Goal: Information Seeking & Learning: Compare options

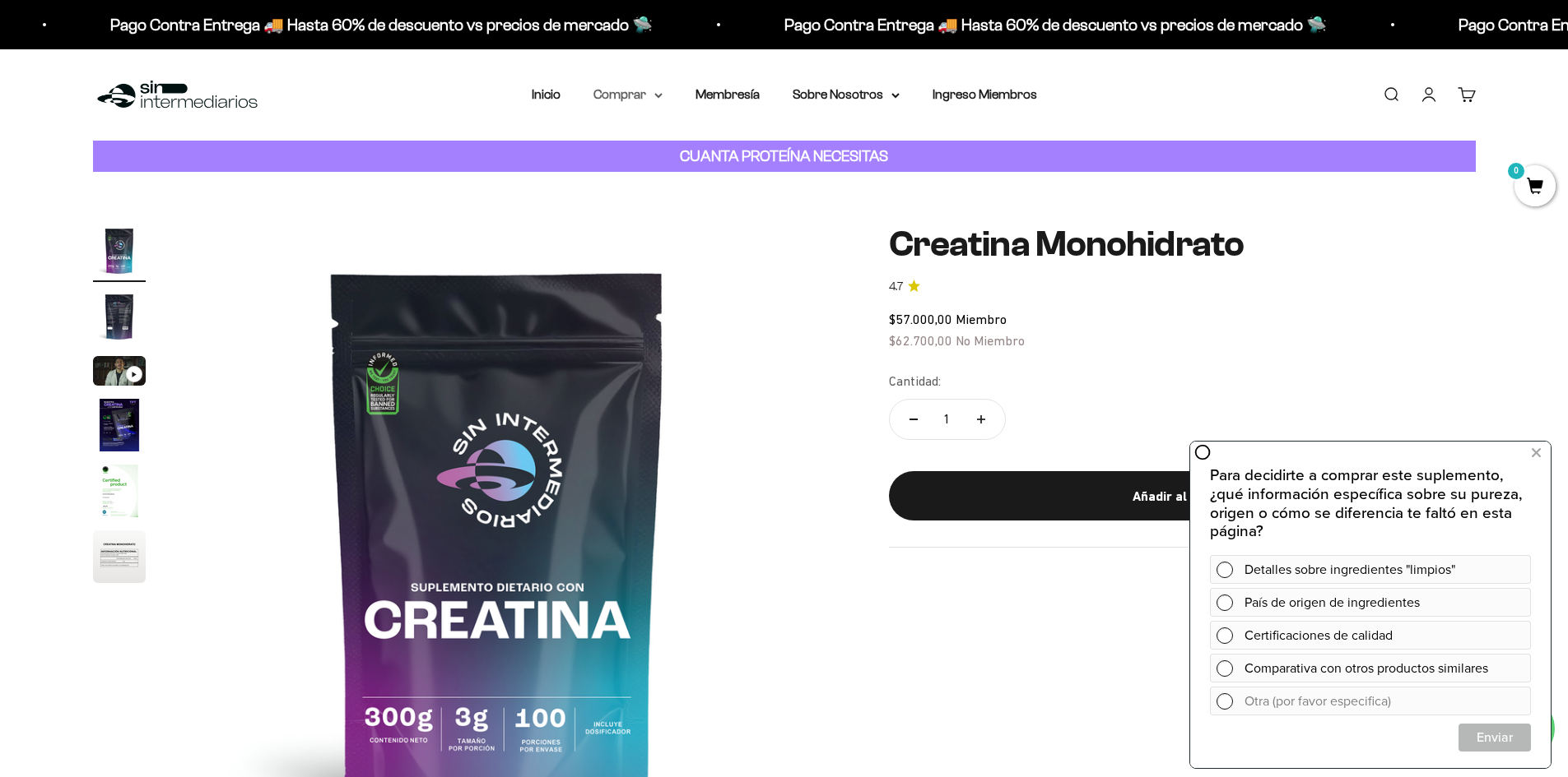
click at [624, 93] on summary "Comprar" at bounding box center [628, 95] width 69 height 22
click at [653, 141] on span "Proteínas" at bounding box center [631, 147] width 55 height 14
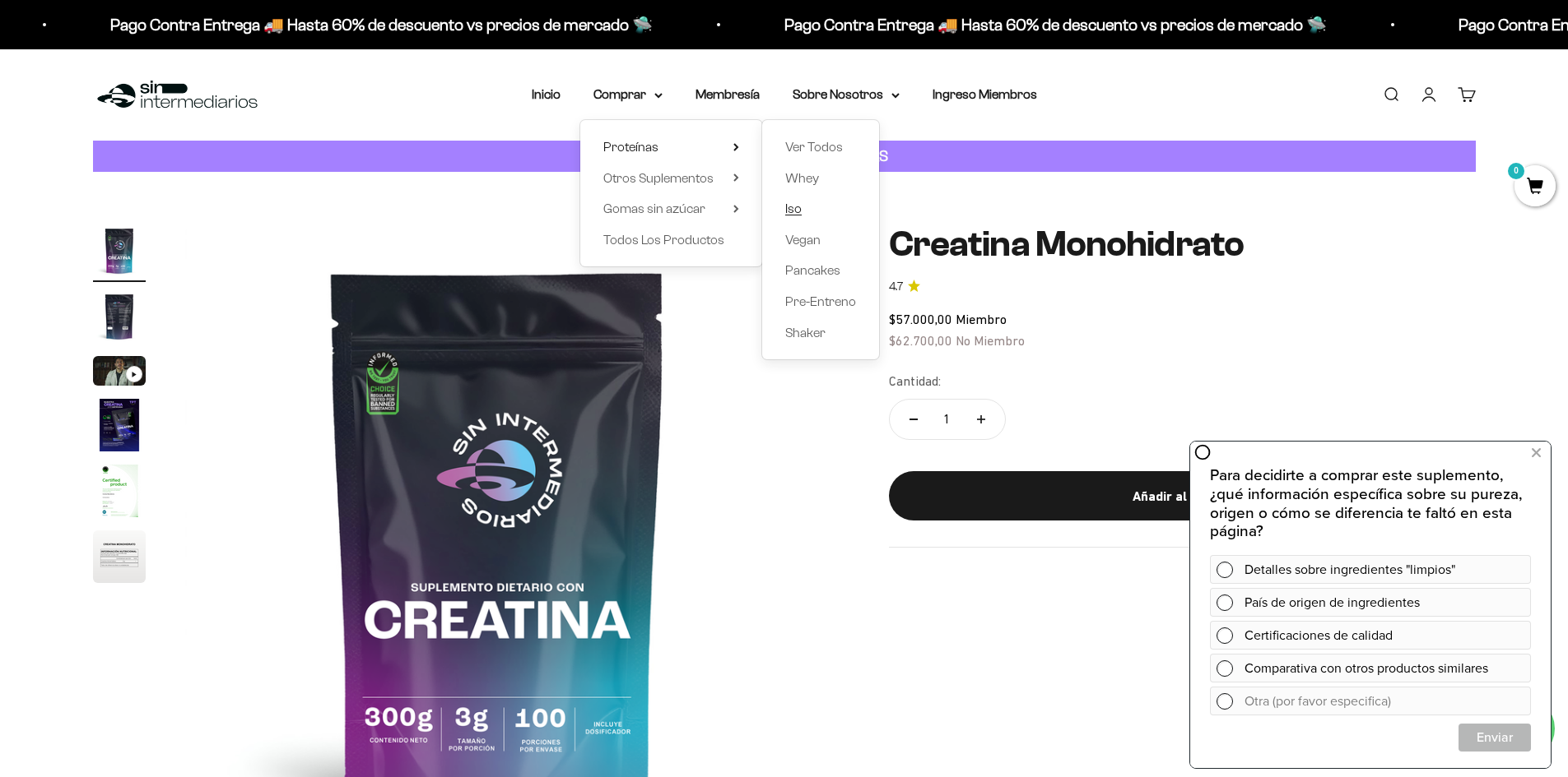
click at [804, 210] on link "Iso" at bounding box center [820, 208] width 71 height 22
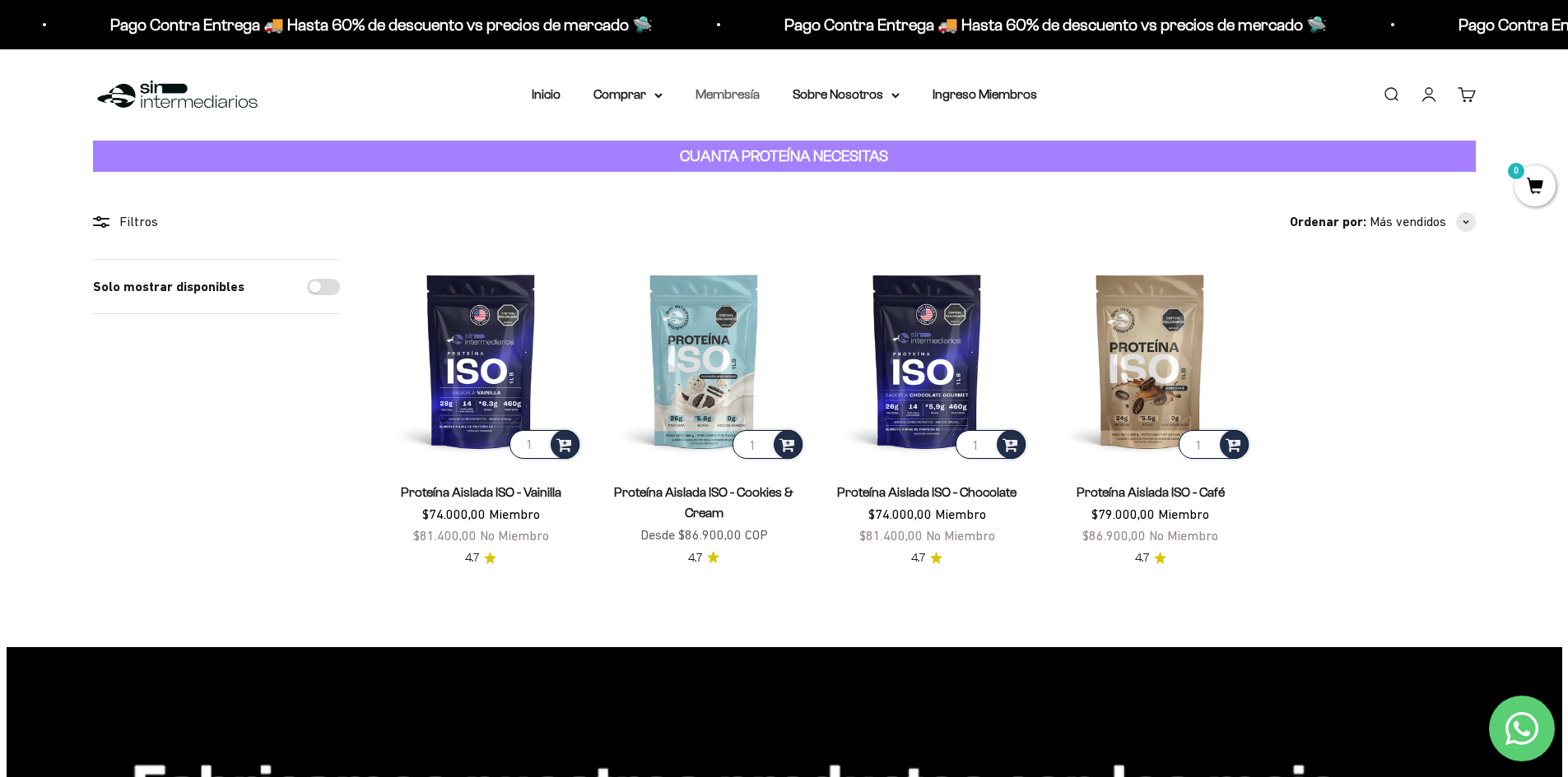
click at [745, 96] on link "Membresía" at bounding box center [727, 94] width 64 height 14
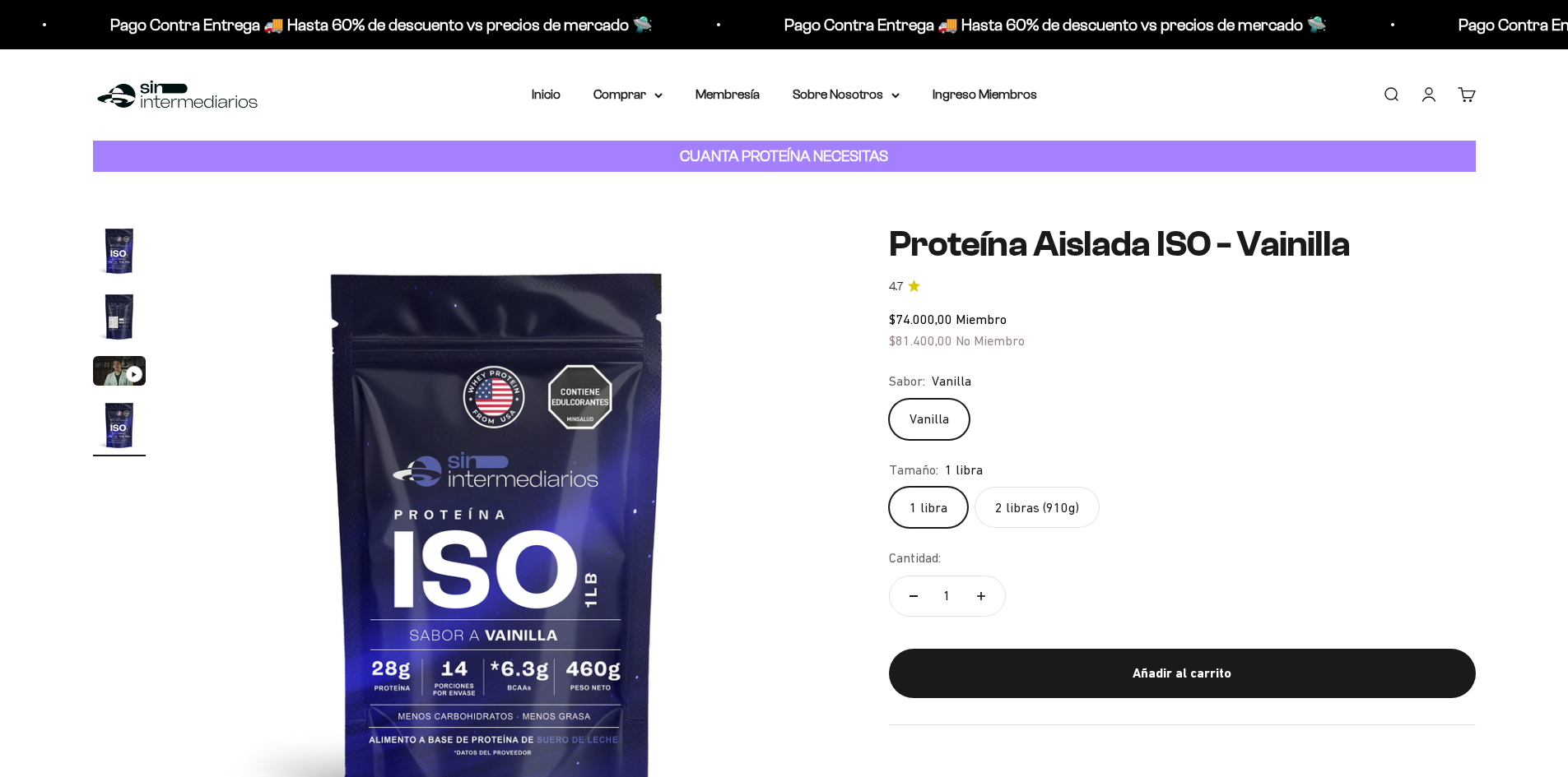
scroll to position [0, 1933]
click at [1013, 497] on label "2 libras (910g)" at bounding box center [1037, 507] width 125 height 41
click at [889, 487] on input "2 libras (910g)" at bounding box center [888, 486] width 1 height 1
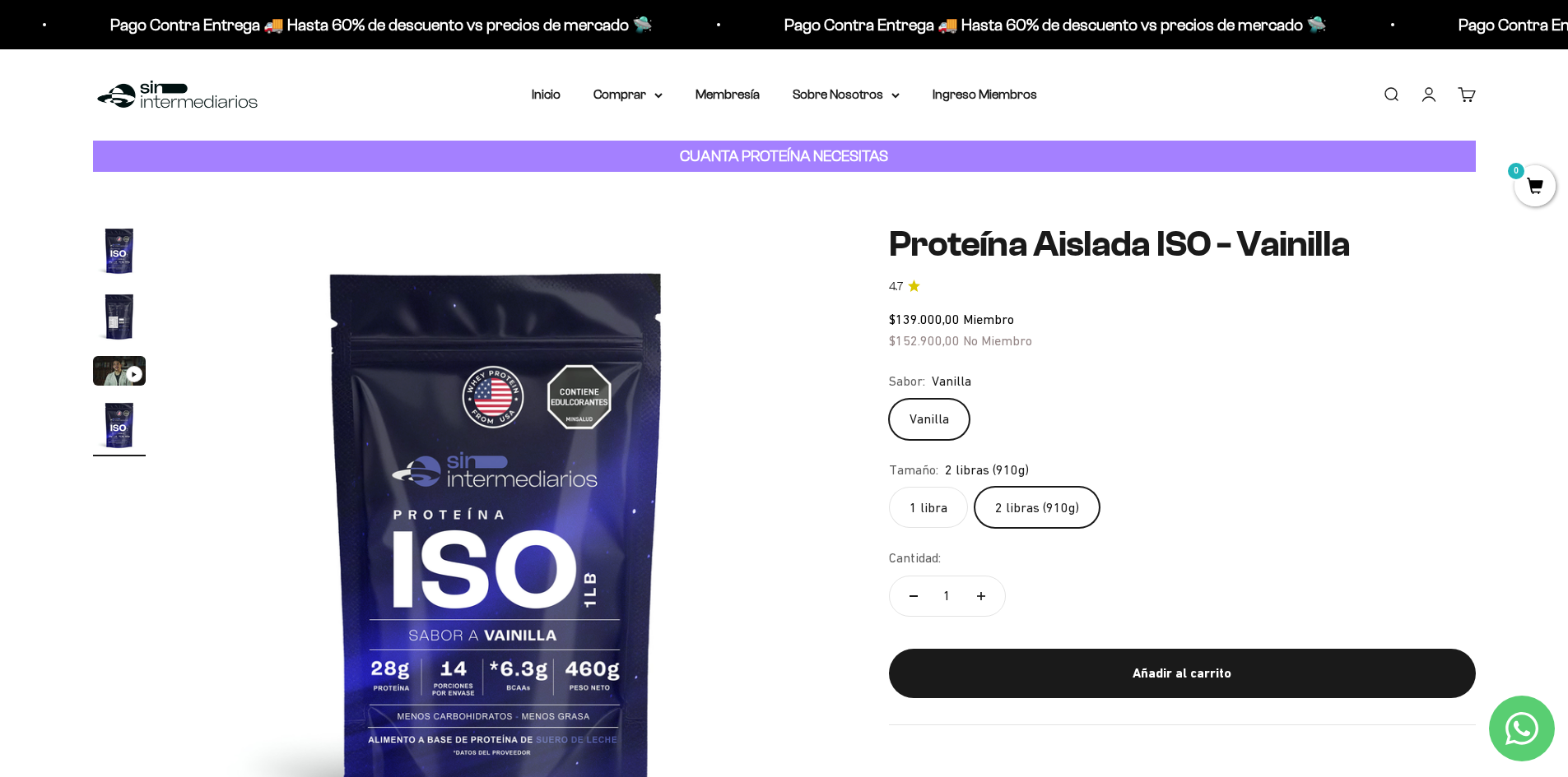
click at [904, 515] on label "1 libra" at bounding box center [928, 507] width 79 height 41
click at [889, 487] on input "1 libra" at bounding box center [888, 486] width 1 height 1
click at [997, 506] on label "2 libras (910g)" at bounding box center [1037, 507] width 125 height 41
click at [889, 487] on input "2 libras (910g)" at bounding box center [888, 486] width 1 height 1
click at [649, 100] on summary "Comprar" at bounding box center [628, 95] width 69 height 22
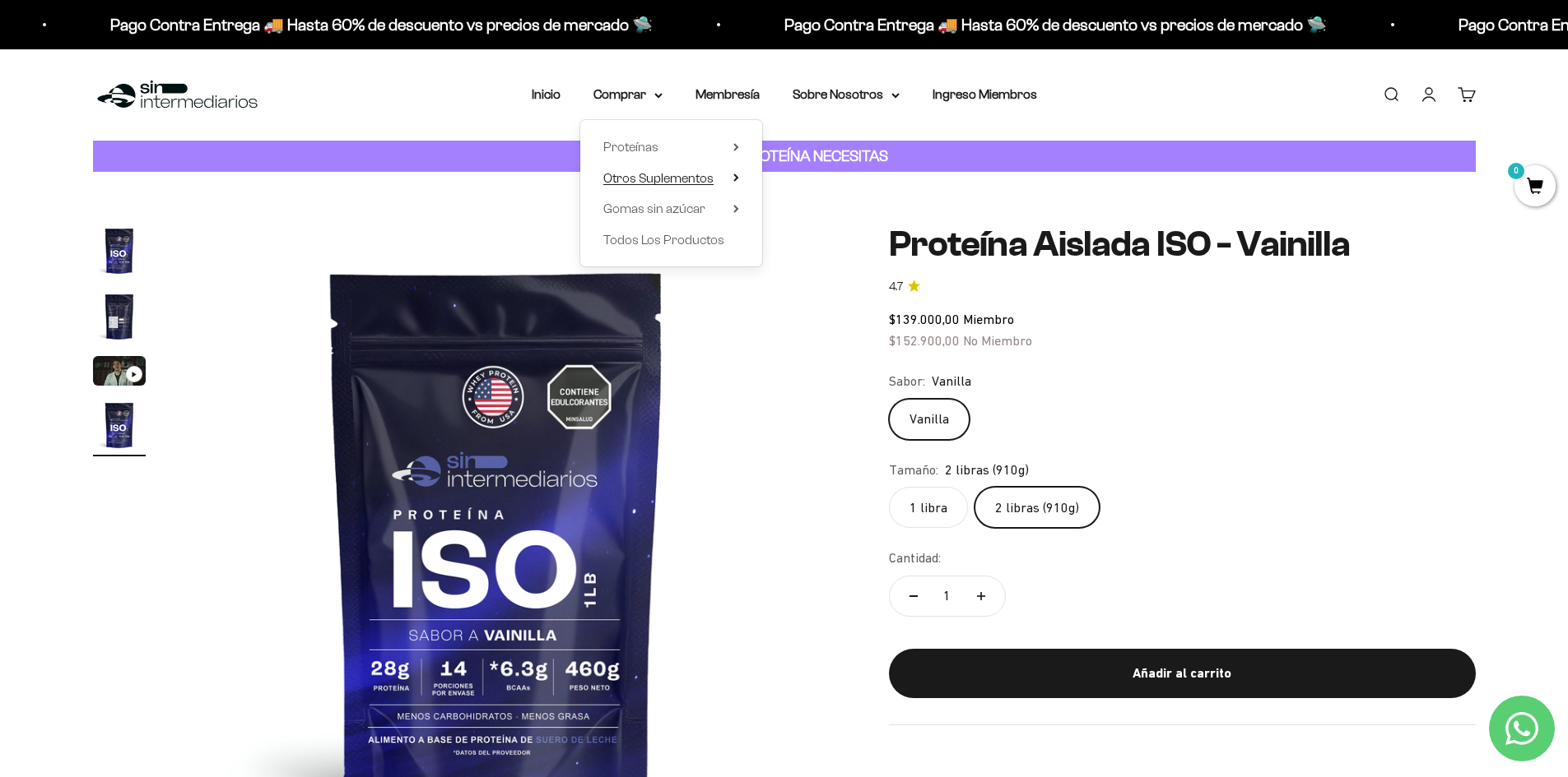
click at [699, 173] on span "Otros Suplementos" at bounding box center [658, 178] width 110 height 14
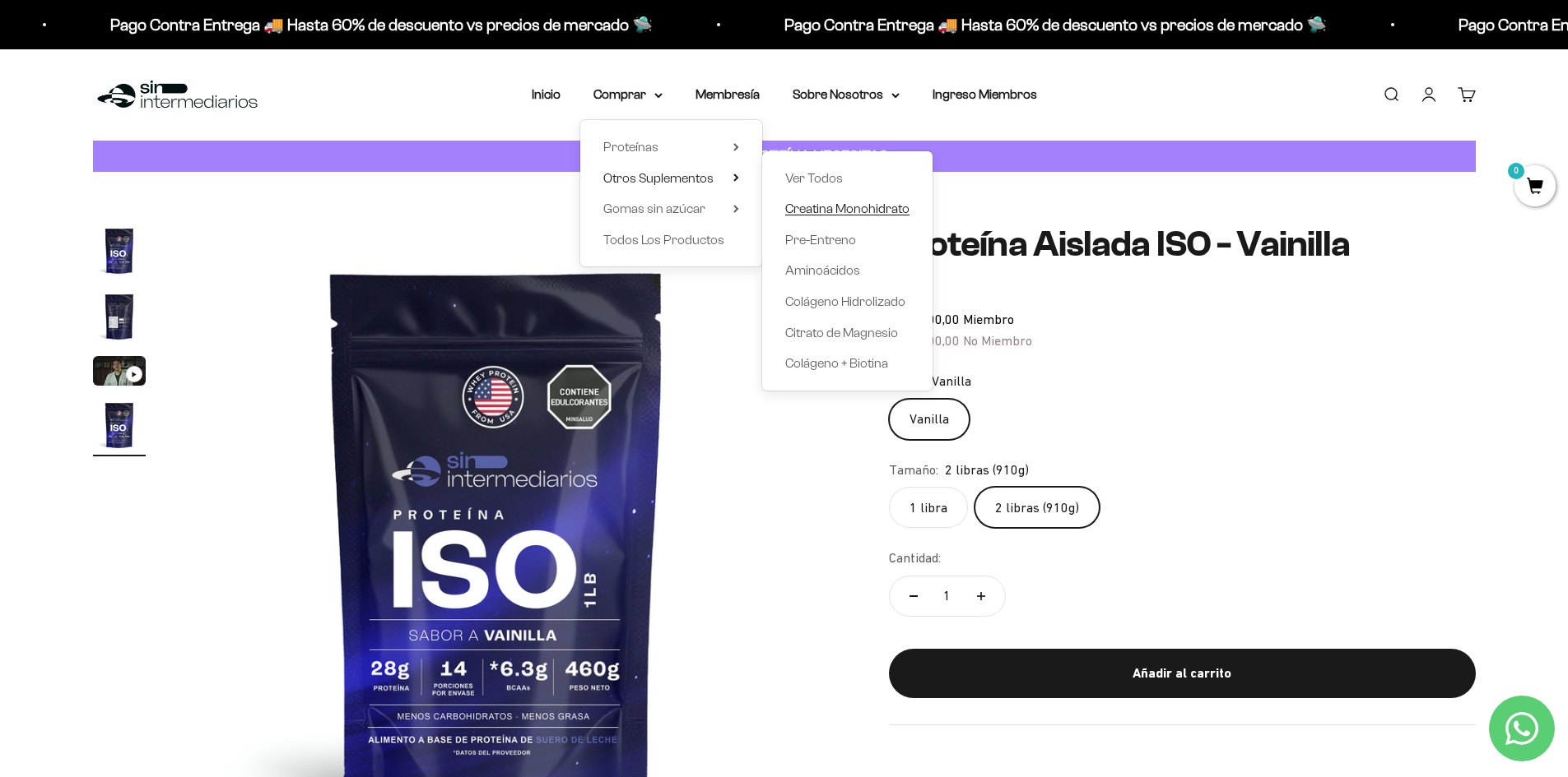
click at [854, 210] on span "Creatina Monohidrato" at bounding box center [846, 208] width 124 height 14
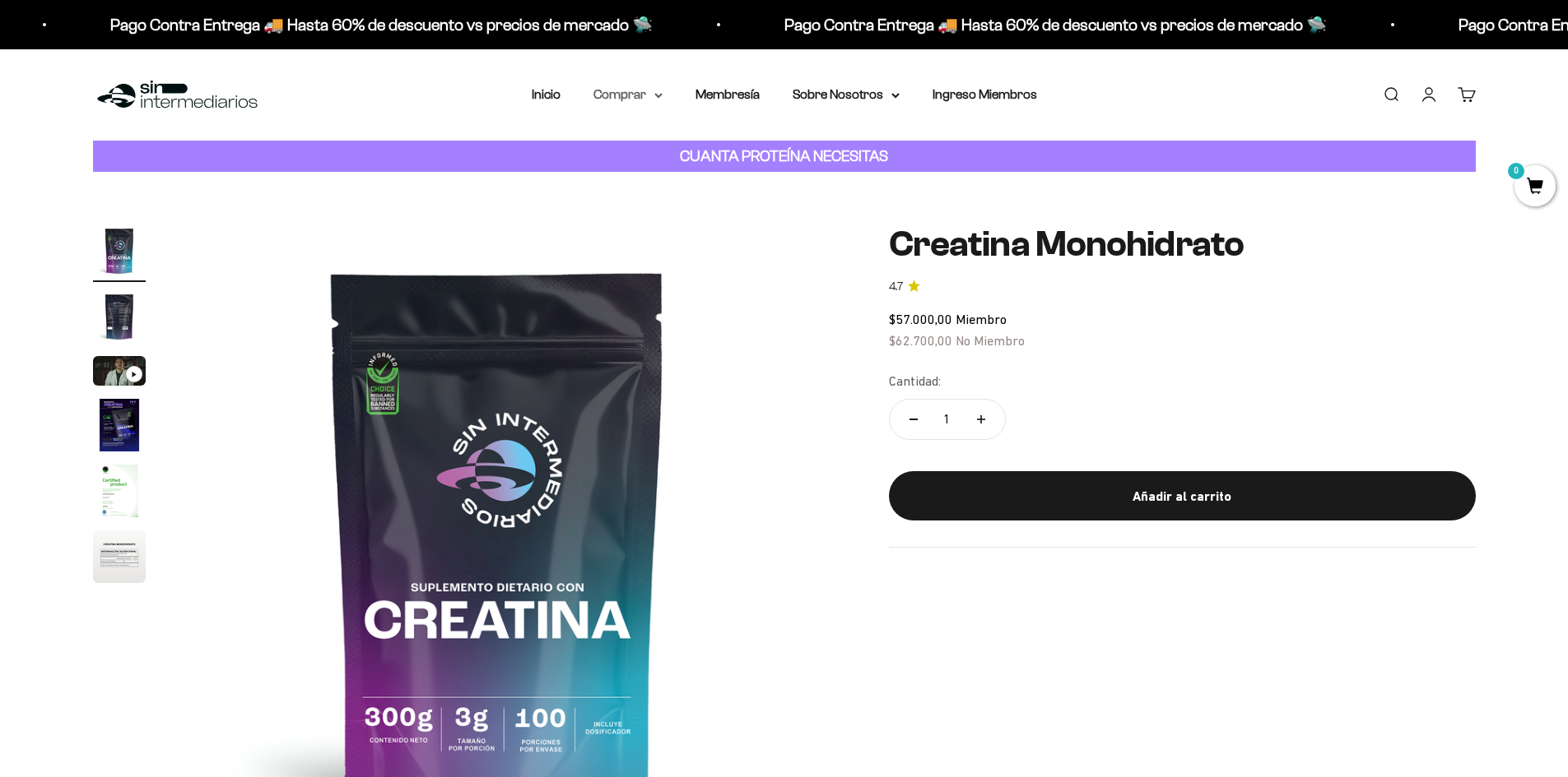
click at [633, 85] on summary "Comprar" at bounding box center [628, 95] width 69 height 22
click at [668, 137] on summary "Proteínas" at bounding box center [670, 147] width 135 height 22
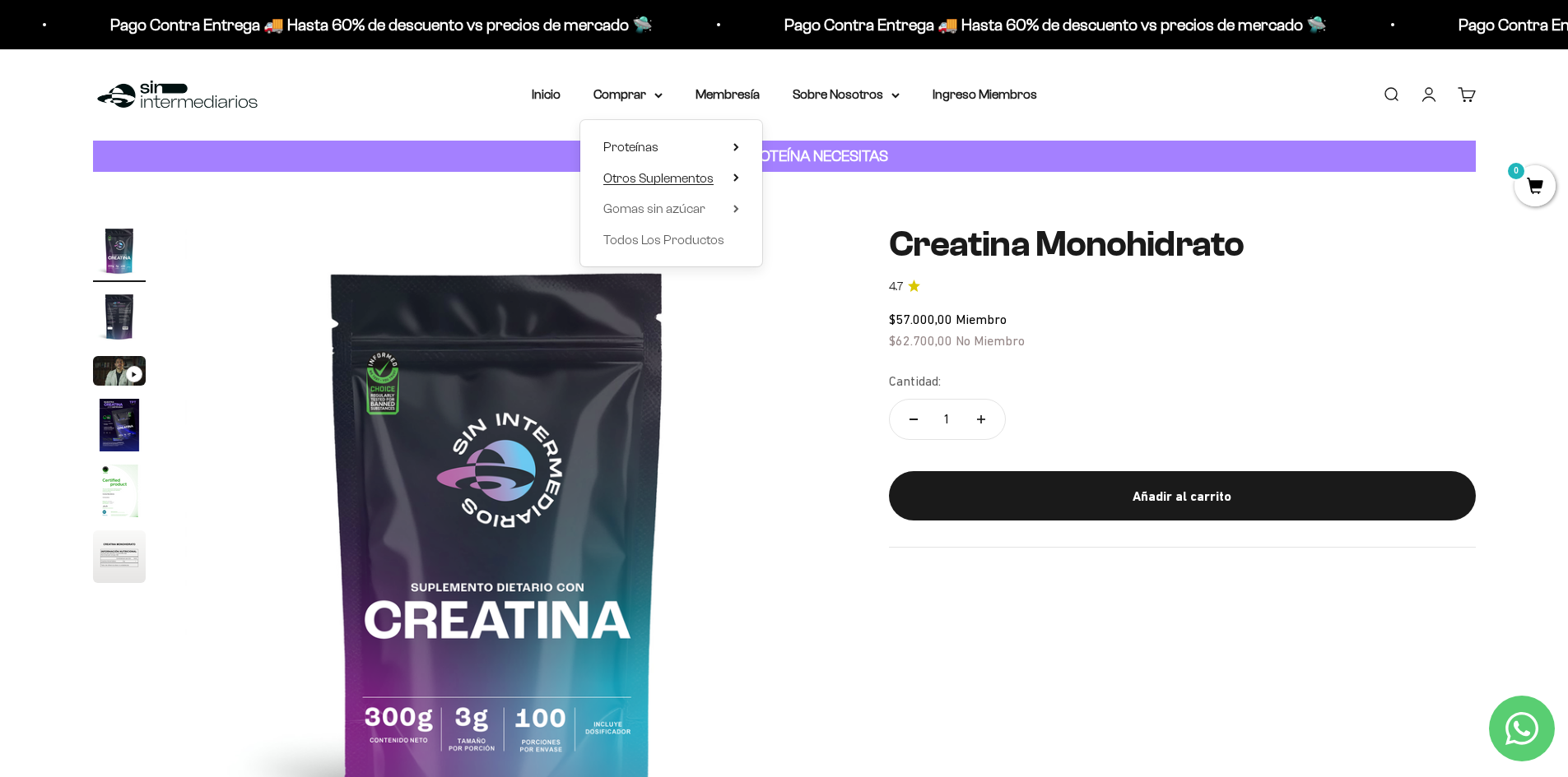
click at [714, 179] on summary "Otros Suplementos" at bounding box center [670, 178] width 135 height 22
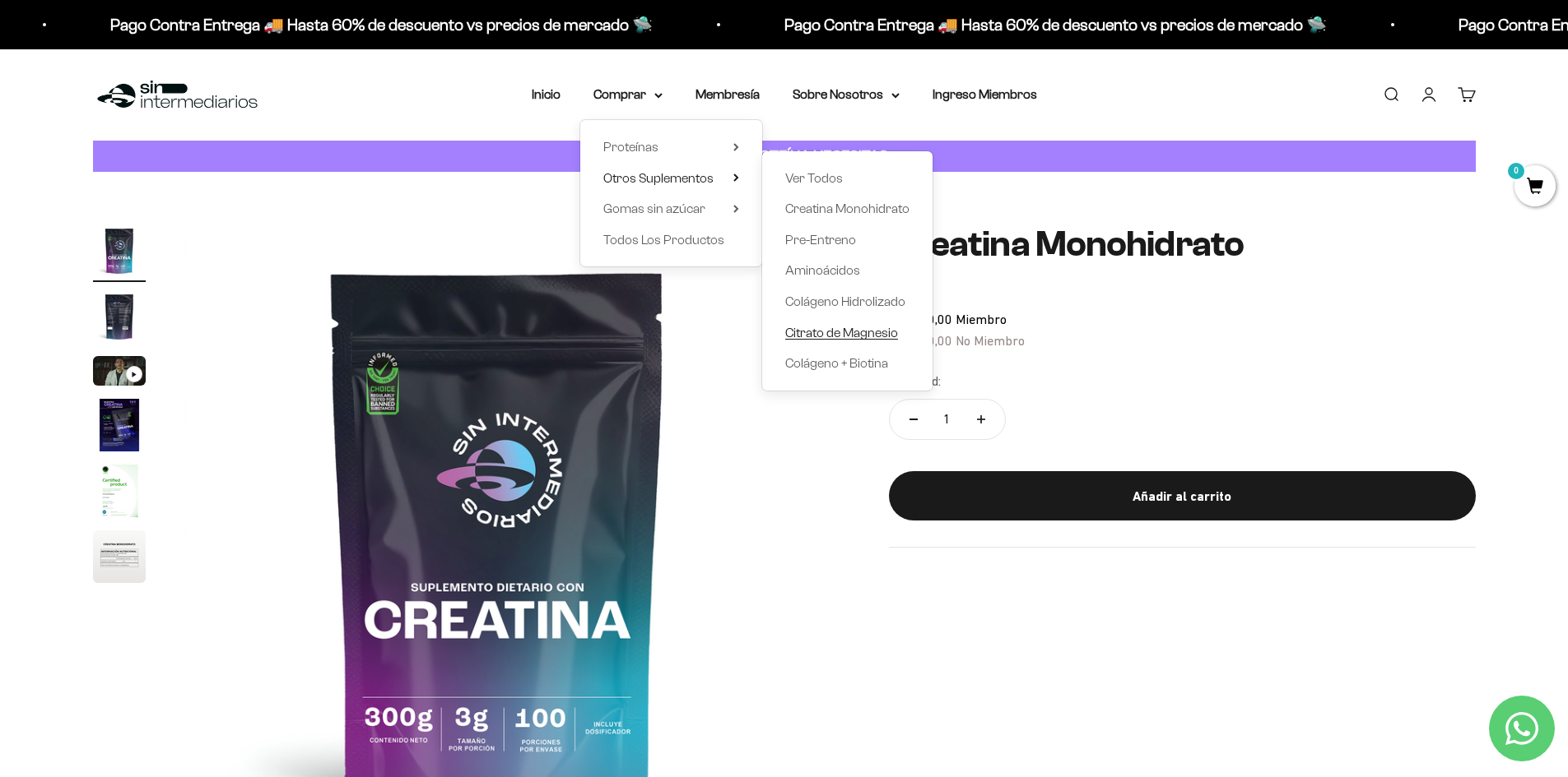
click at [850, 327] on span "Citrato de Magnesio" at bounding box center [841, 332] width 113 height 14
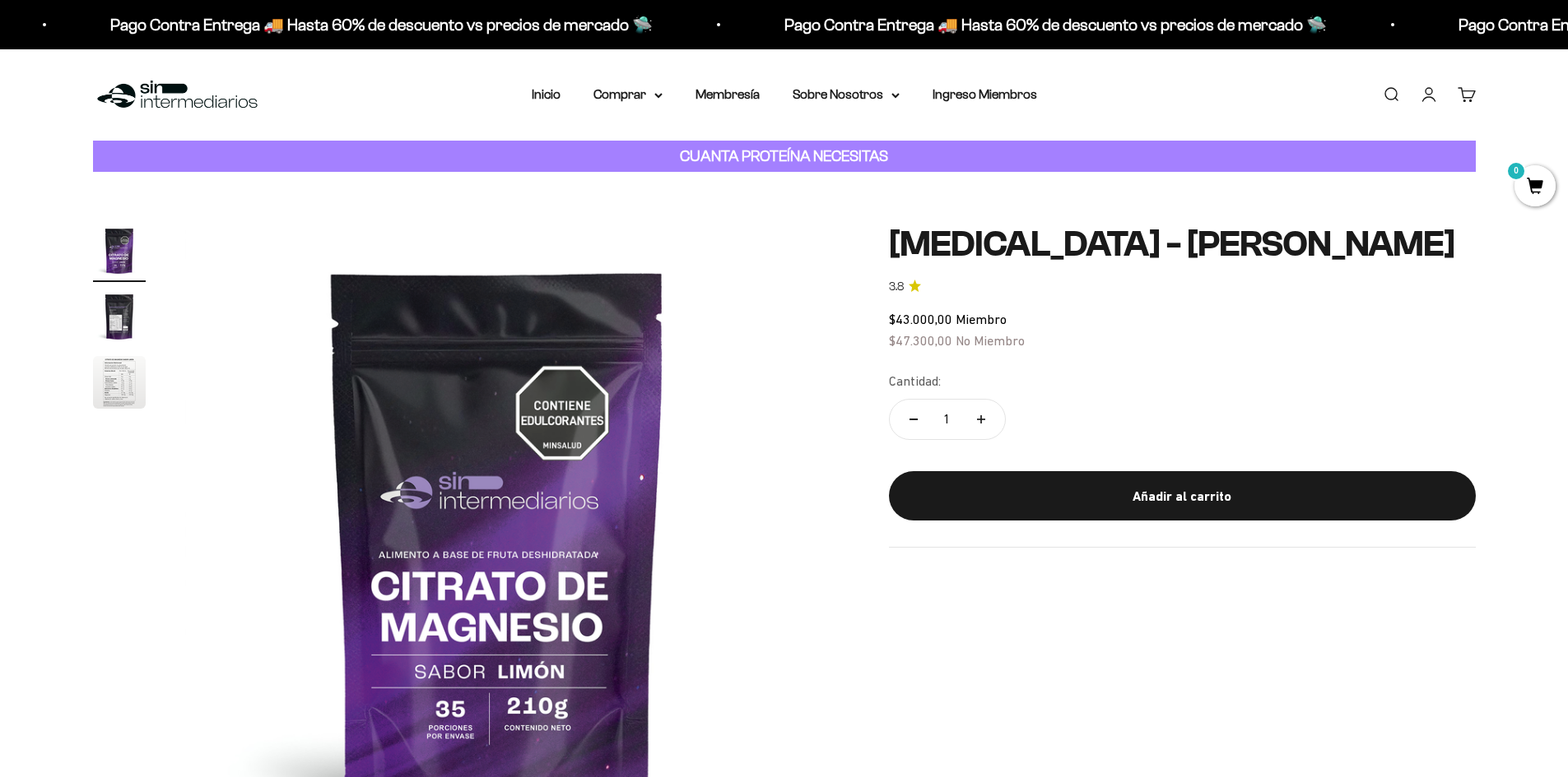
click at [114, 374] on img "Ir al artículo 3" at bounding box center [119, 382] width 53 height 53
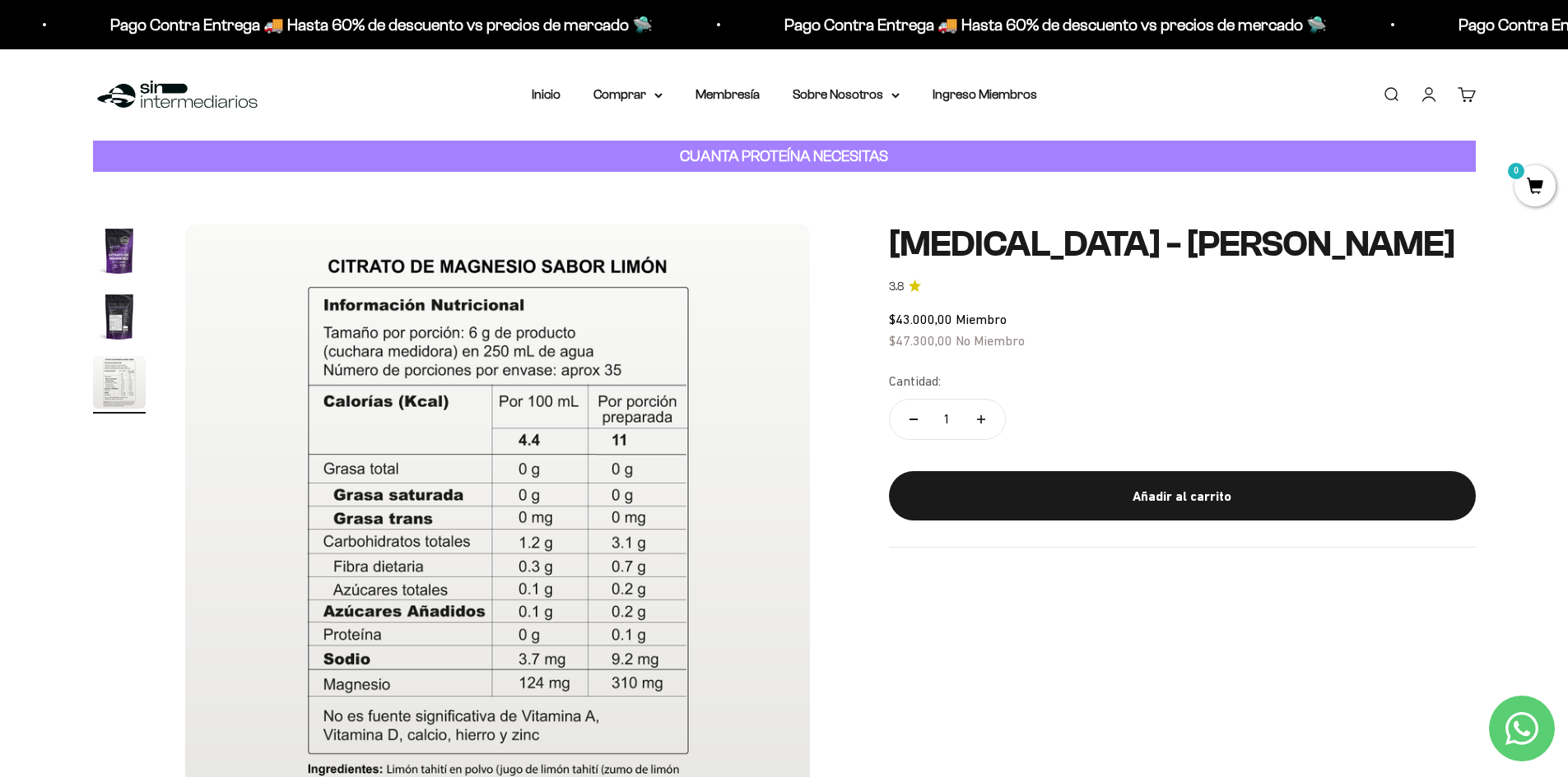
click at [123, 315] on img "Ir al artículo 2" at bounding box center [119, 317] width 53 height 53
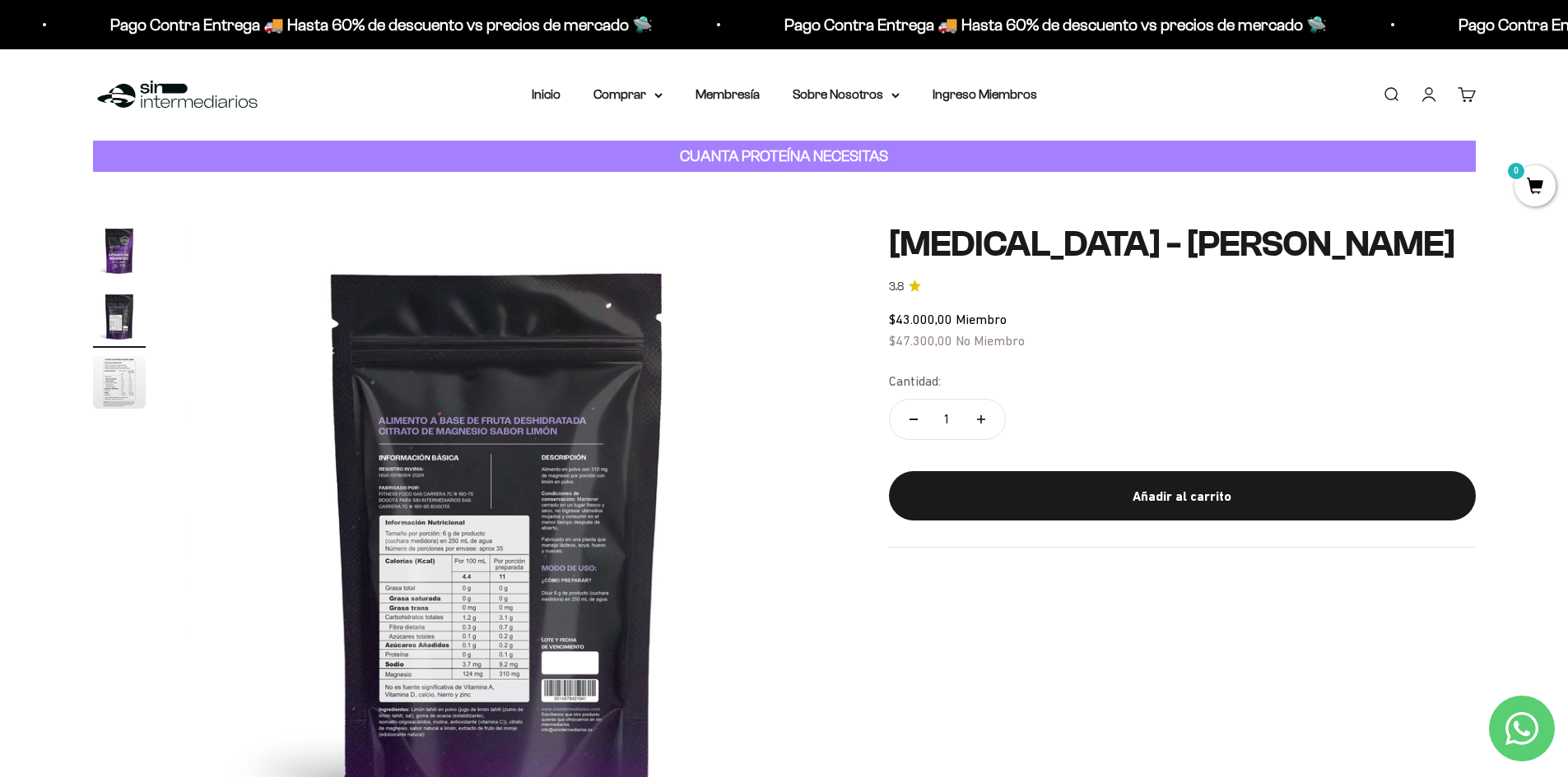
click at [133, 274] on img "Ir al artículo 1" at bounding box center [119, 251] width 53 height 53
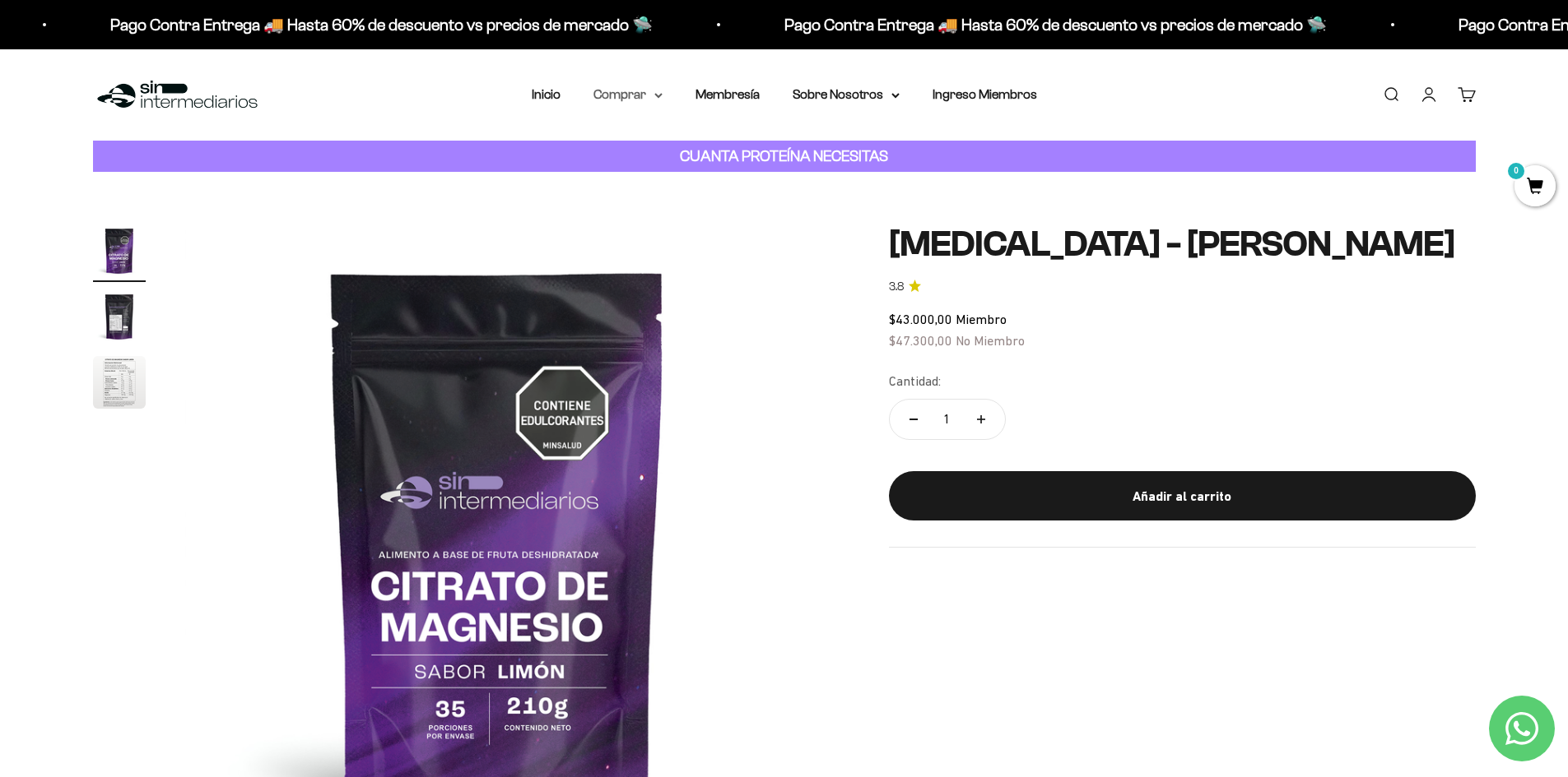
click at [654, 97] on icon at bounding box center [658, 96] width 9 height 6
click at [692, 209] on span "Gomas sin azúcar" at bounding box center [654, 208] width 102 height 14
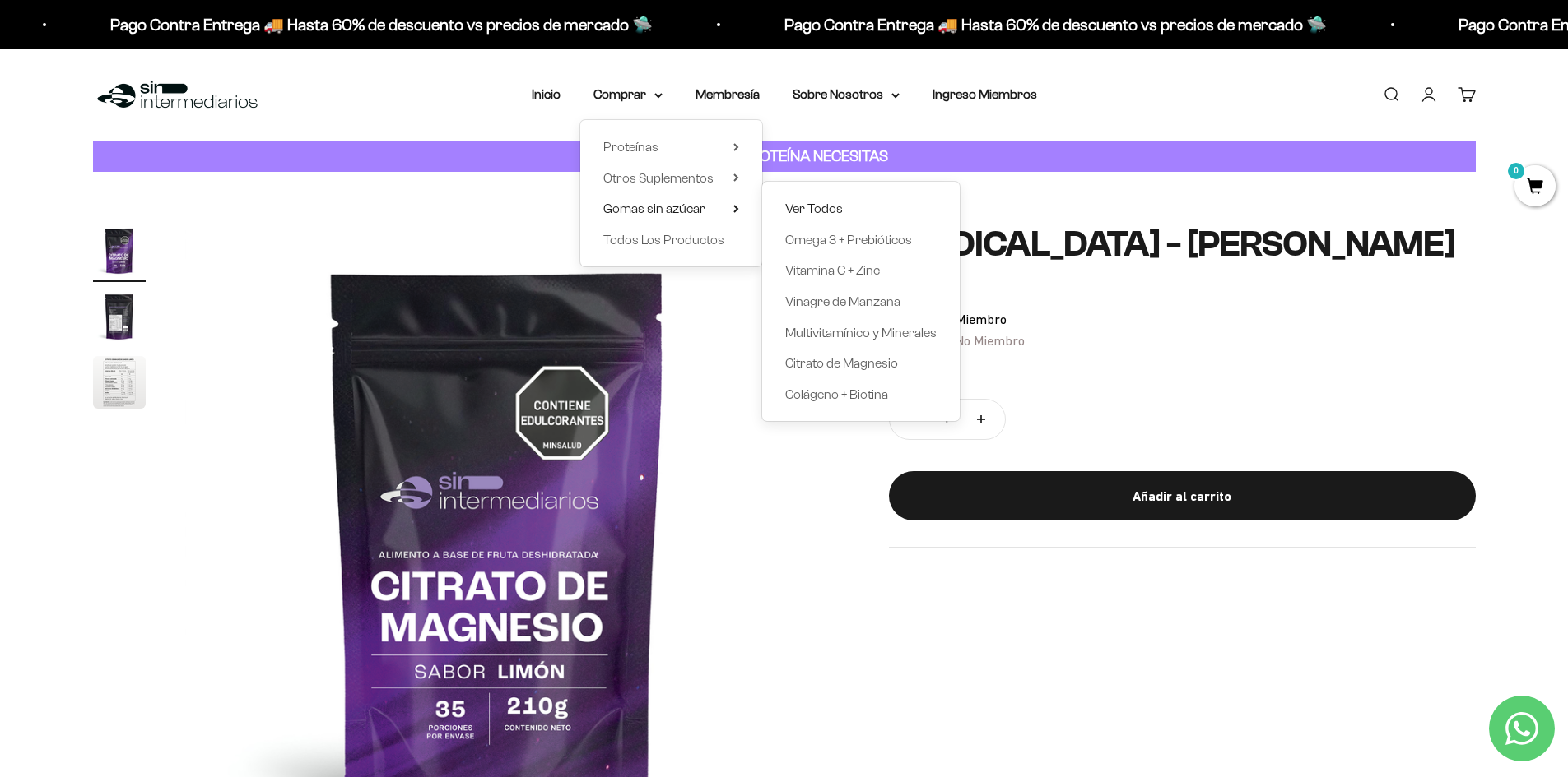
click at [830, 215] on span "Ver Todos" at bounding box center [813, 208] width 58 height 14
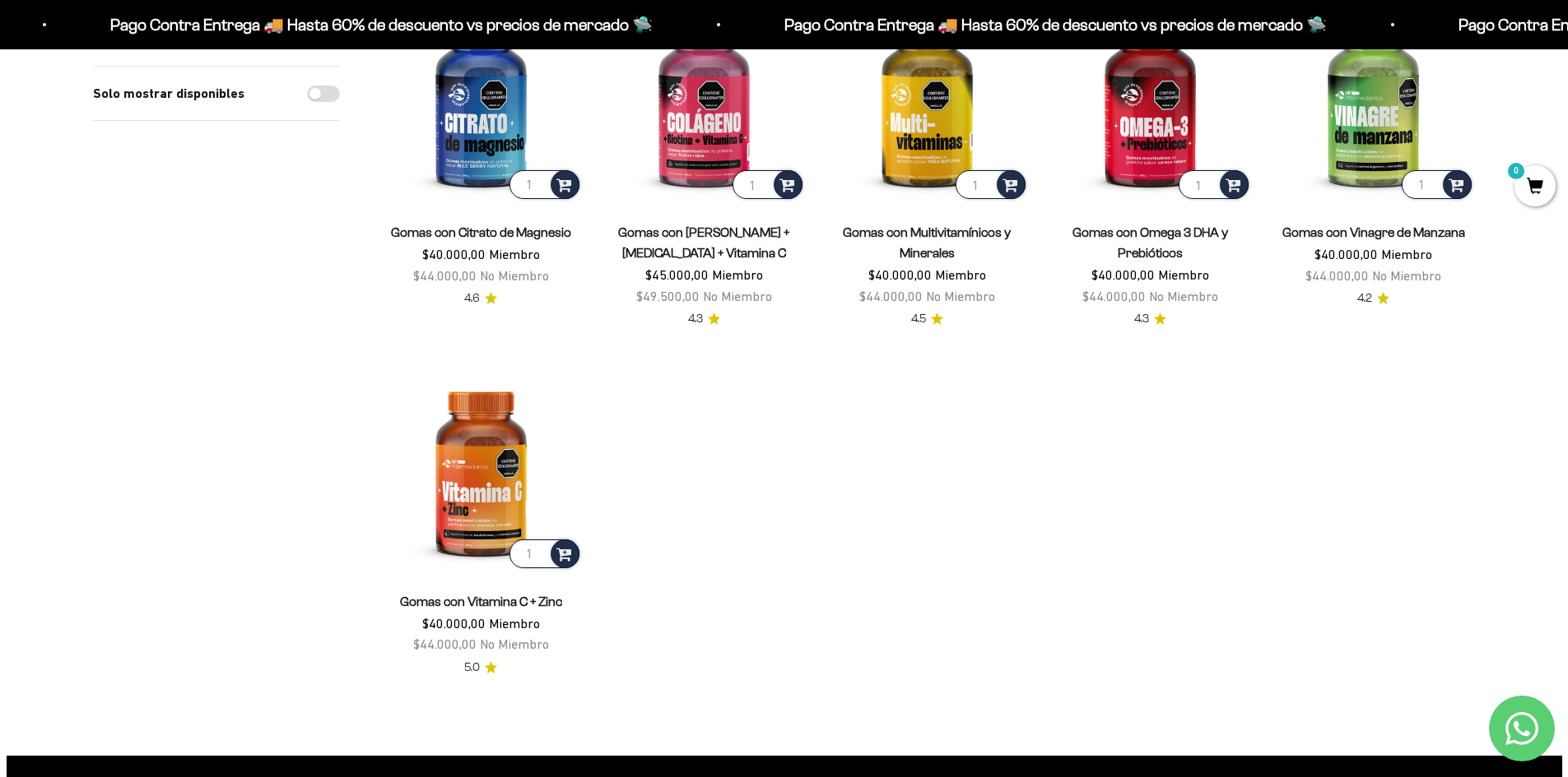
scroll to position [247, 0]
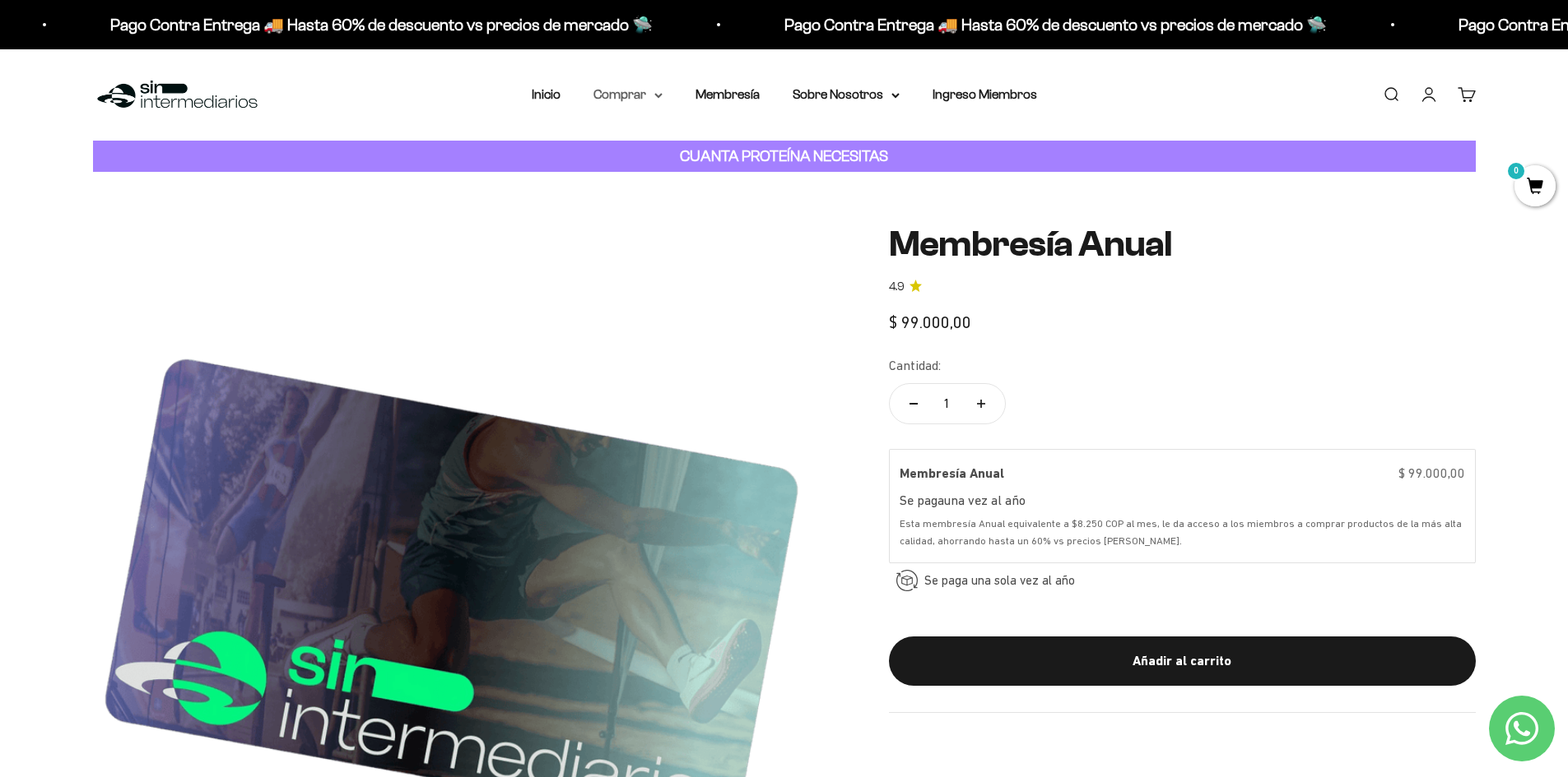
click at [644, 91] on summary "Comprar" at bounding box center [628, 95] width 69 height 22
click at [745, 99] on link "Membresía" at bounding box center [727, 94] width 64 height 14
click at [657, 98] on summary "Comprar" at bounding box center [628, 95] width 69 height 22
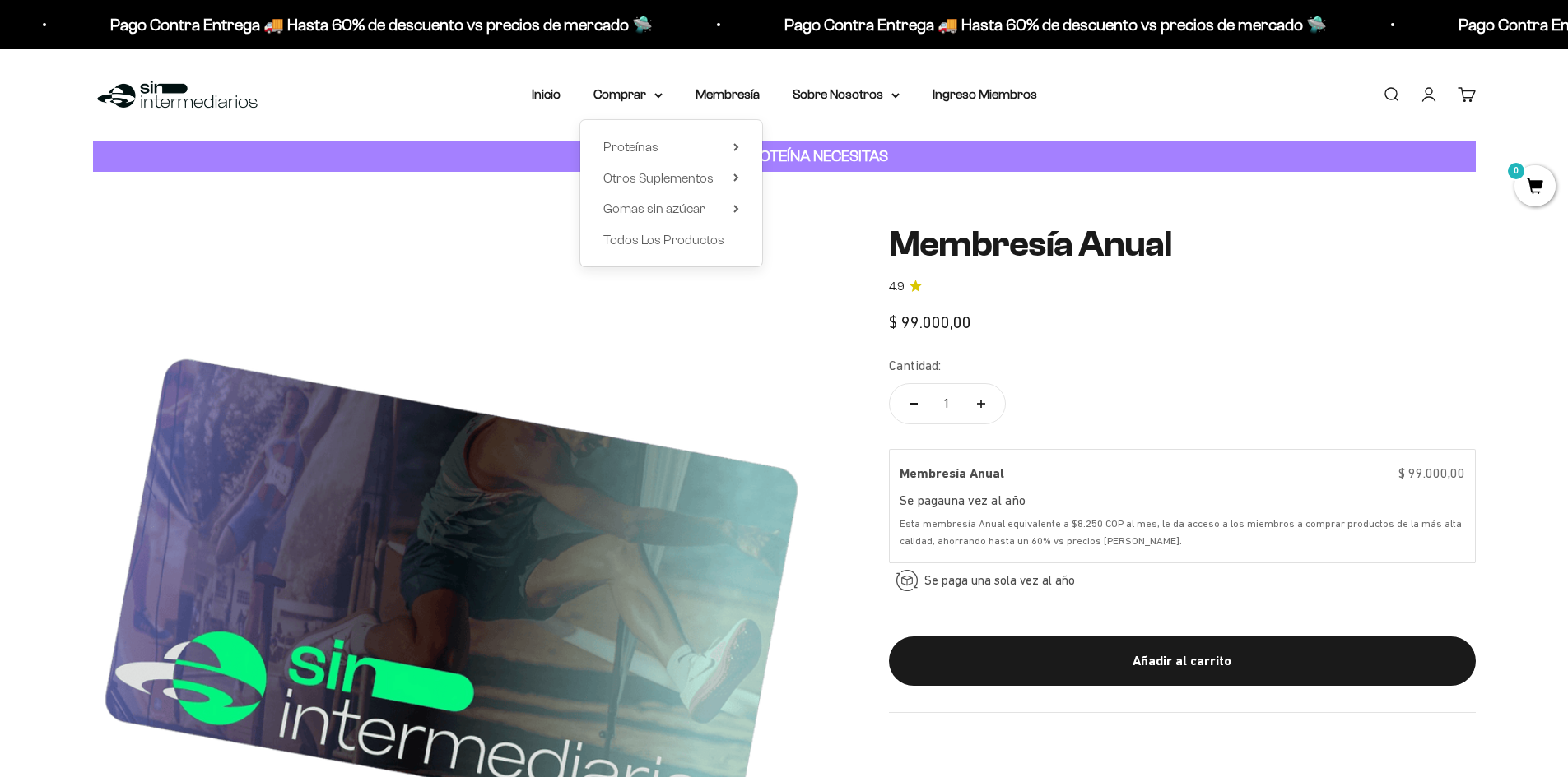
click at [681, 160] on div "Proteínas Ver Todos Whey Iso Vegan Shaker" at bounding box center [671, 193] width 182 height 147
click at [692, 154] on summary "Proteínas" at bounding box center [670, 147] width 135 height 22
click at [789, 210] on span "Iso" at bounding box center [793, 208] width 16 height 14
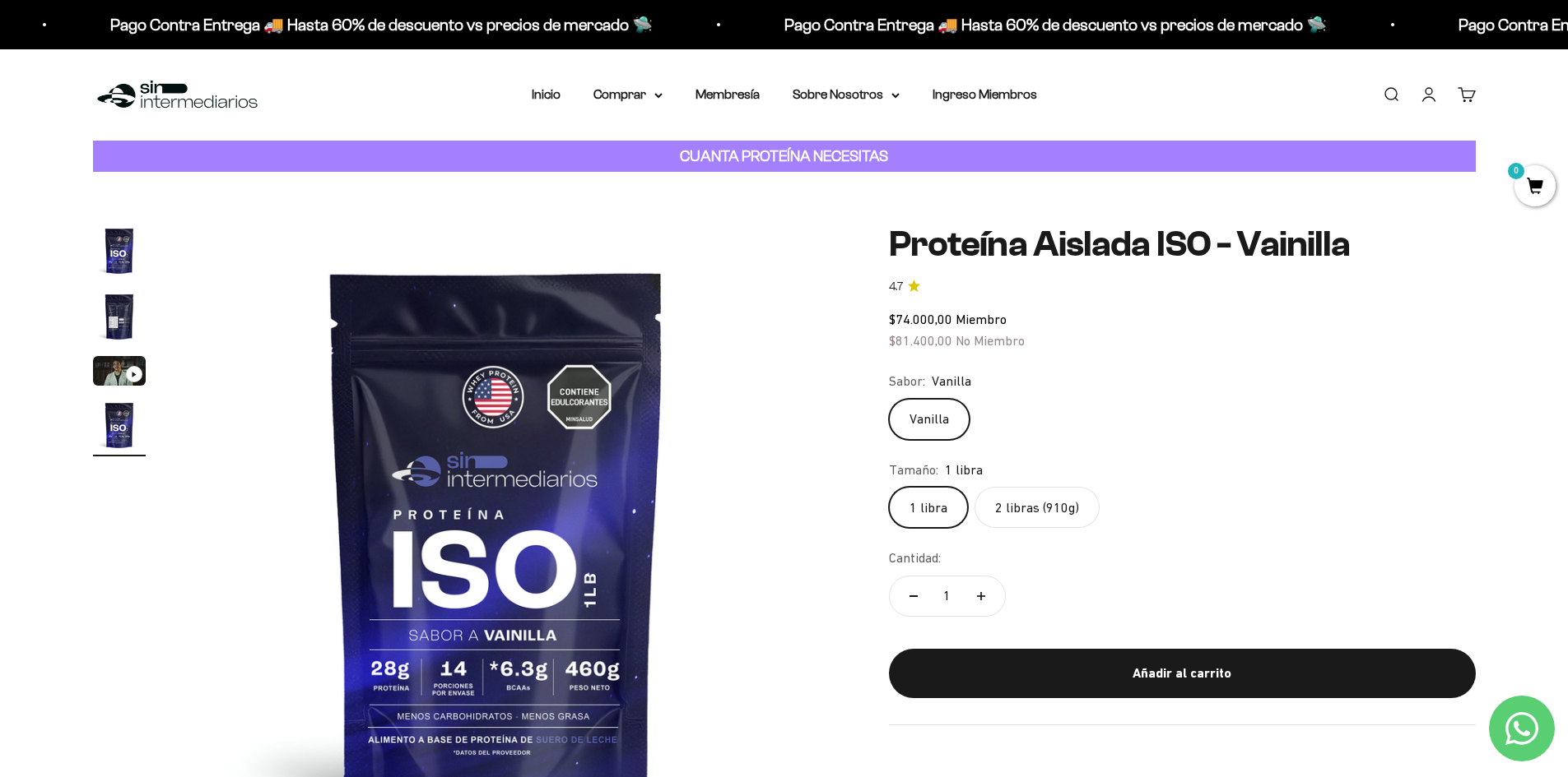
click at [1023, 513] on label "2 libras (910g)" at bounding box center [1037, 507] width 125 height 41
click at [889, 487] on input "2 libras (910g)" at bounding box center [888, 486] width 1 height 1
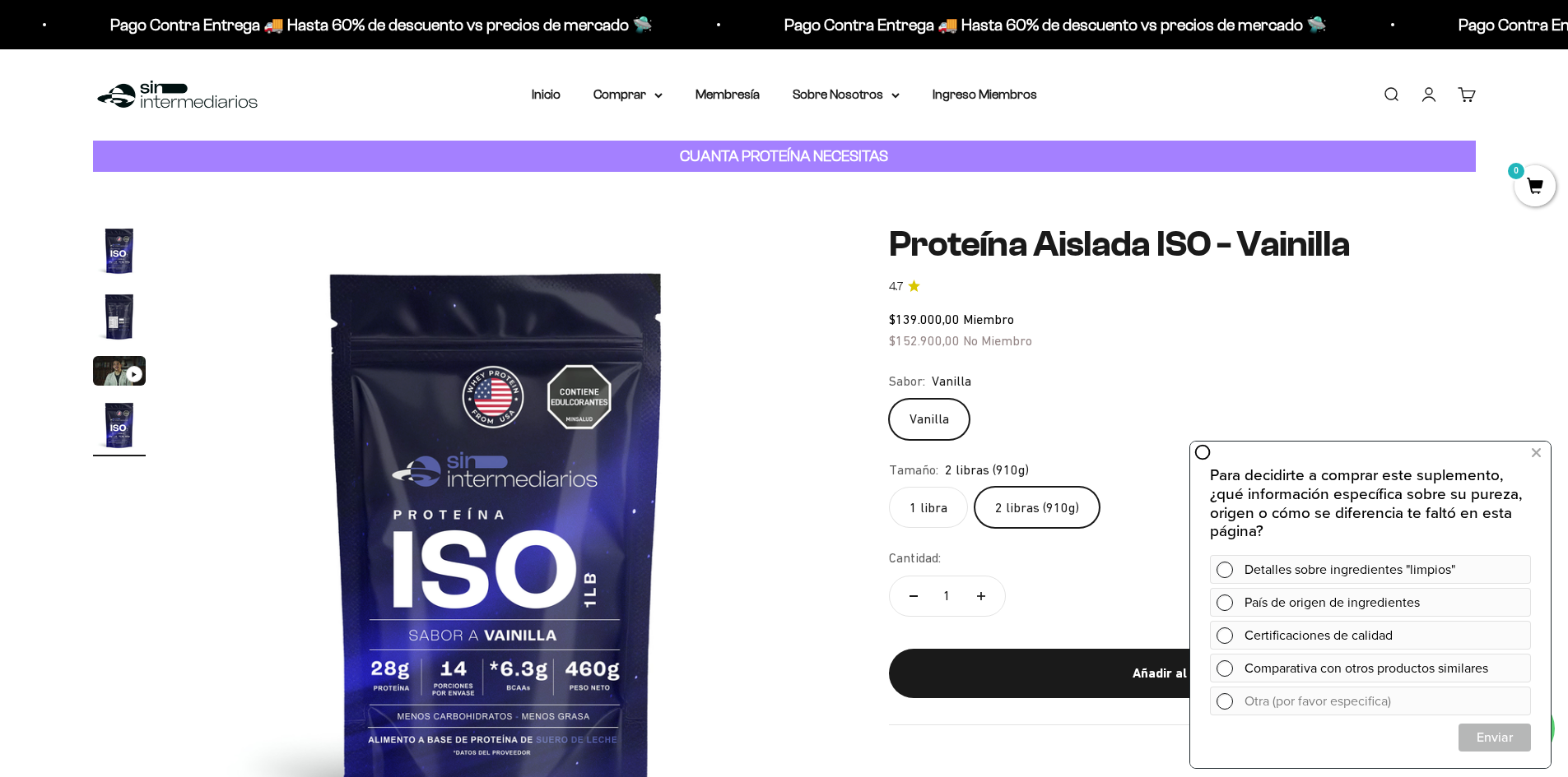
click at [915, 503] on label "1 libra" at bounding box center [928, 507] width 79 height 41
click at [889, 487] on input "1 libra" at bounding box center [888, 486] width 1 height 1
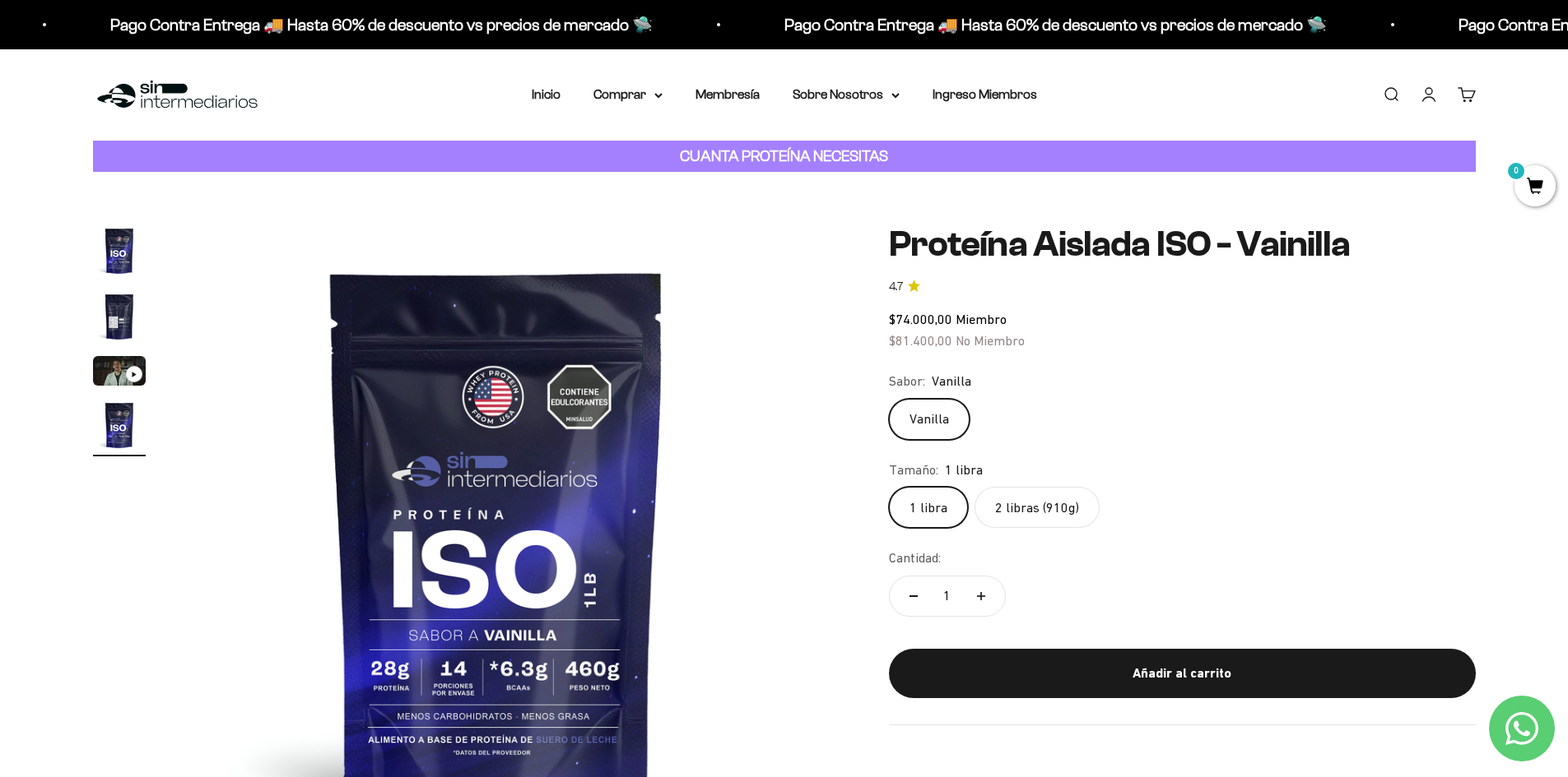
click at [1007, 516] on label "2 libras (910g)" at bounding box center [1037, 507] width 125 height 41
click at [889, 487] on input "2 libras (910g)" at bounding box center [888, 486] width 1 height 1
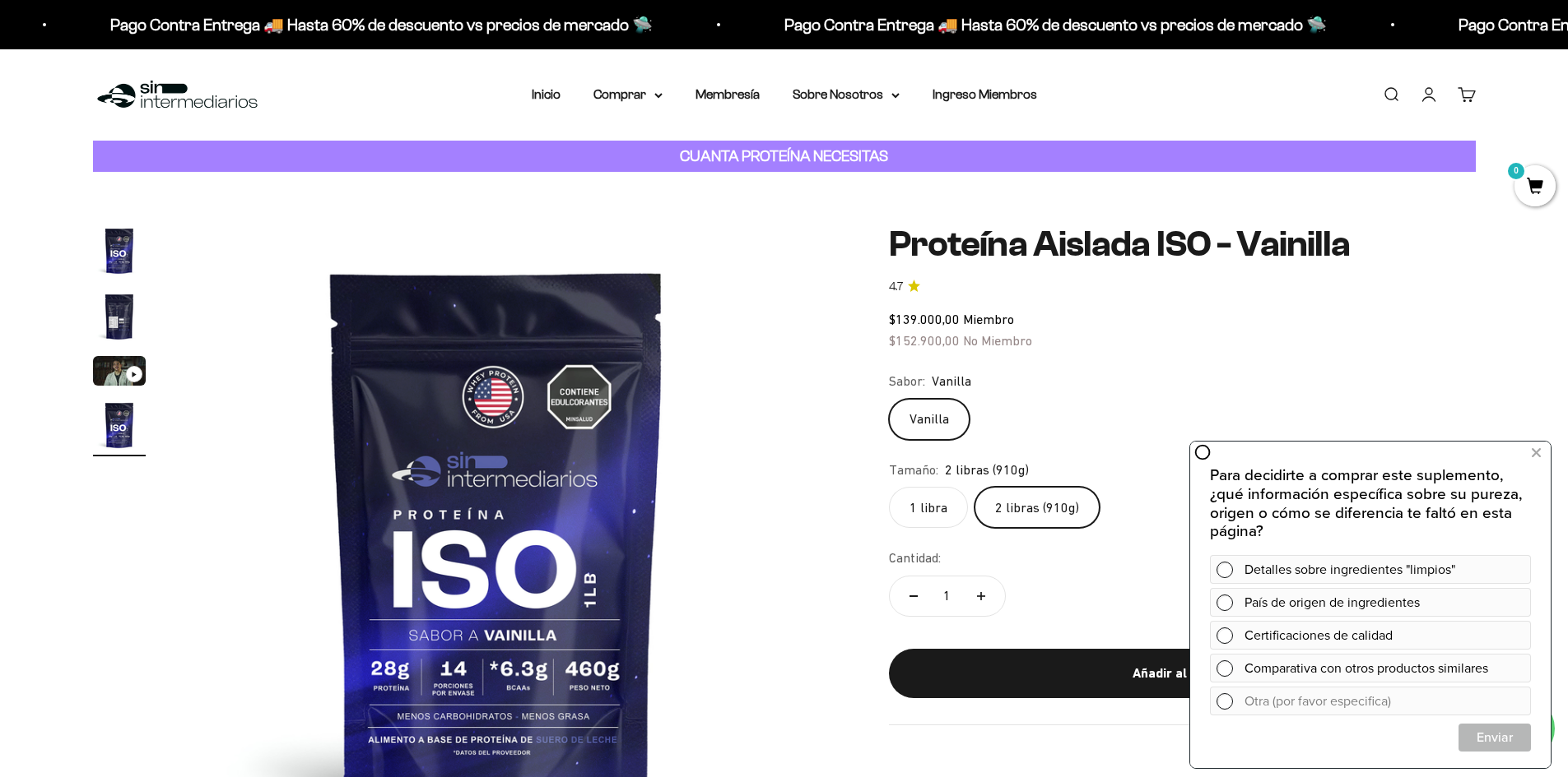
click at [589, 88] on nav "Inicio Comprar Proteínas Ver Todos Whey Iso Vegan" at bounding box center [784, 95] width 506 height 22
click at [617, 93] on summary "Comprar" at bounding box center [628, 95] width 69 height 22
click at [631, 144] on span "Proteínas" at bounding box center [631, 147] width 55 height 14
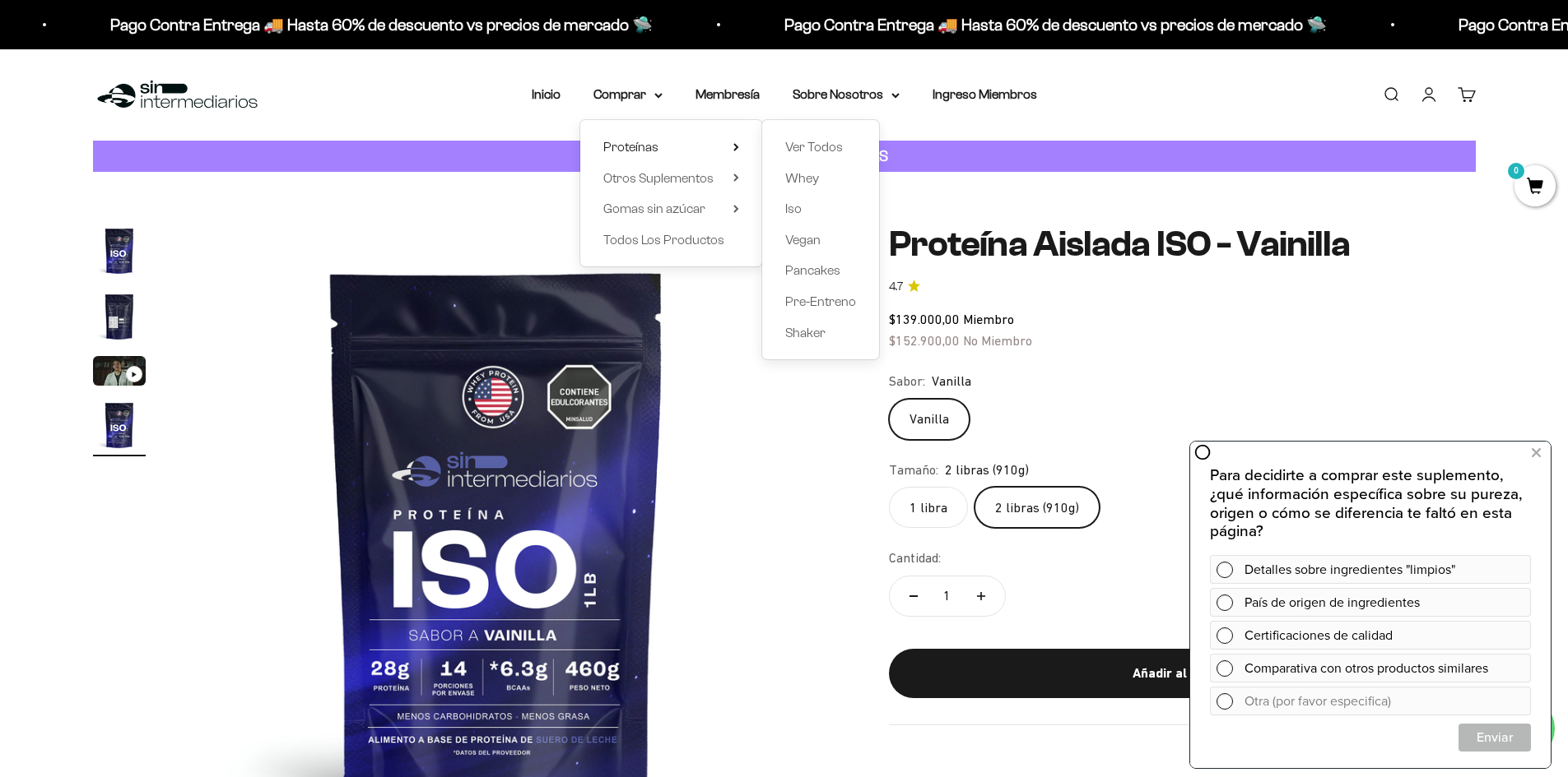
drag, startPoint x: 92, startPoint y: 249, endPoint x: 112, endPoint y: 248, distance: 20.0
click at [94, 248] on div "Zoom Ir al artículo 1 Ir al artículo 2 Ir al artículo 3 Ir al artículo 4 Proteí…" at bounding box center [784, 537] width 1568 height 730
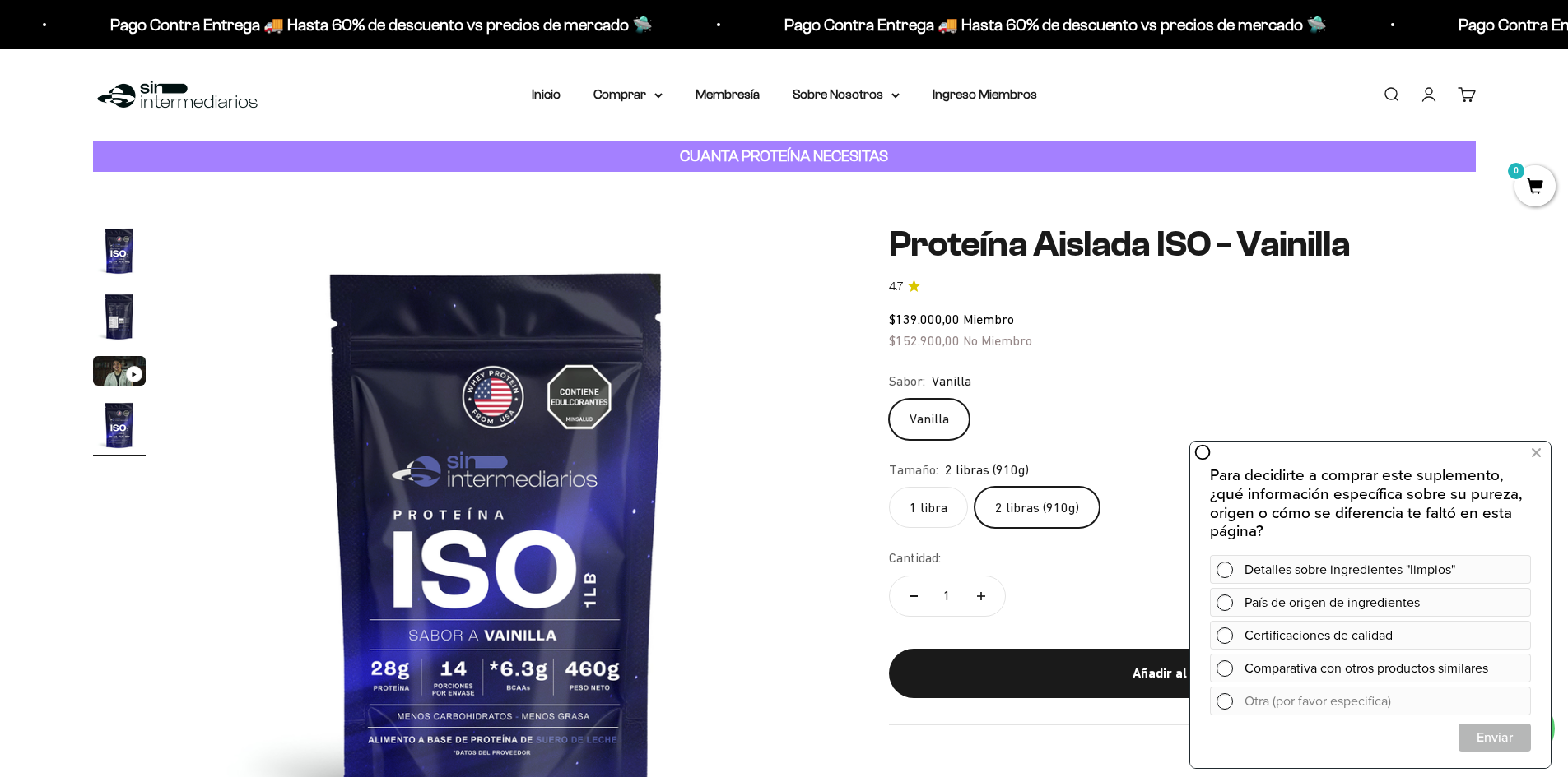
click at [125, 311] on img "Ir al artículo 2" at bounding box center [119, 317] width 53 height 53
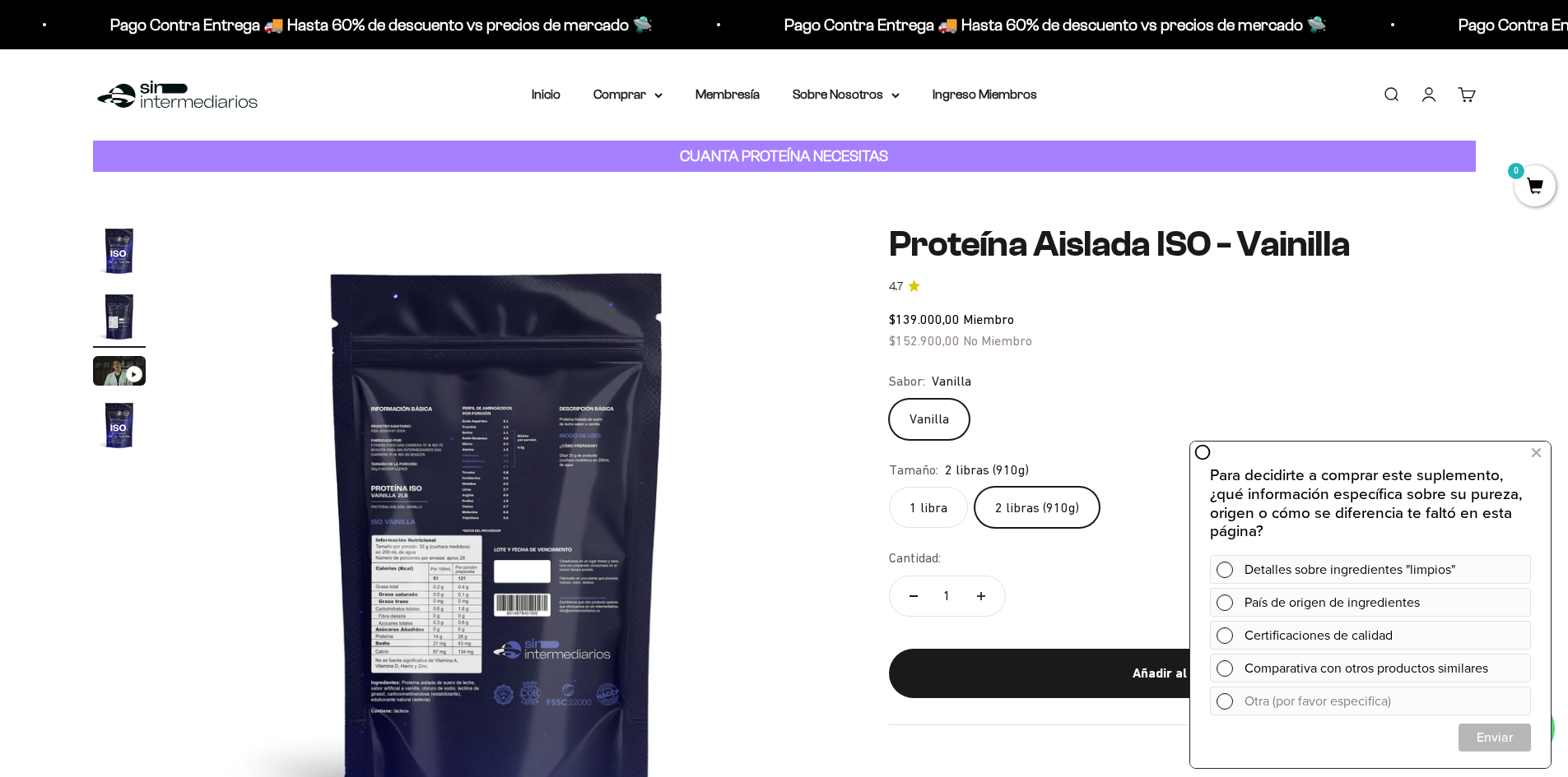
click at [450, 481] on img at bounding box center [498, 537] width 625 height 625
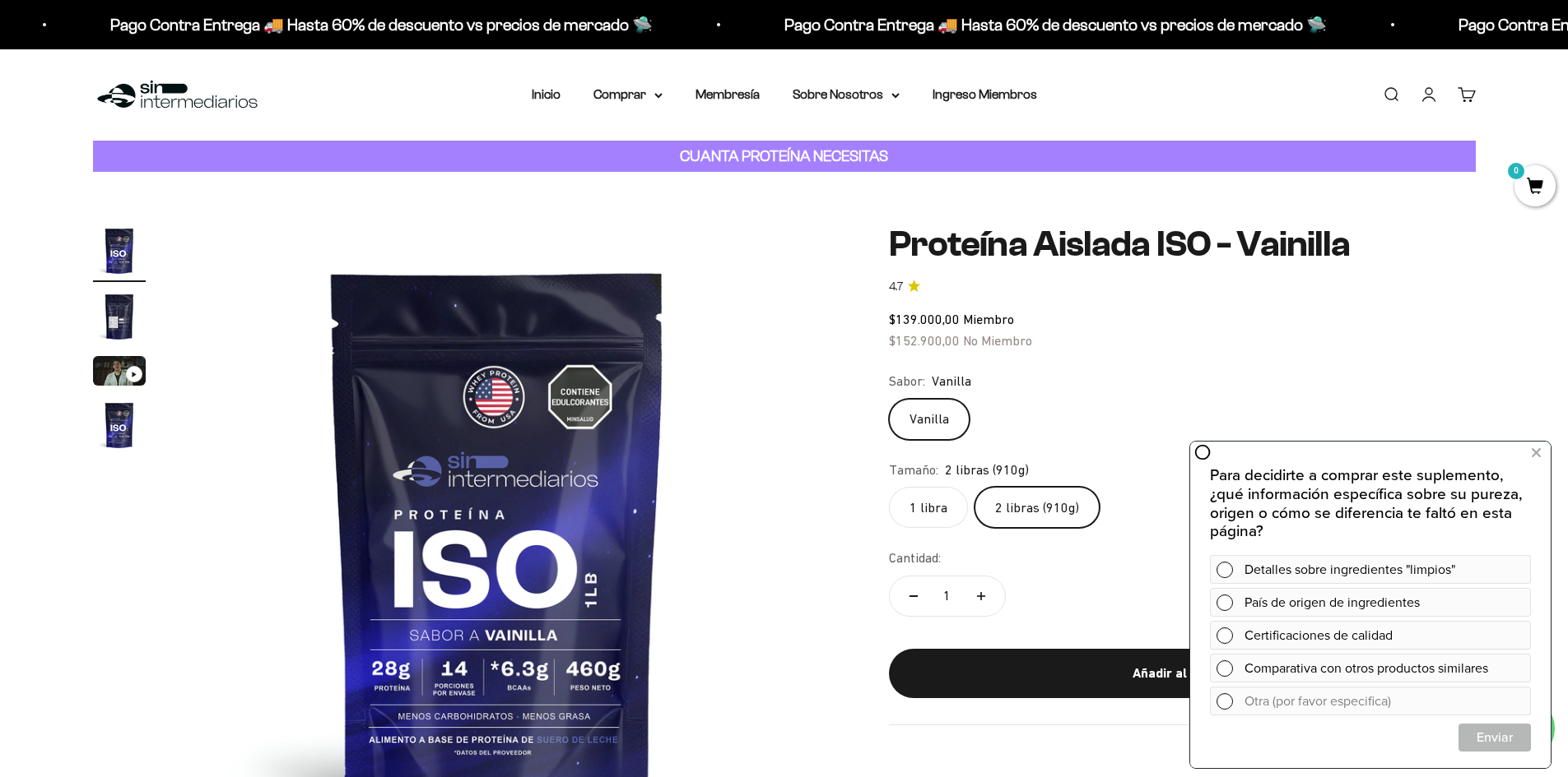
click at [108, 414] on img "Ir al artículo 4" at bounding box center [119, 426] width 53 height 53
click at [119, 298] on img "Ir al artículo 2" at bounding box center [119, 317] width 53 height 53
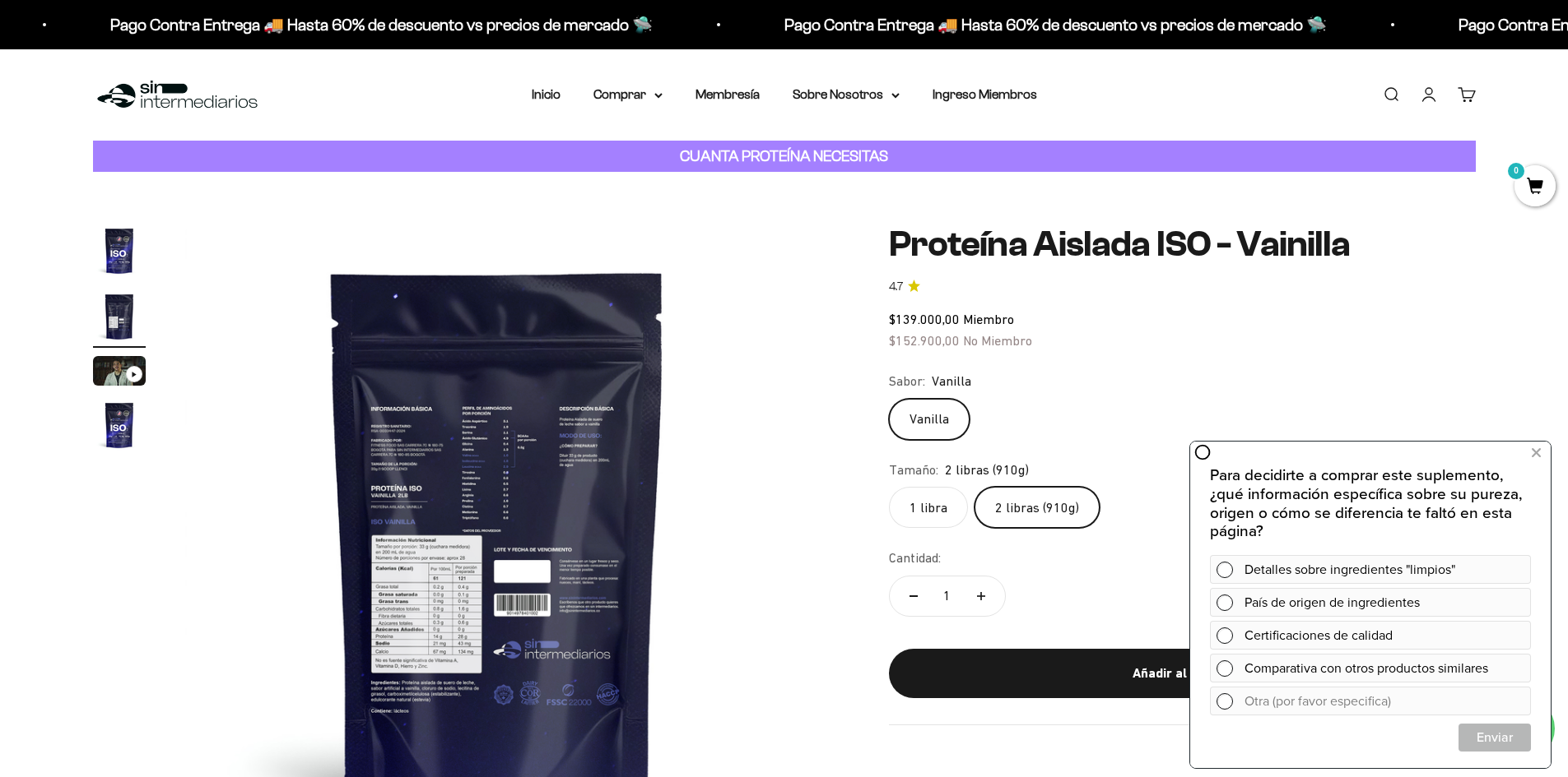
click at [523, 567] on img at bounding box center [498, 537] width 625 height 625
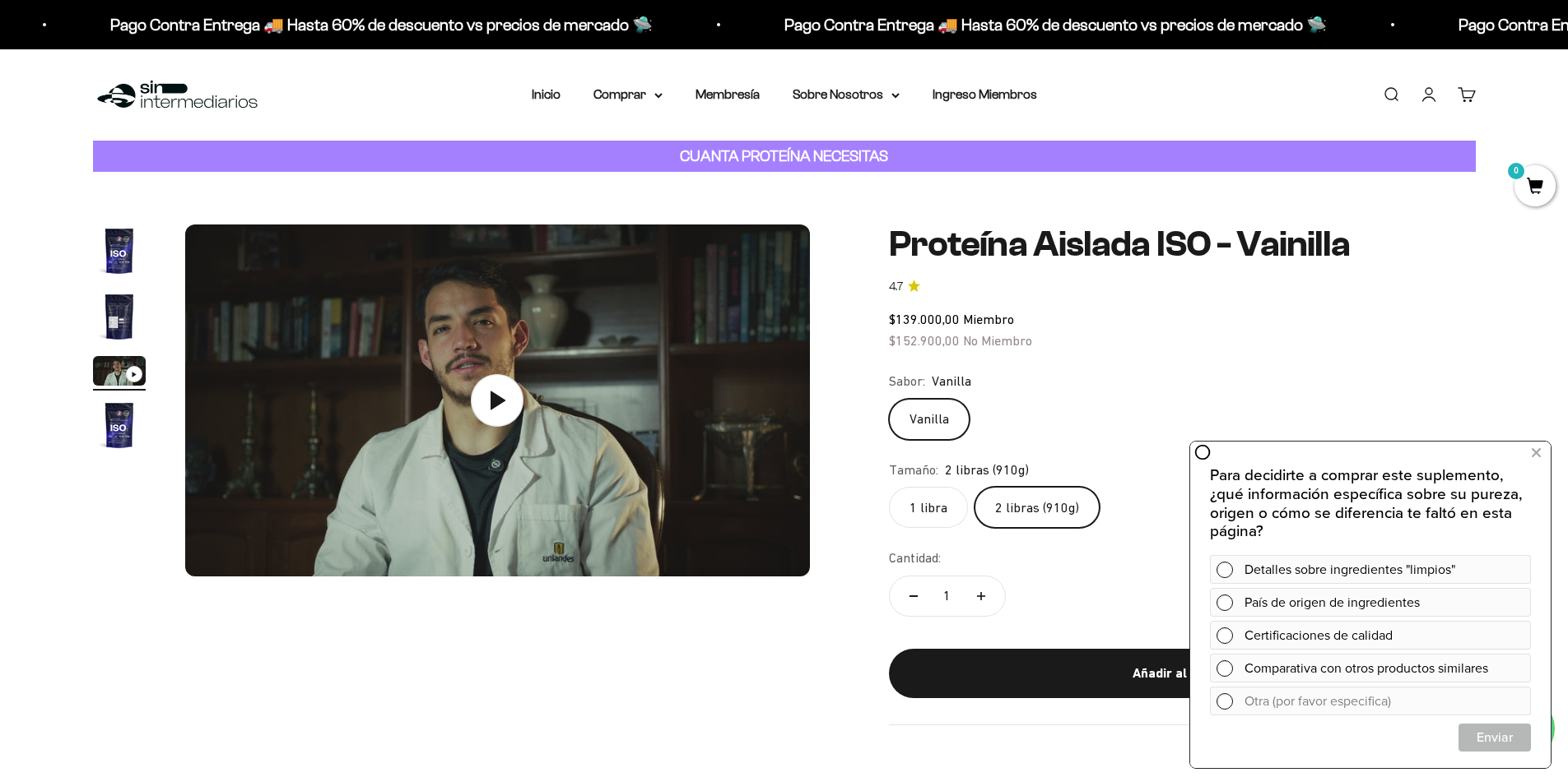
click at [97, 407] on img "Ir al artículo 4" at bounding box center [119, 426] width 53 height 53
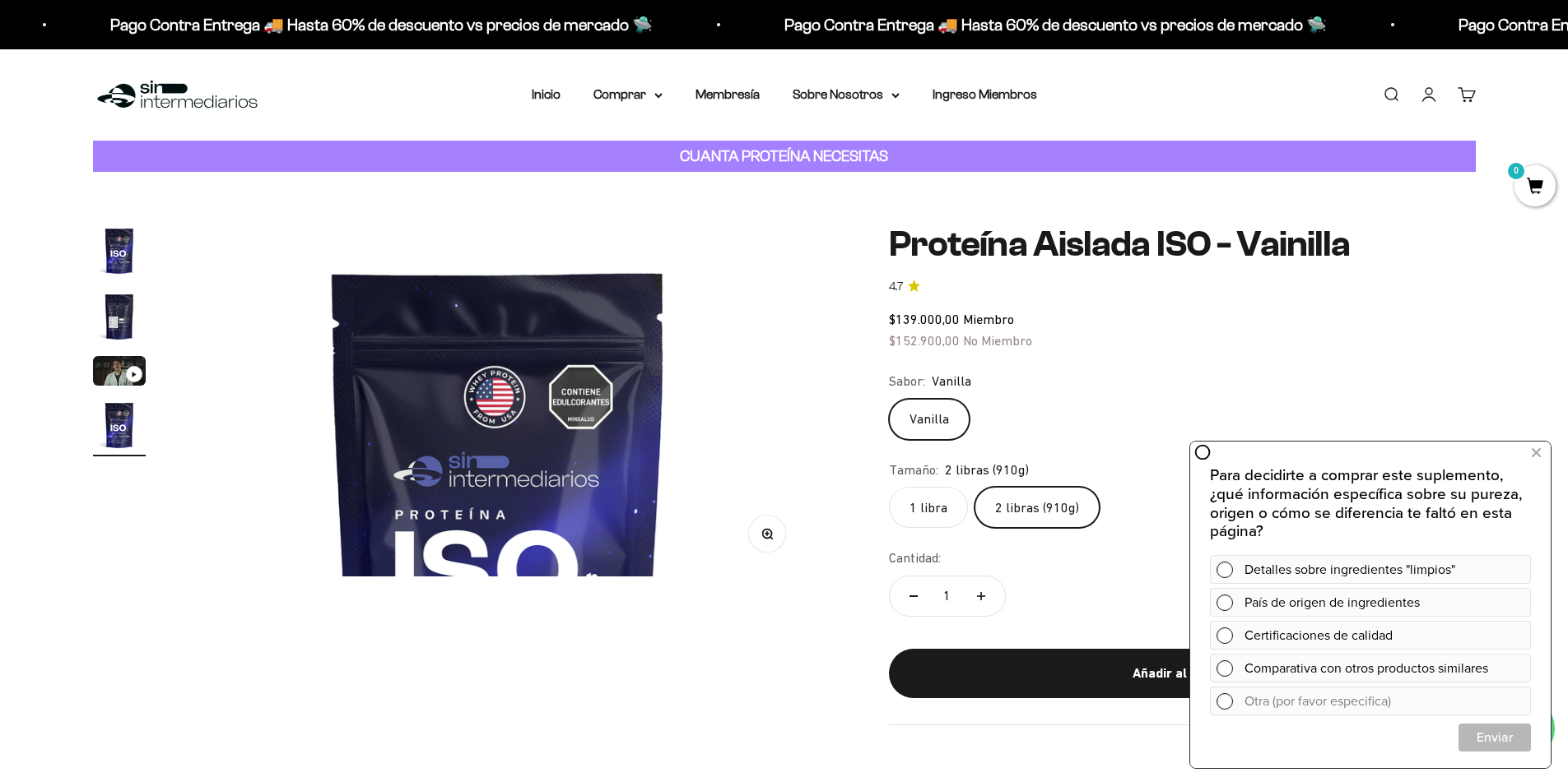
click at [130, 301] on img "Ir al artículo 2" at bounding box center [119, 317] width 53 height 53
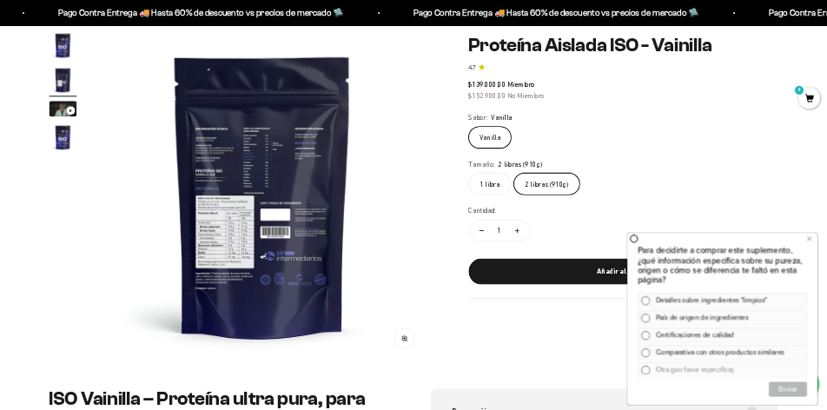
scroll to position [261, 0]
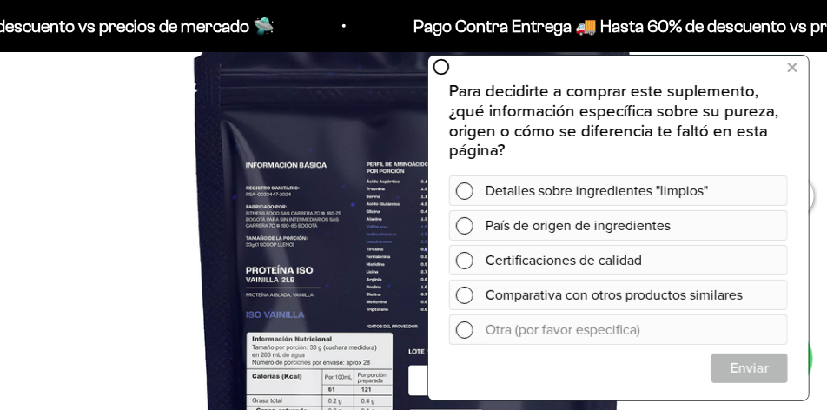
click at [334, 116] on img at bounding box center [413, 334] width 827 height 827
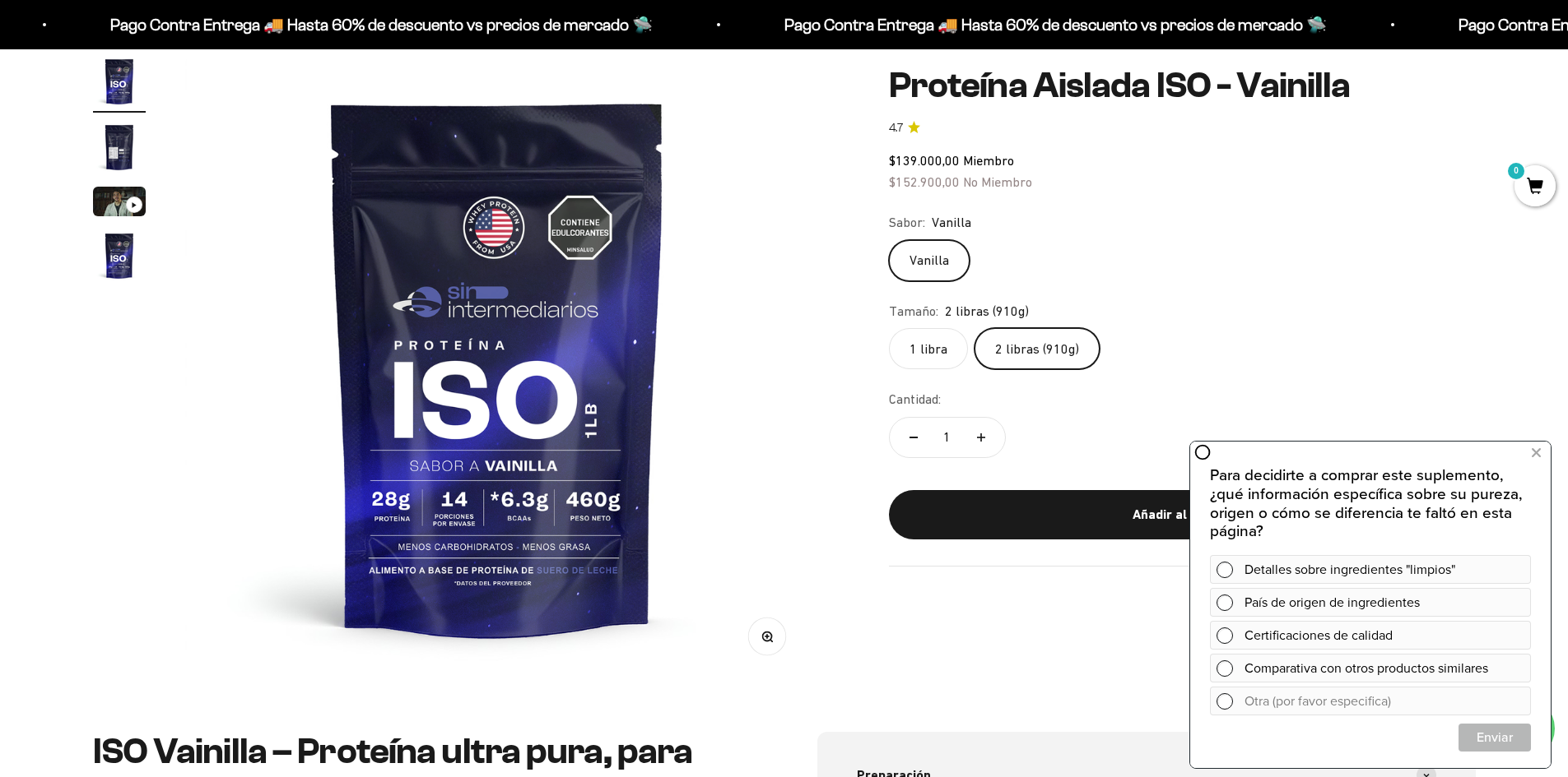
scroll to position [0, 0]
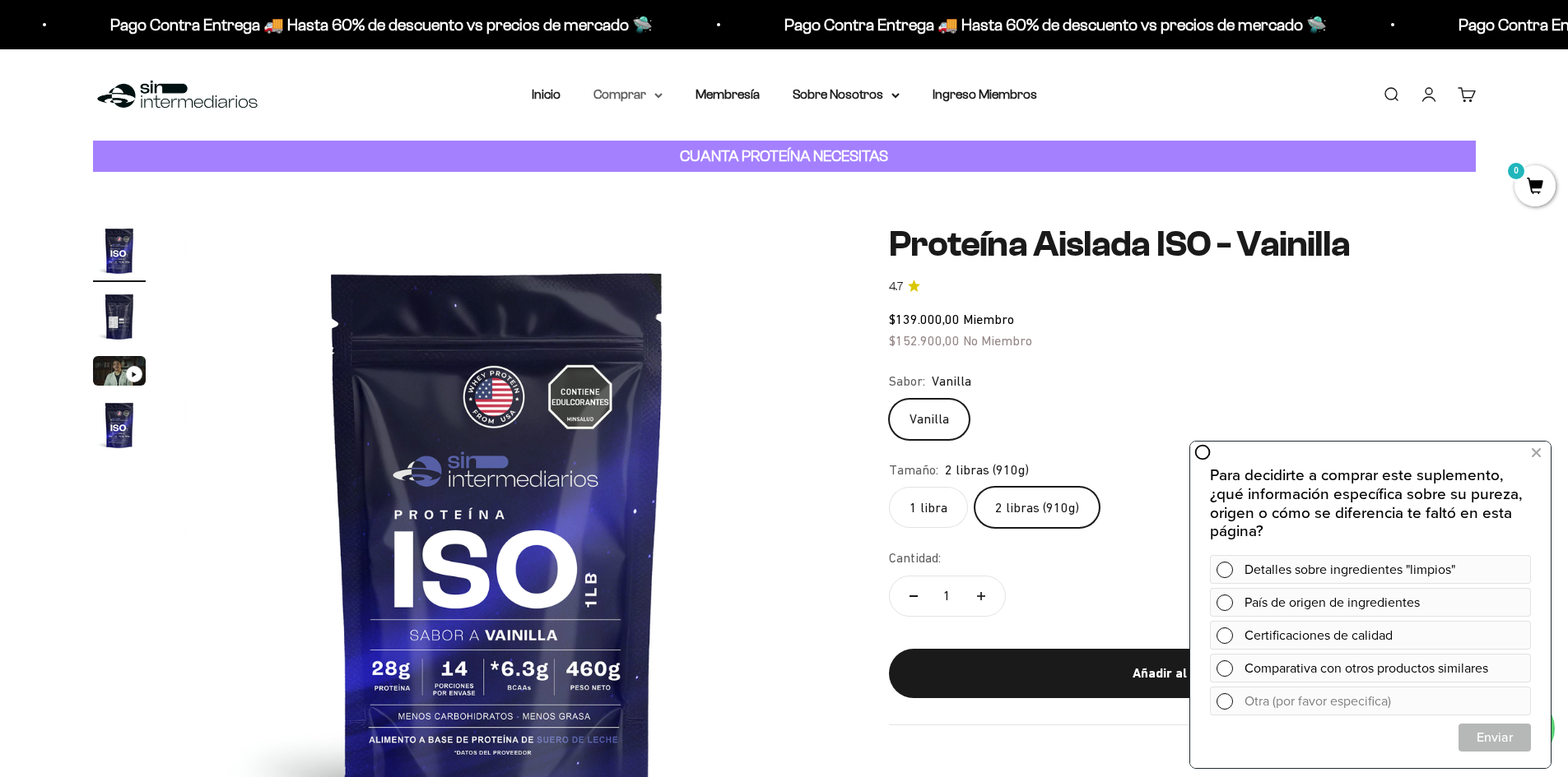
click at [633, 94] on summary "Comprar" at bounding box center [628, 95] width 69 height 22
click at [638, 152] on span "Proteínas" at bounding box center [631, 147] width 55 height 14
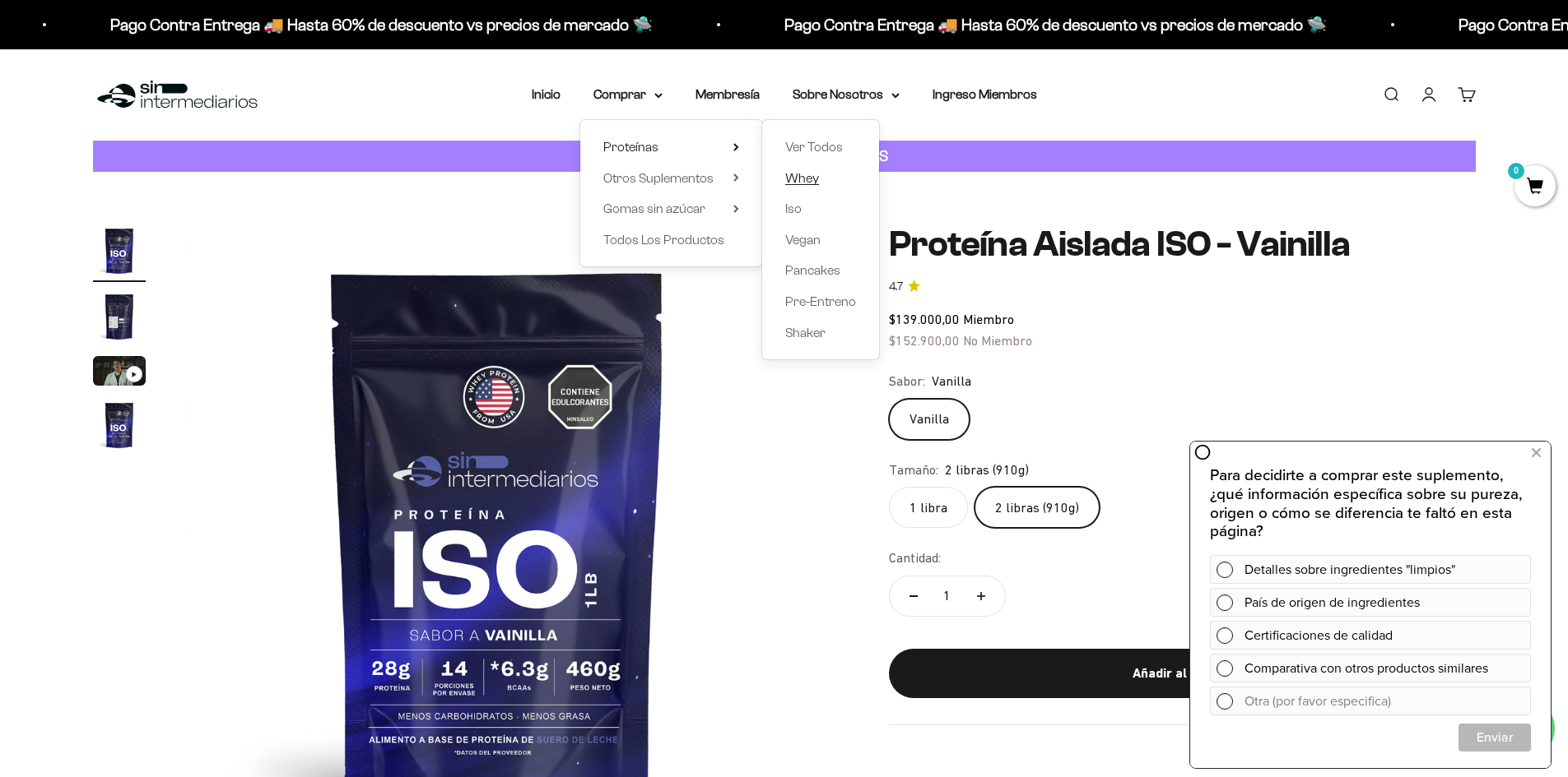
click at [806, 173] on span "Whey" at bounding box center [802, 178] width 34 height 14
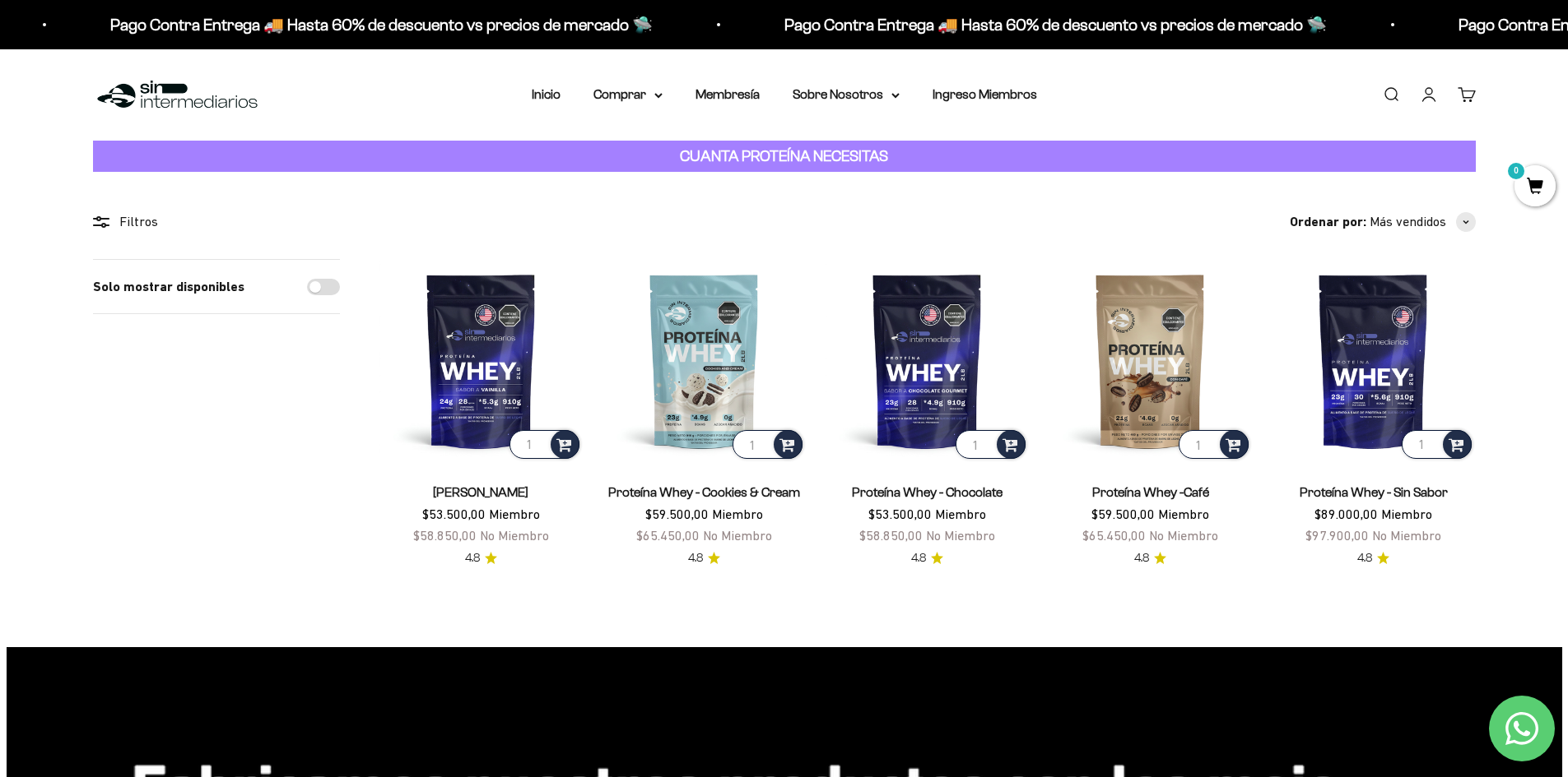
click at [462, 486] on link "Proteína Whey - Vainilla" at bounding box center [480, 492] width 96 height 14
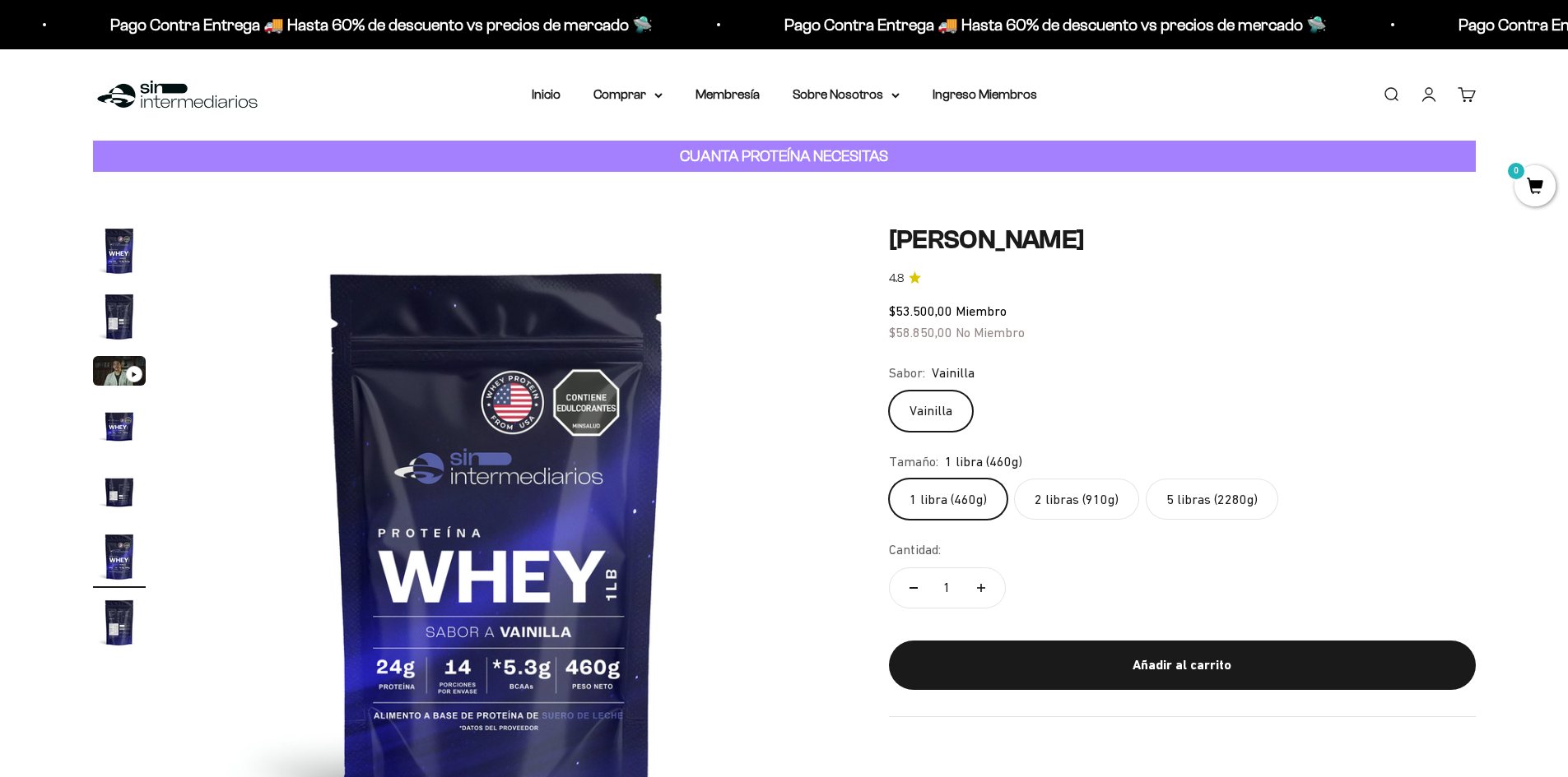
click at [1179, 512] on label "5 libras (2280g)" at bounding box center [1212, 499] width 133 height 41
click at [889, 479] on input "5 libras (2280g)" at bounding box center [888, 478] width 1 height 1
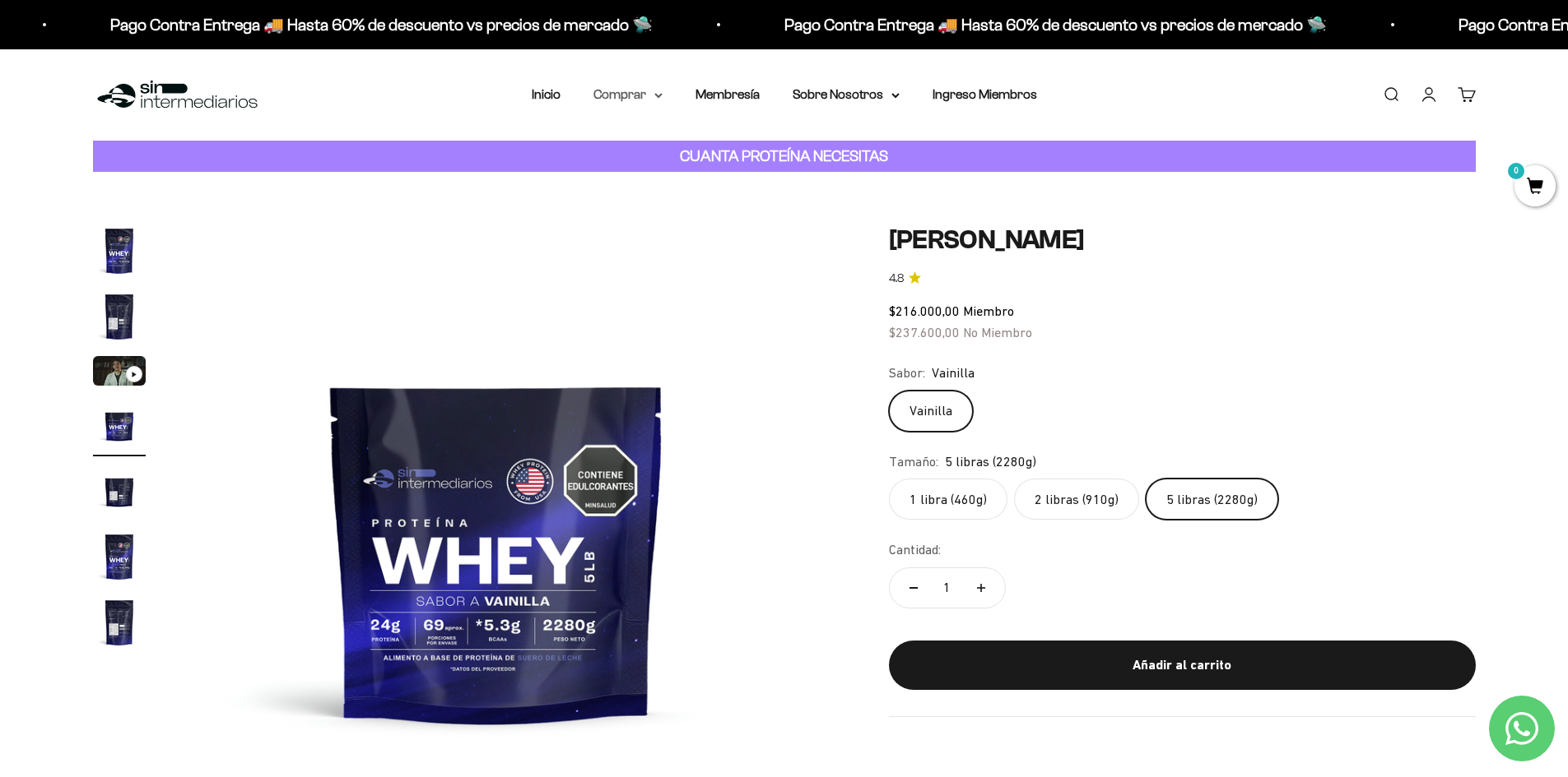
click at [615, 97] on summary "Comprar" at bounding box center [628, 95] width 69 height 22
click at [671, 146] on summary "Proteínas" at bounding box center [670, 147] width 135 height 22
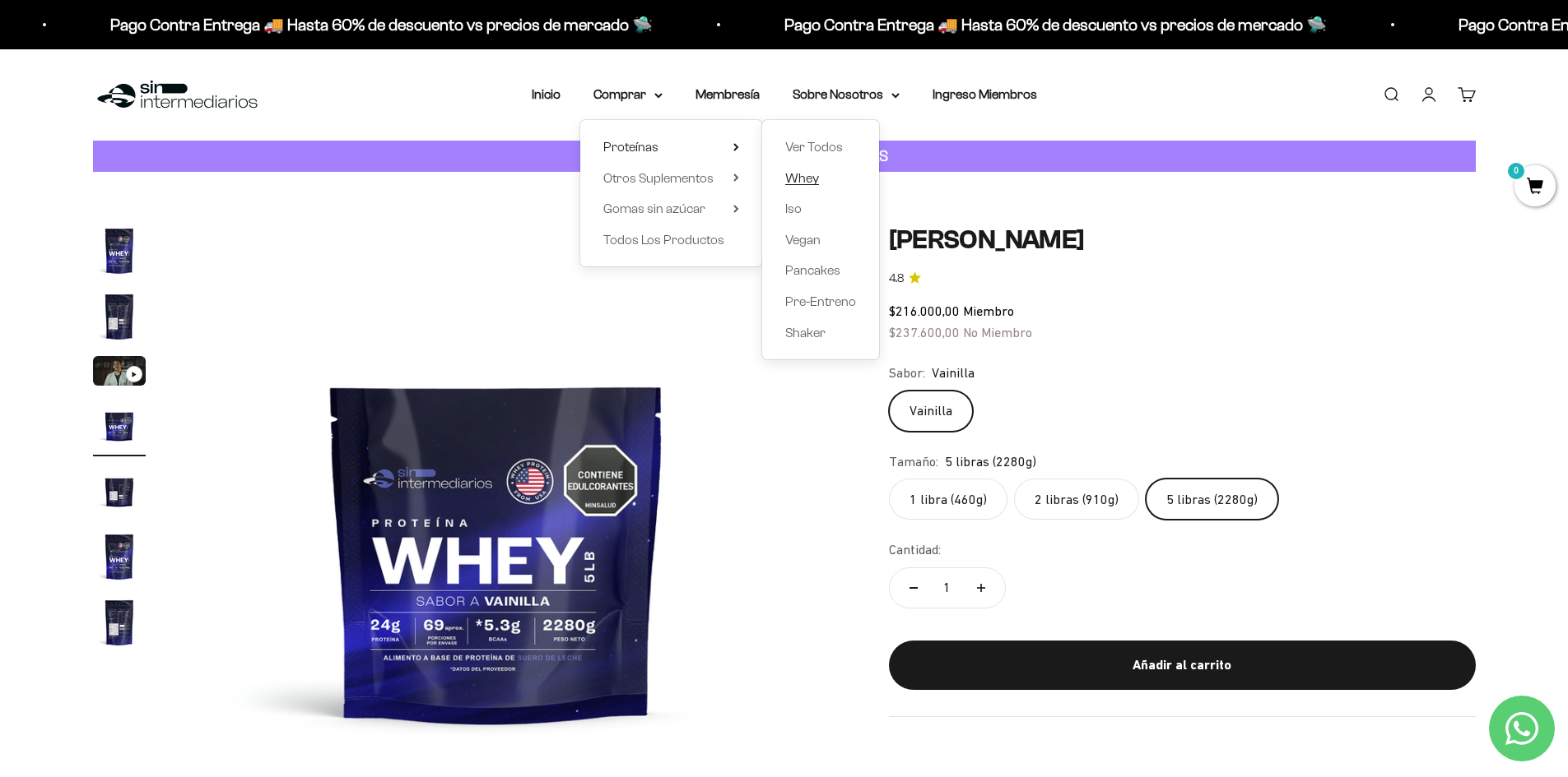
click at [794, 183] on span "Whey" at bounding box center [802, 178] width 34 height 14
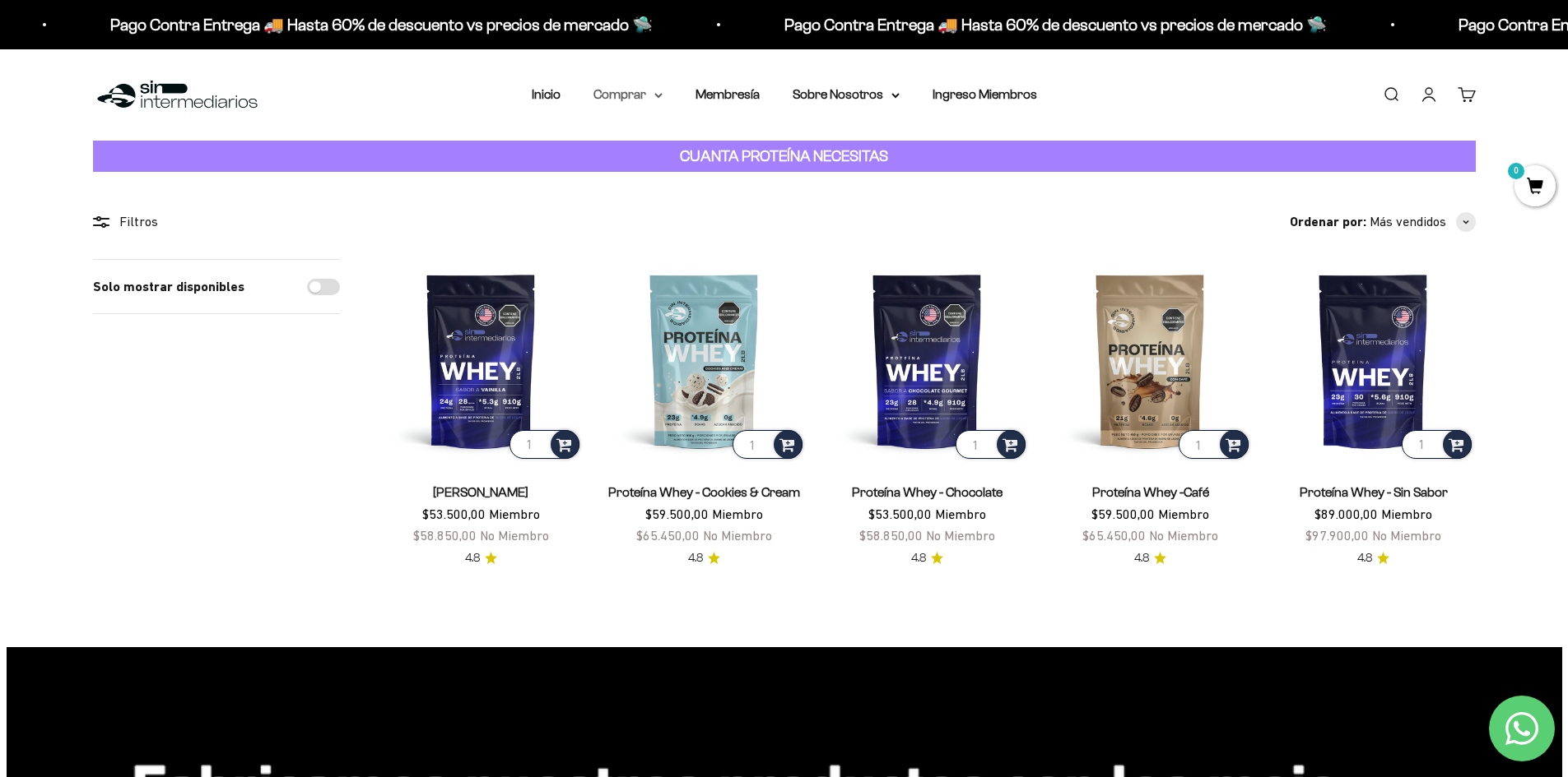
click at [651, 102] on summary "Comprar" at bounding box center [628, 95] width 69 height 22
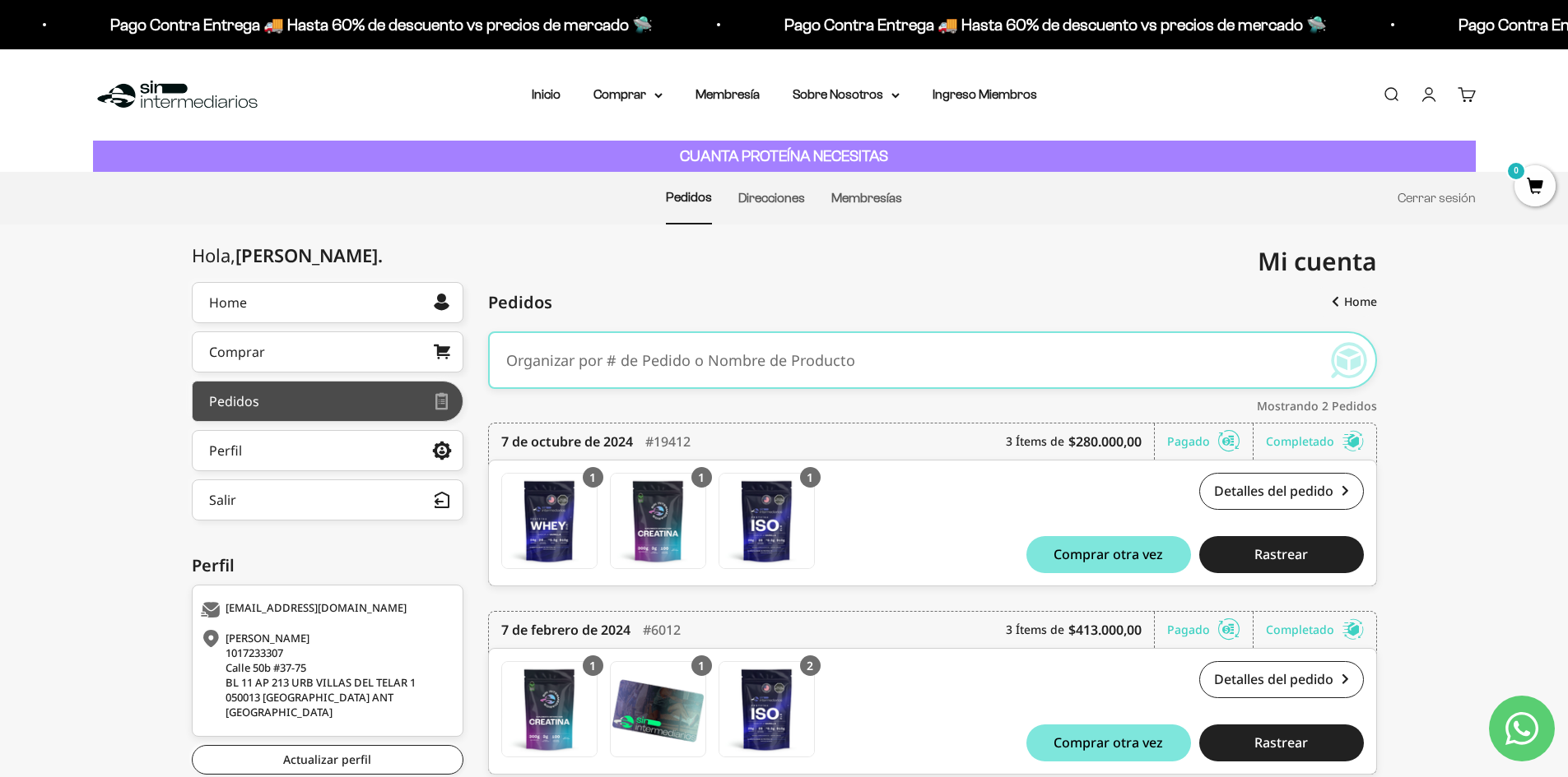
scroll to position [88, 0]
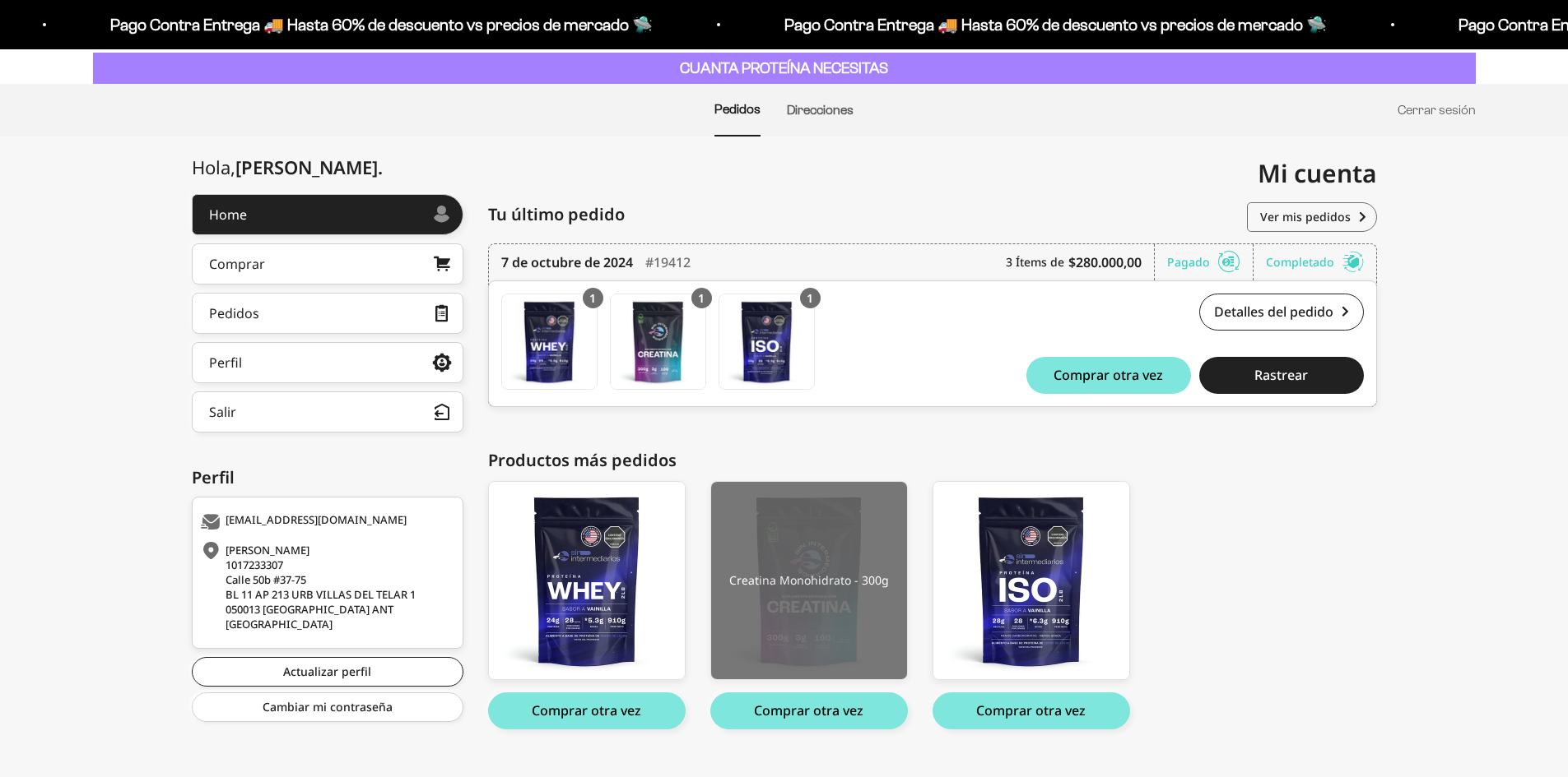
scroll to position [118, 0]
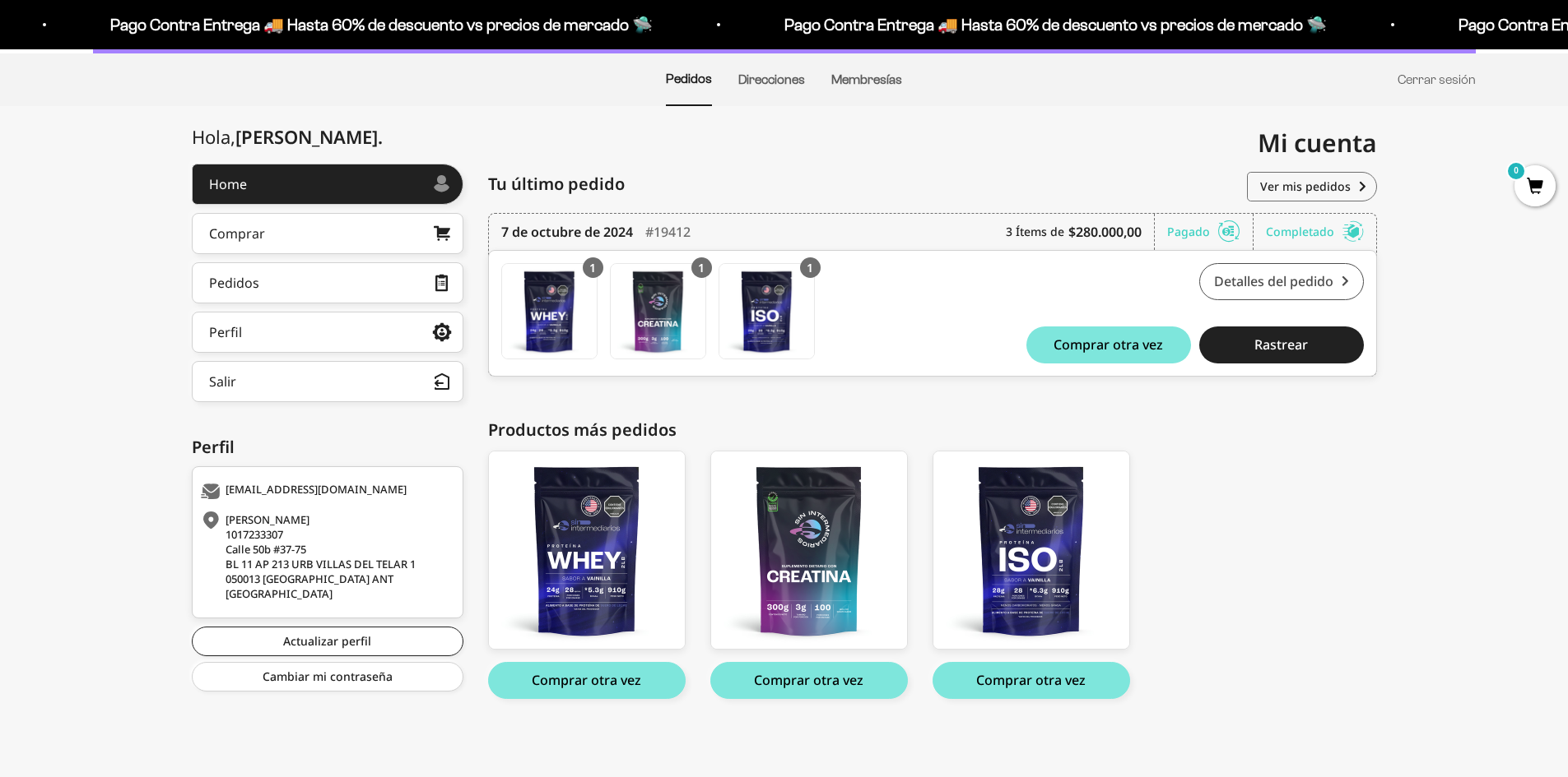
click at [1308, 287] on link "Detalles del pedido" at bounding box center [1281, 281] width 165 height 37
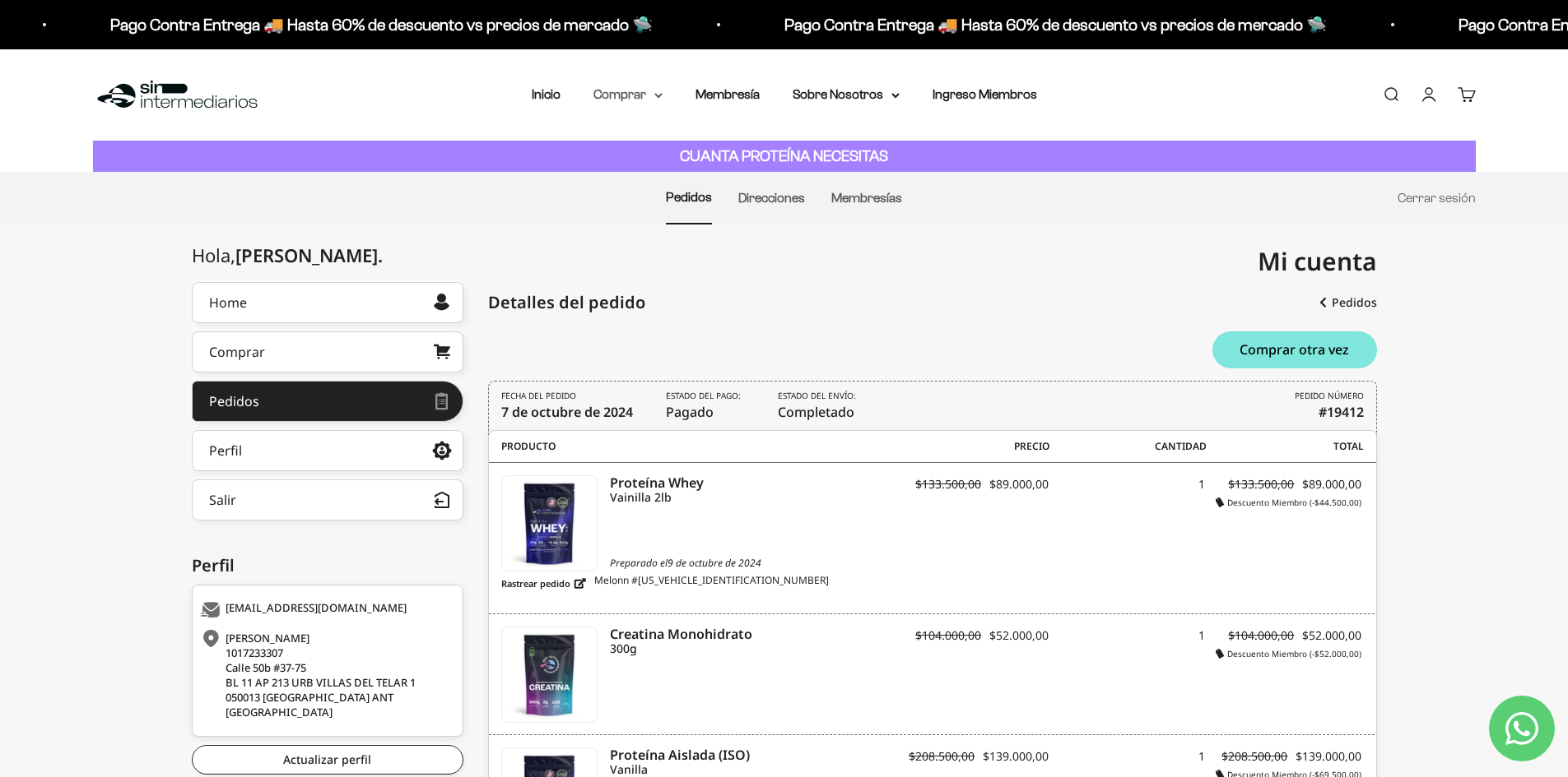
click at [622, 101] on summary "Comprar" at bounding box center [628, 95] width 69 height 22
click at [641, 141] on span "Proteínas" at bounding box center [631, 147] width 55 height 14
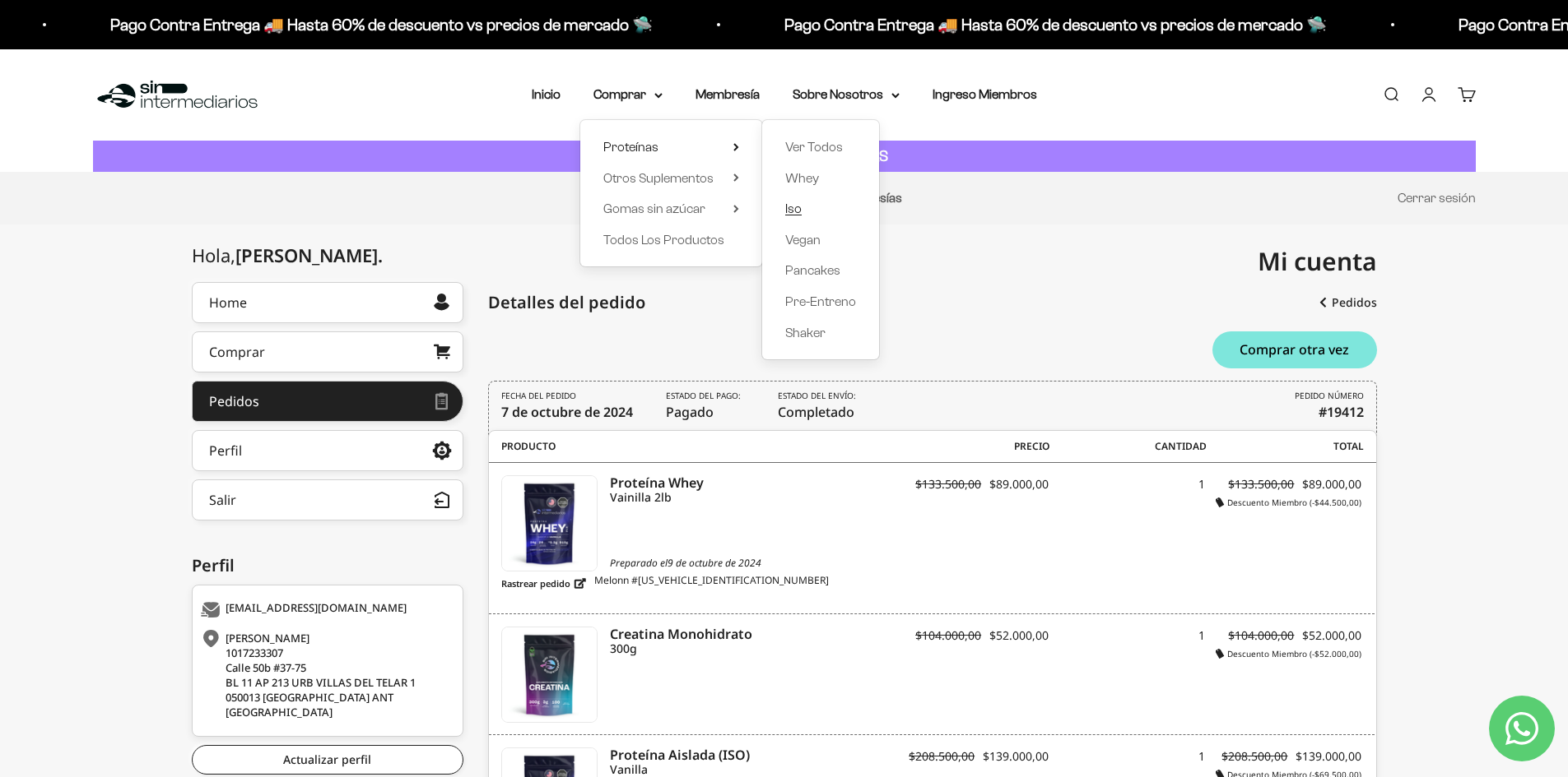
click at [798, 204] on span "Iso" at bounding box center [793, 208] width 16 height 14
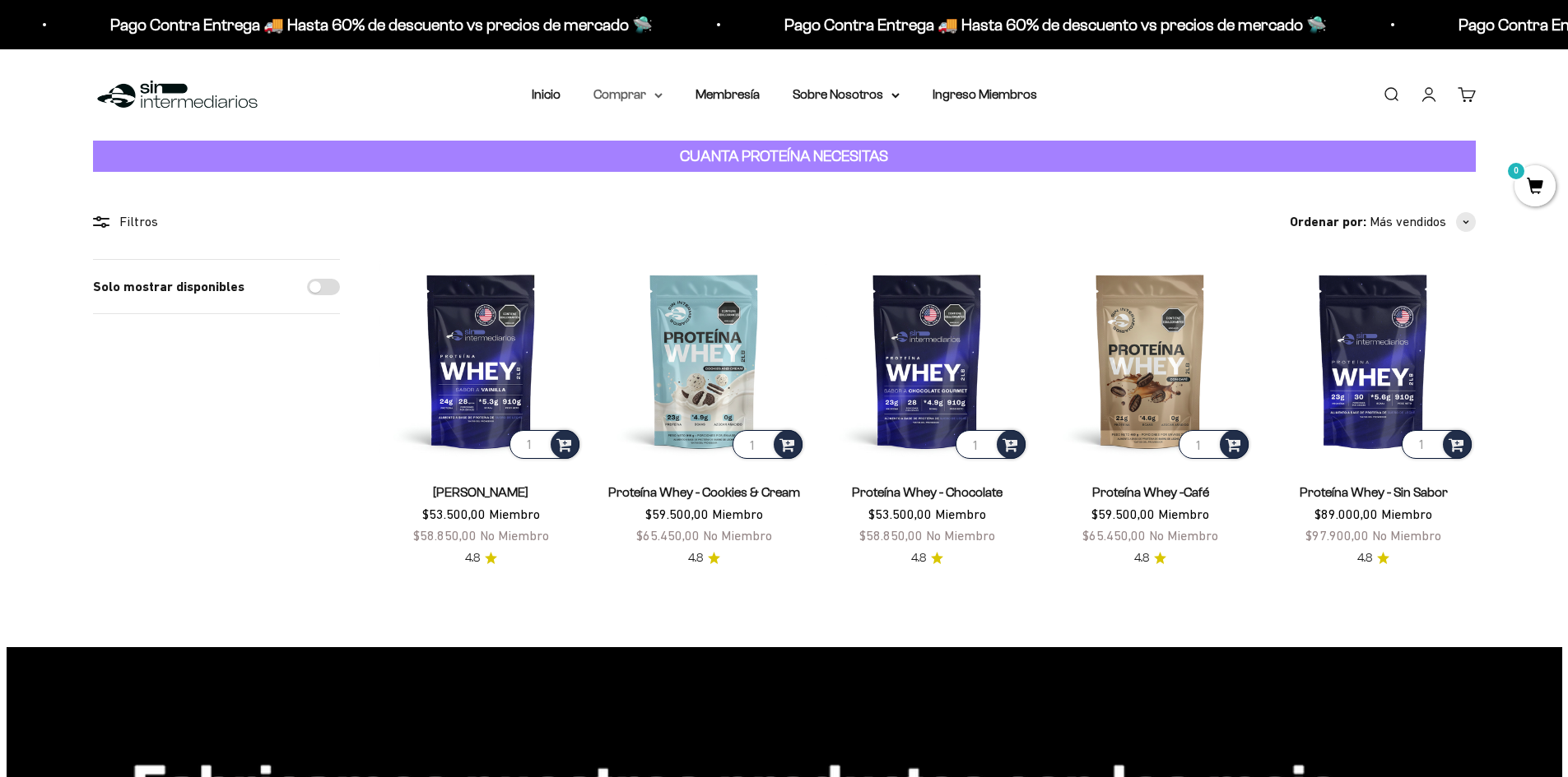
click at [635, 105] on summary "Comprar" at bounding box center [628, 95] width 69 height 22
click at [724, 143] on summary "Proteínas" at bounding box center [670, 147] width 135 height 22
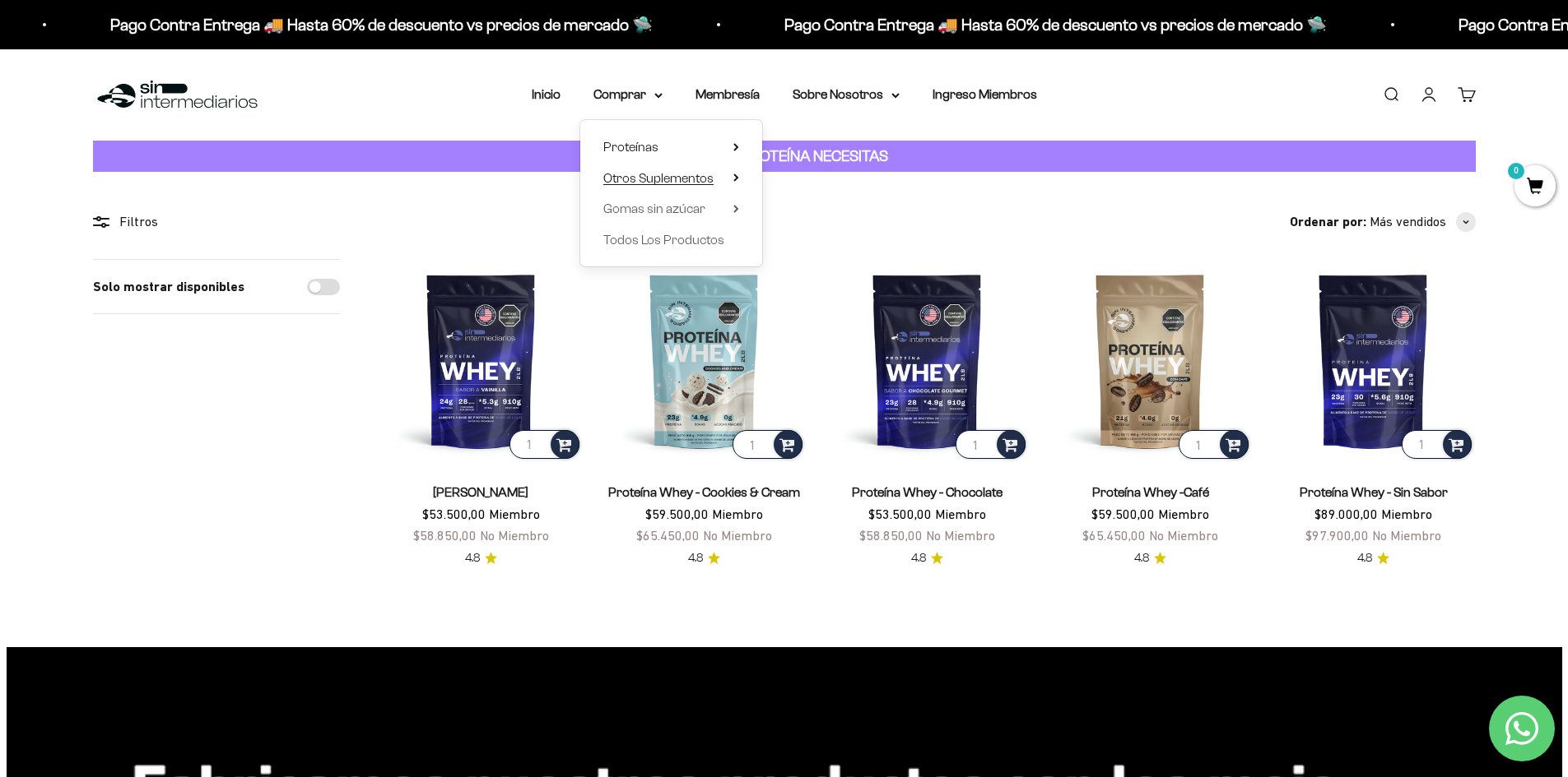
click at [720, 178] on summary "Otros Suplementos" at bounding box center [670, 178] width 135 height 22
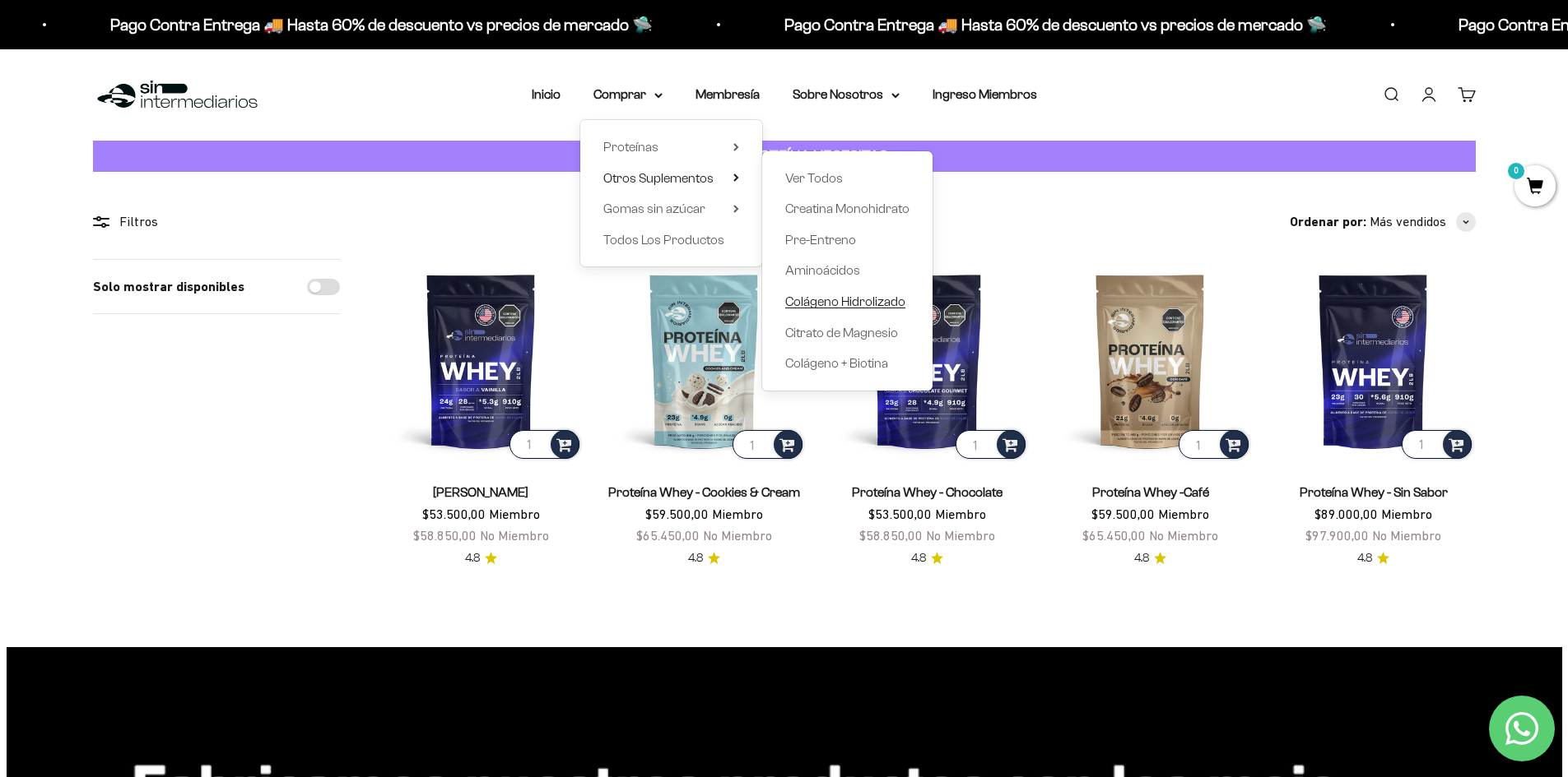
click at [819, 306] on span "Colágeno Hidrolizado" at bounding box center [845, 301] width 120 height 14
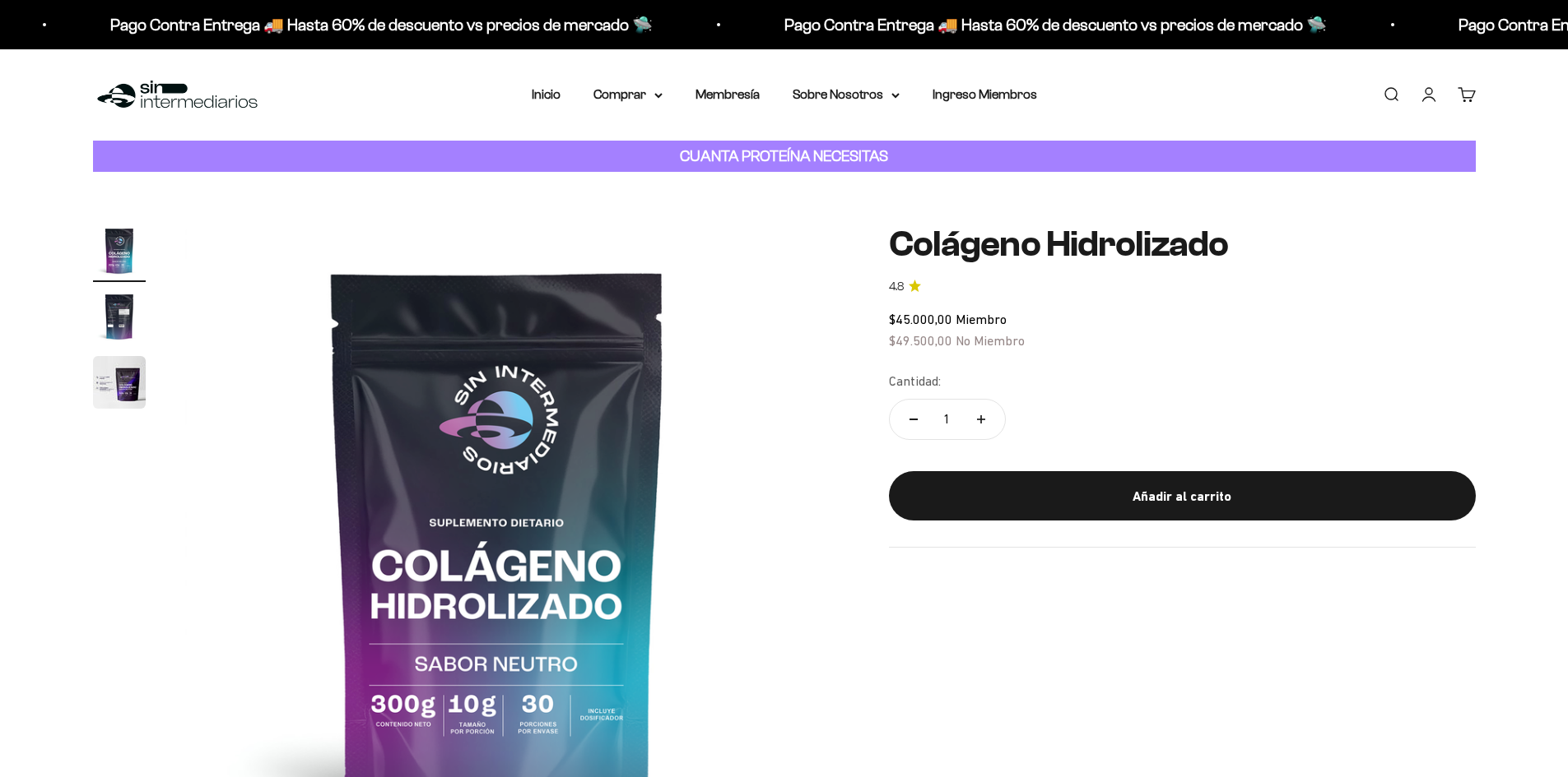
click at [654, 110] on div "Menú [GEOGRAPHIC_DATA] Inicio Comprar Proteínas Ver Todos Whey Iso Vegan Pancak…" at bounding box center [784, 95] width 1568 height 91
click at [656, 104] on summary "Comprar" at bounding box center [628, 95] width 69 height 22
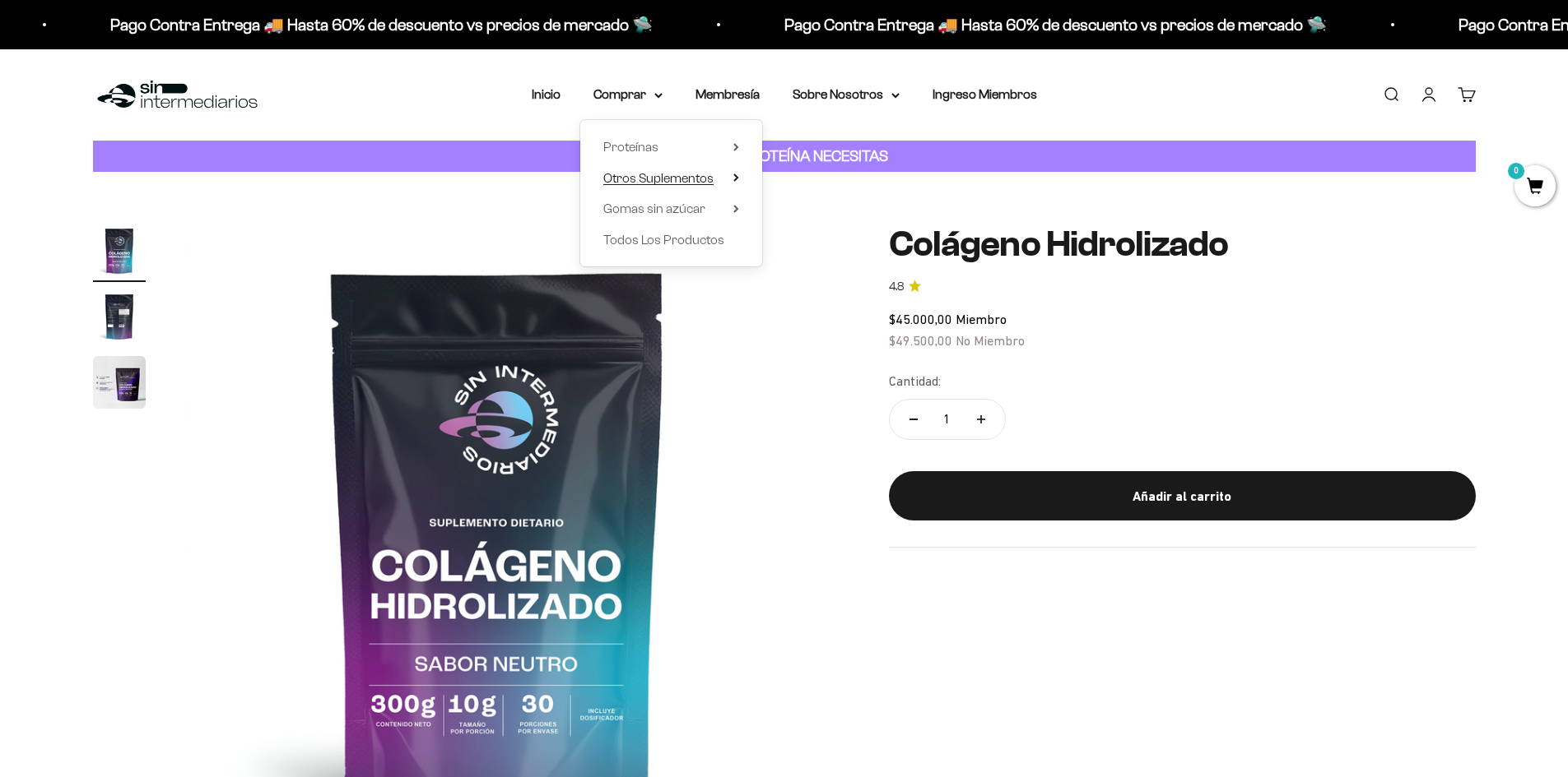
click at [720, 175] on summary "Otros Suplementos" at bounding box center [670, 178] width 135 height 22
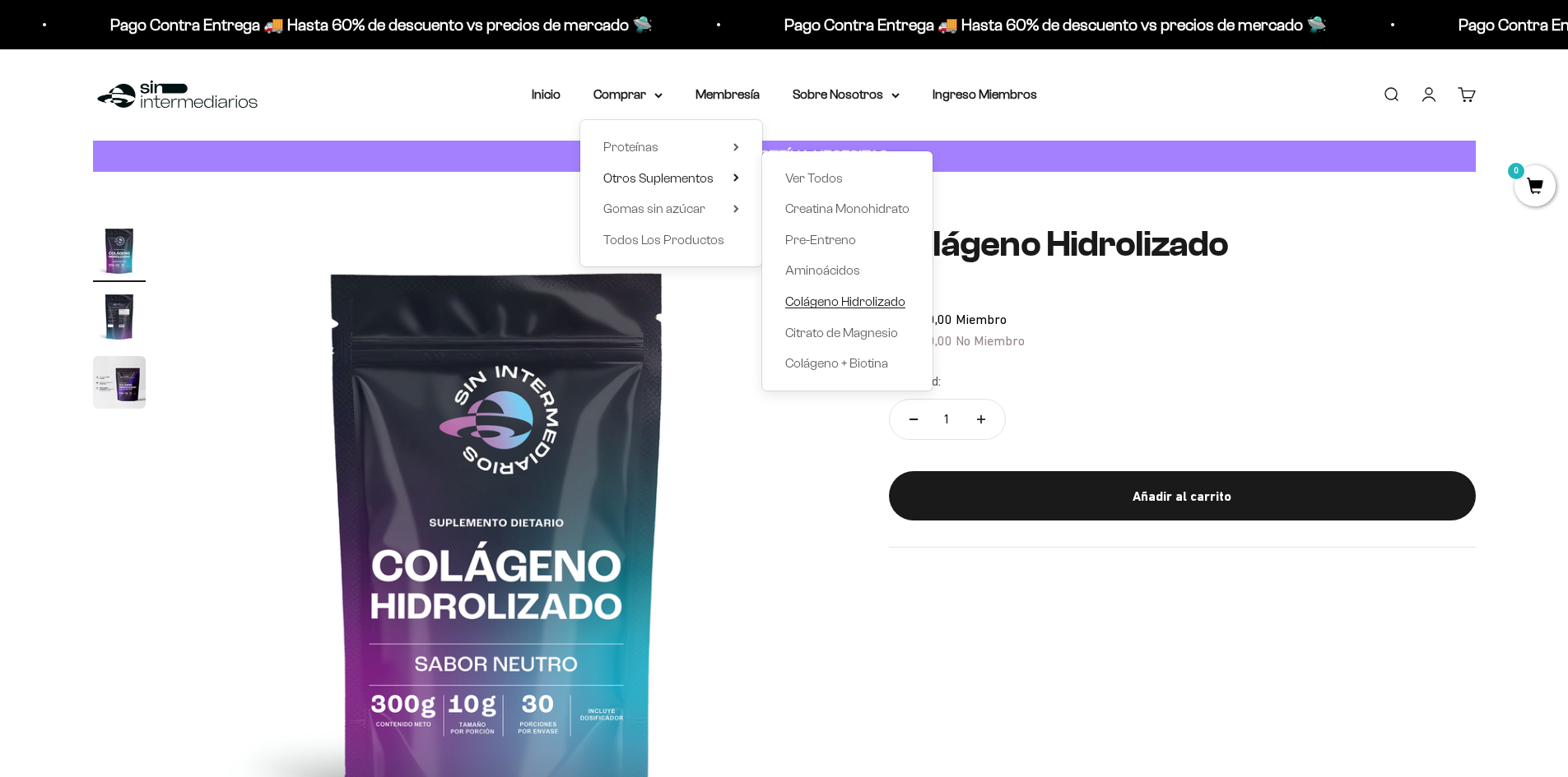
click at [832, 300] on span "Colágeno Hidrolizado" at bounding box center [845, 301] width 120 height 14
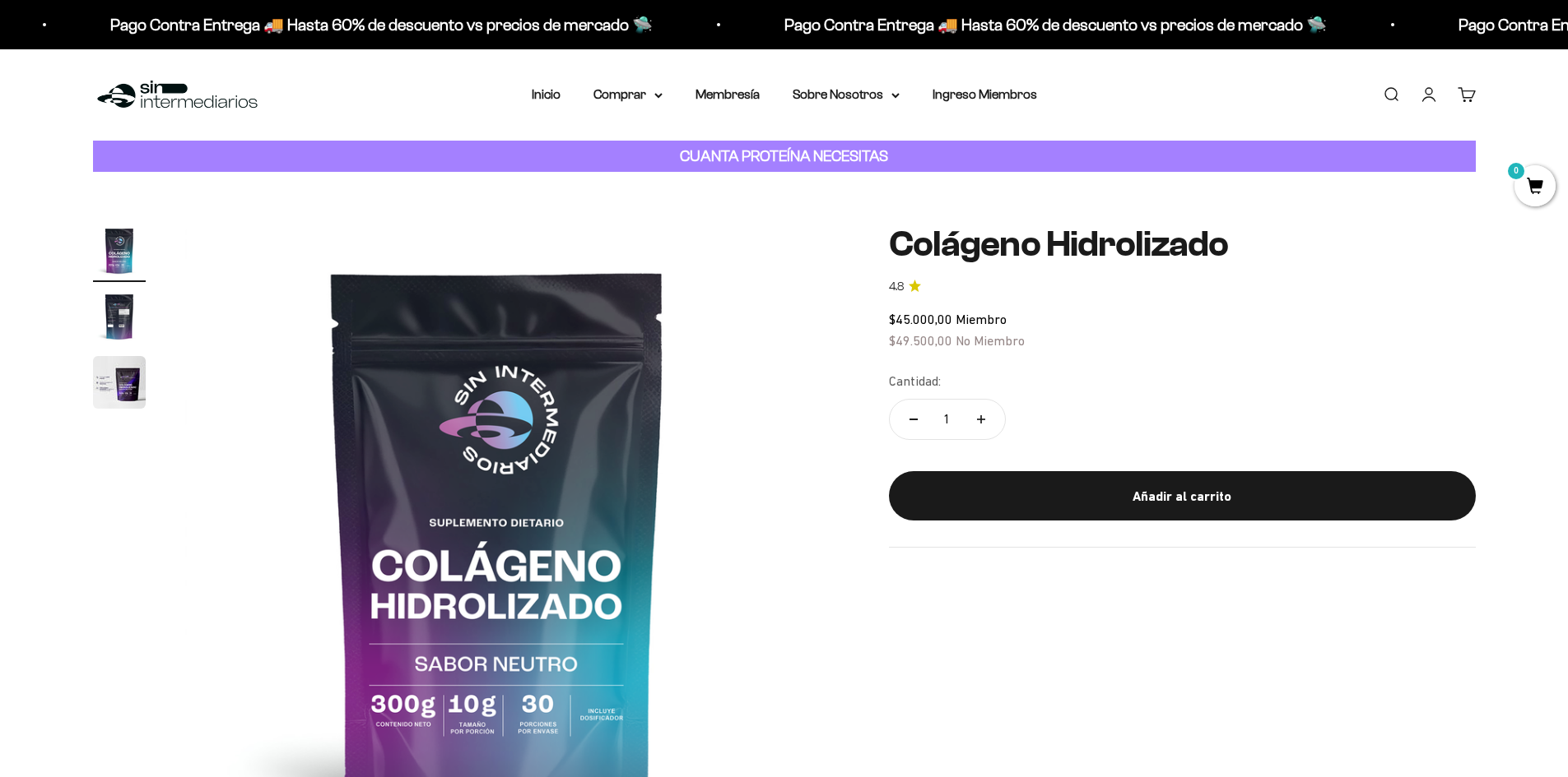
click at [668, 103] on nav "Inicio Comprar Proteínas Ver Todos Whey Iso Vegan" at bounding box center [784, 95] width 506 height 22
click at [650, 102] on summary "Comprar" at bounding box center [628, 95] width 69 height 22
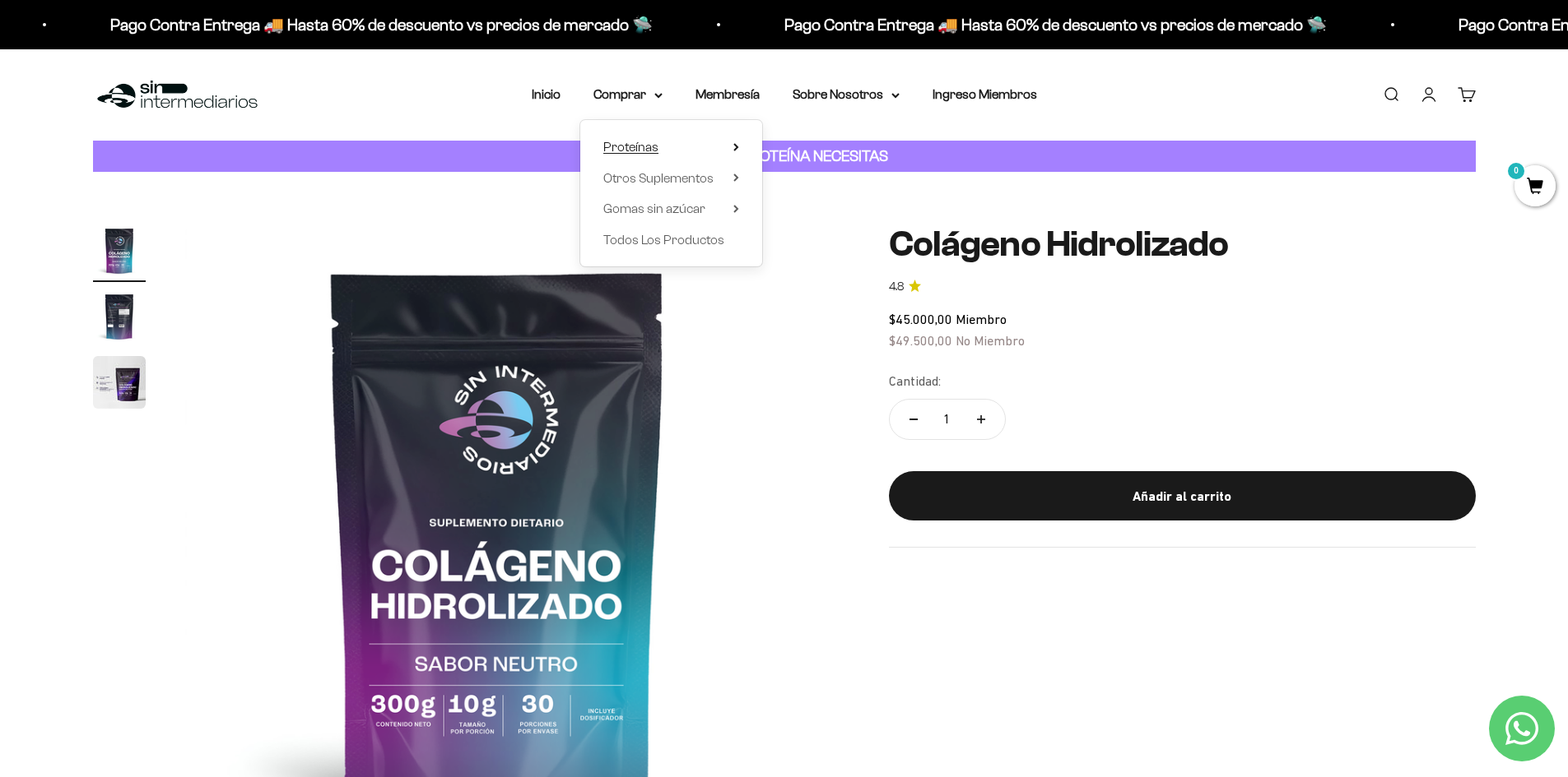
click at [731, 143] on summary "Proteínas" at bounding box center [670, 147] width 135 height 22
click at [690, 173] on span "Otros Suplementos" at bounding box center [658, 178] width 110 height 14
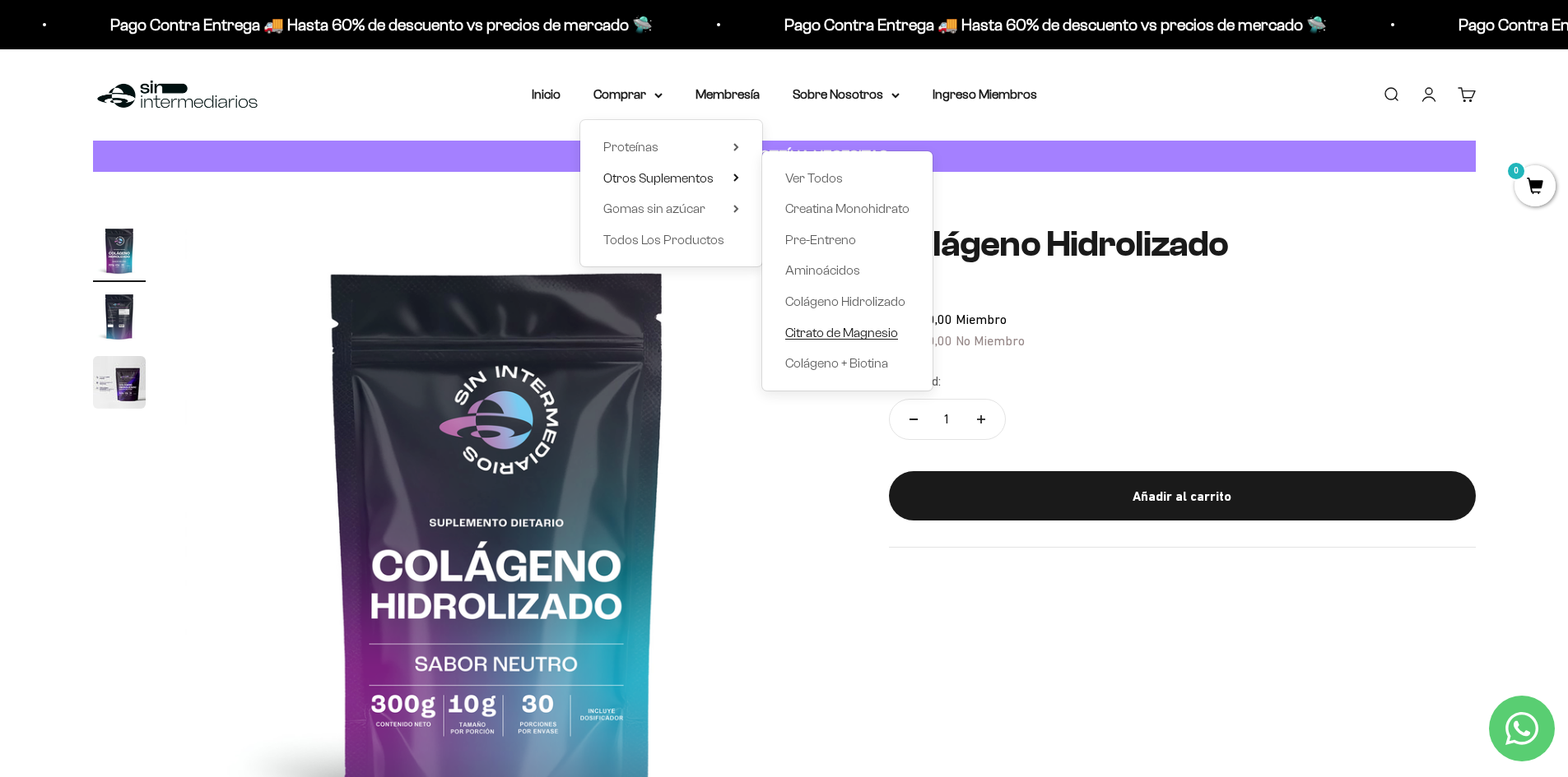
click at [877, 330] on span "Citrato de Magnesio" at bounding box center [841, 332] width 113 height 14
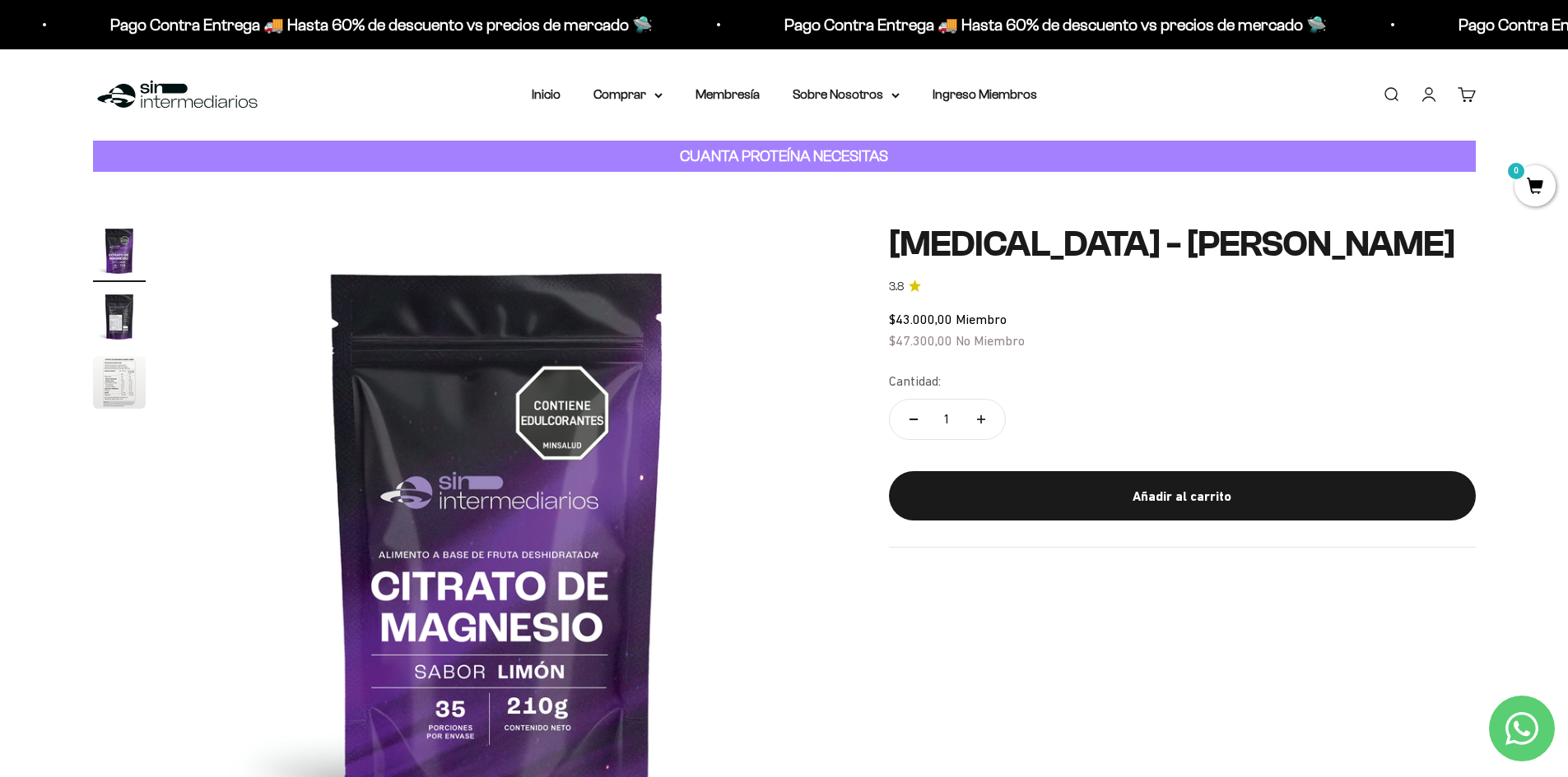
click at [985, 418] on button "Aumentar cantidad" at bounding box center [981, 419] width 47 height 40
click at [891, 418] on button "Reducir cantidad" at bounding box center [914, 419] width 47 height 40
type input "1"
click at [132, 324] on img "Ir al artículo 2" at bounding box center [119, 317] width 53 height 53
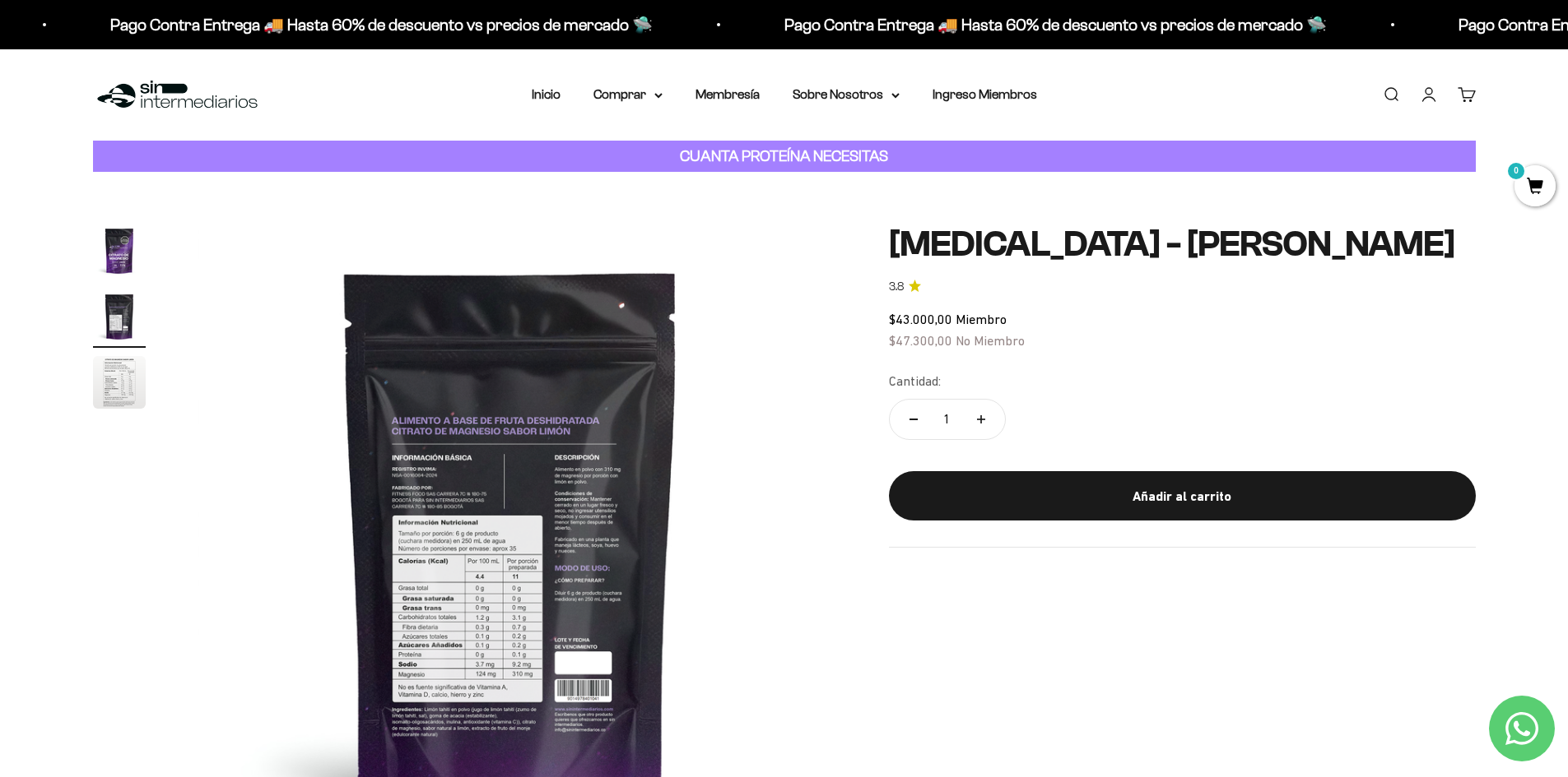
scroll to position [0, 645]
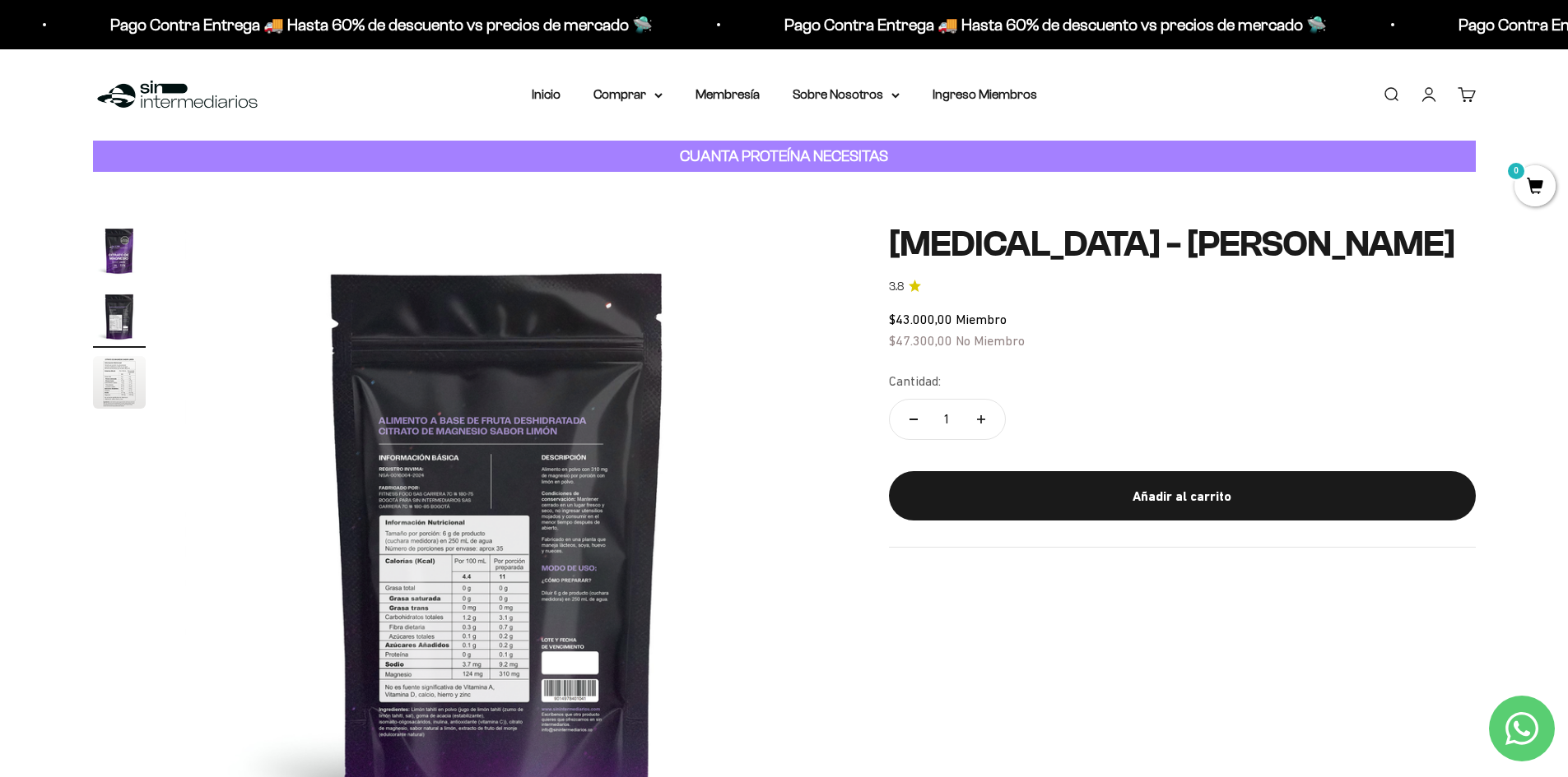
click at [131, 265] on img "Ir al artículo 1" at bounding box center [119, 251] width 53 height 53
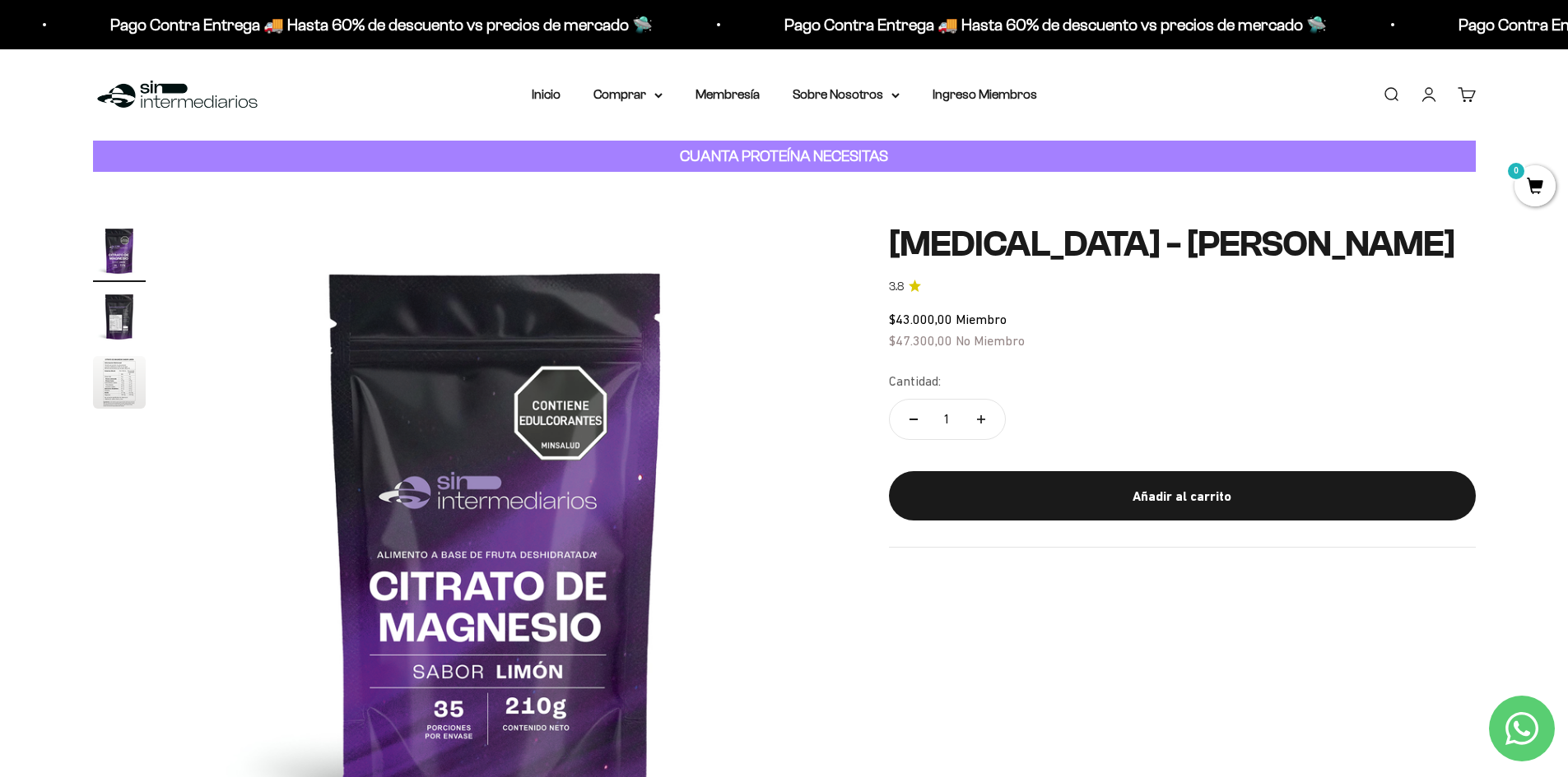
scroll to position [0, 0]
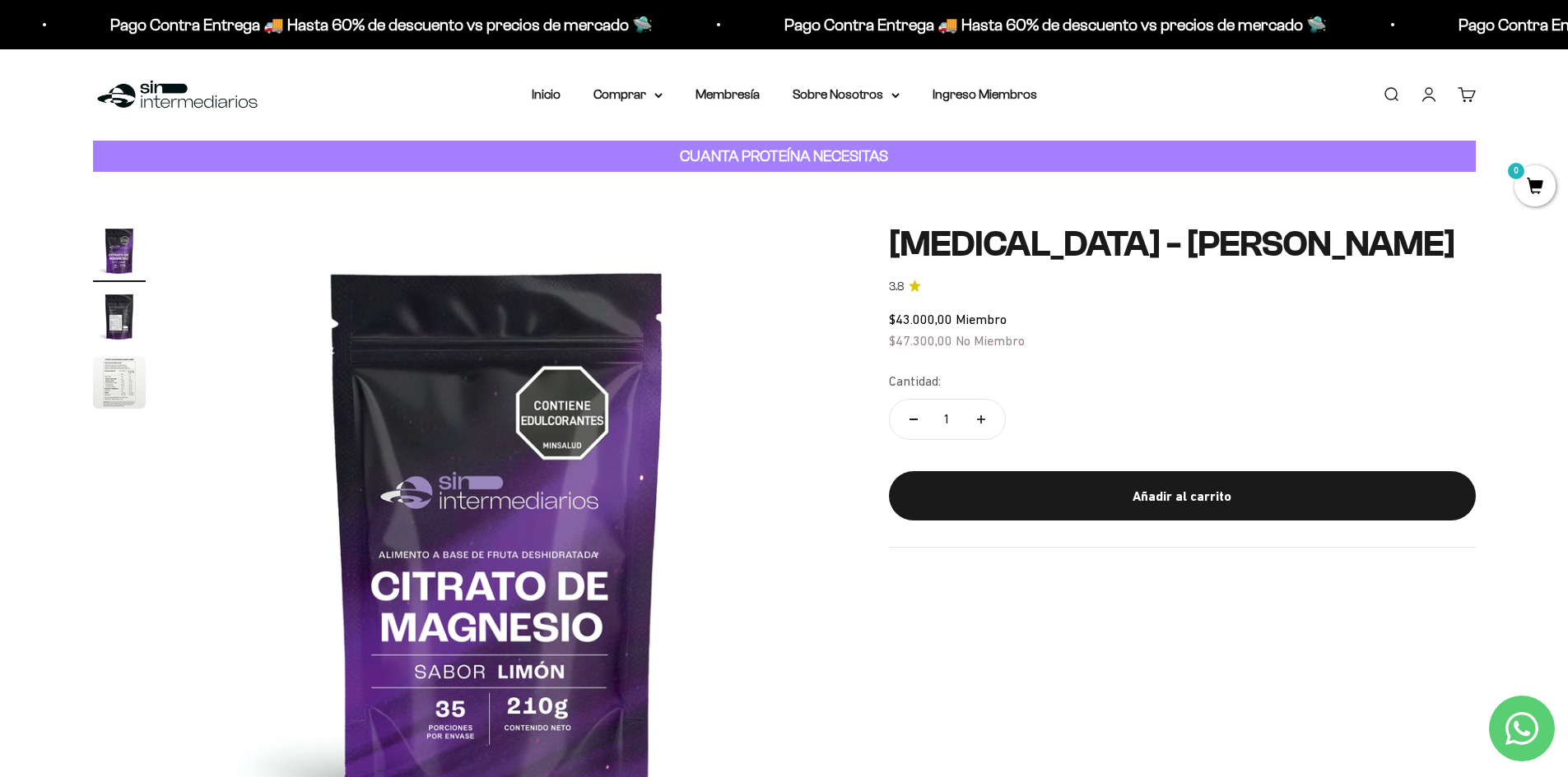
click at [115, 303] on img "Ir al artículo 2" at bounding box center [119, 317] width 53 height 53
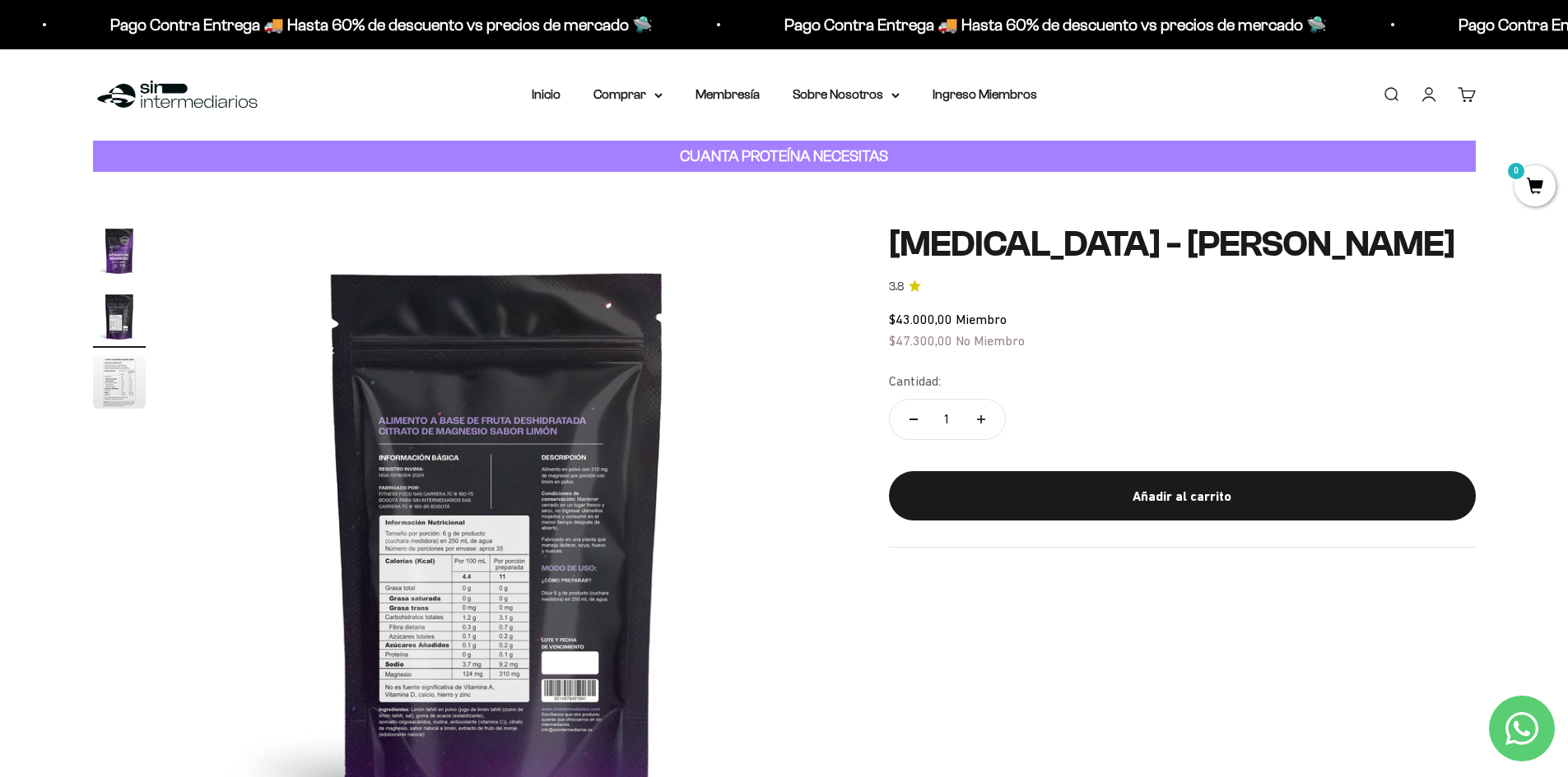
click at [485, 569] on img at bounding box center [498, 537] width 625 height 625
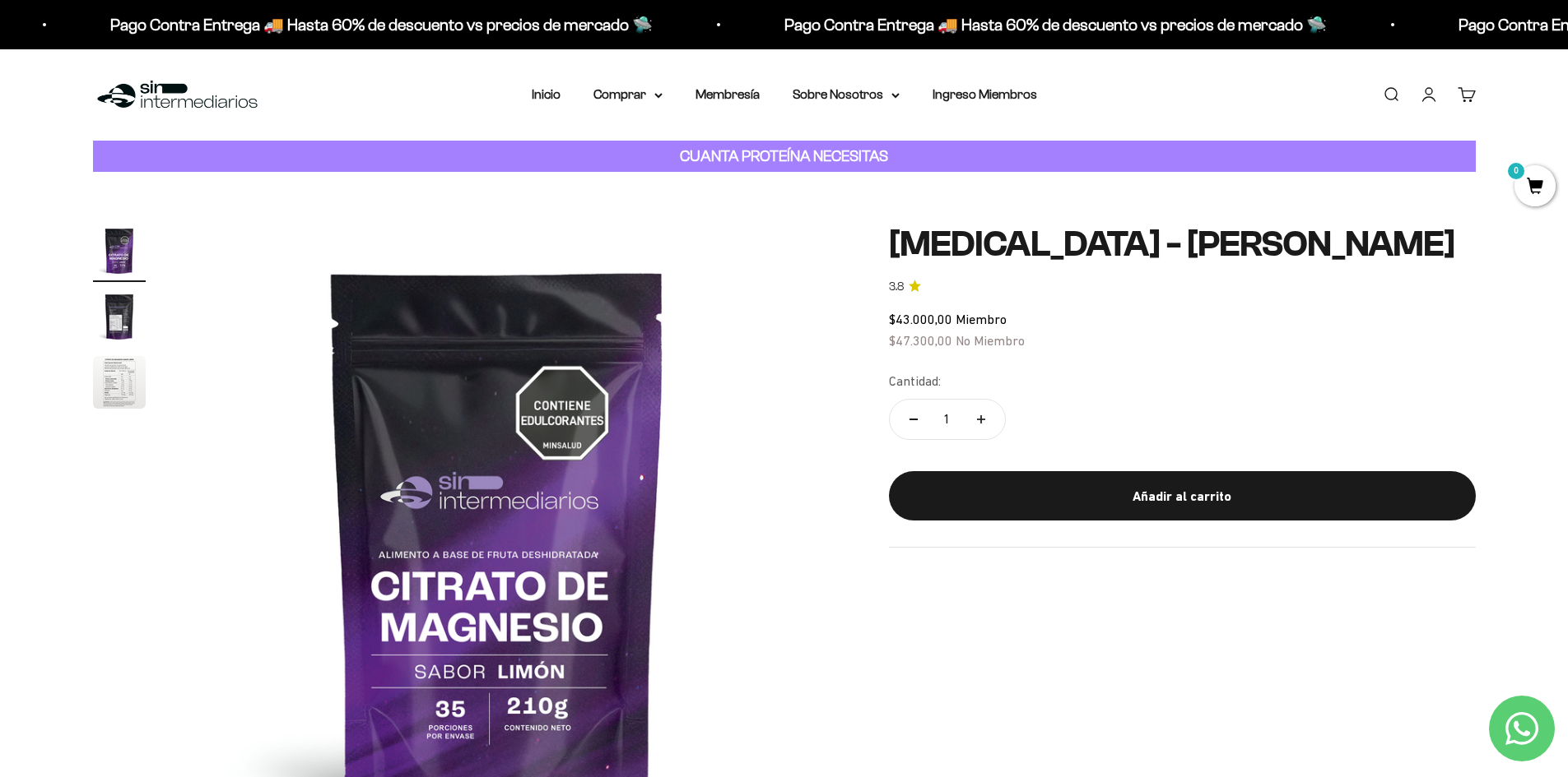
click at [119, 386] on img "Ir al artículo 3" at bounding box center [119, 382] width 53 height 53
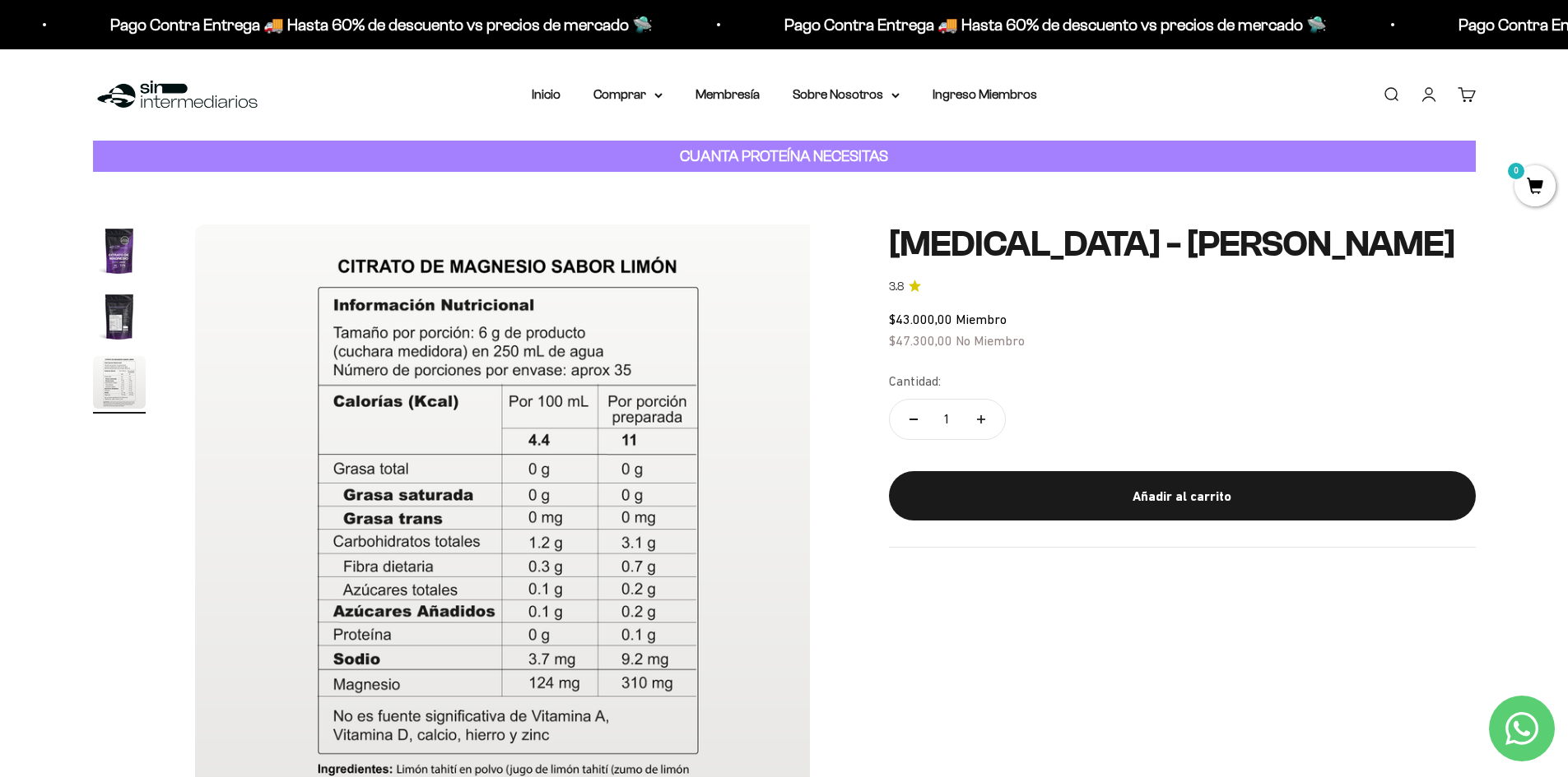
scroll to position [0, 1289]
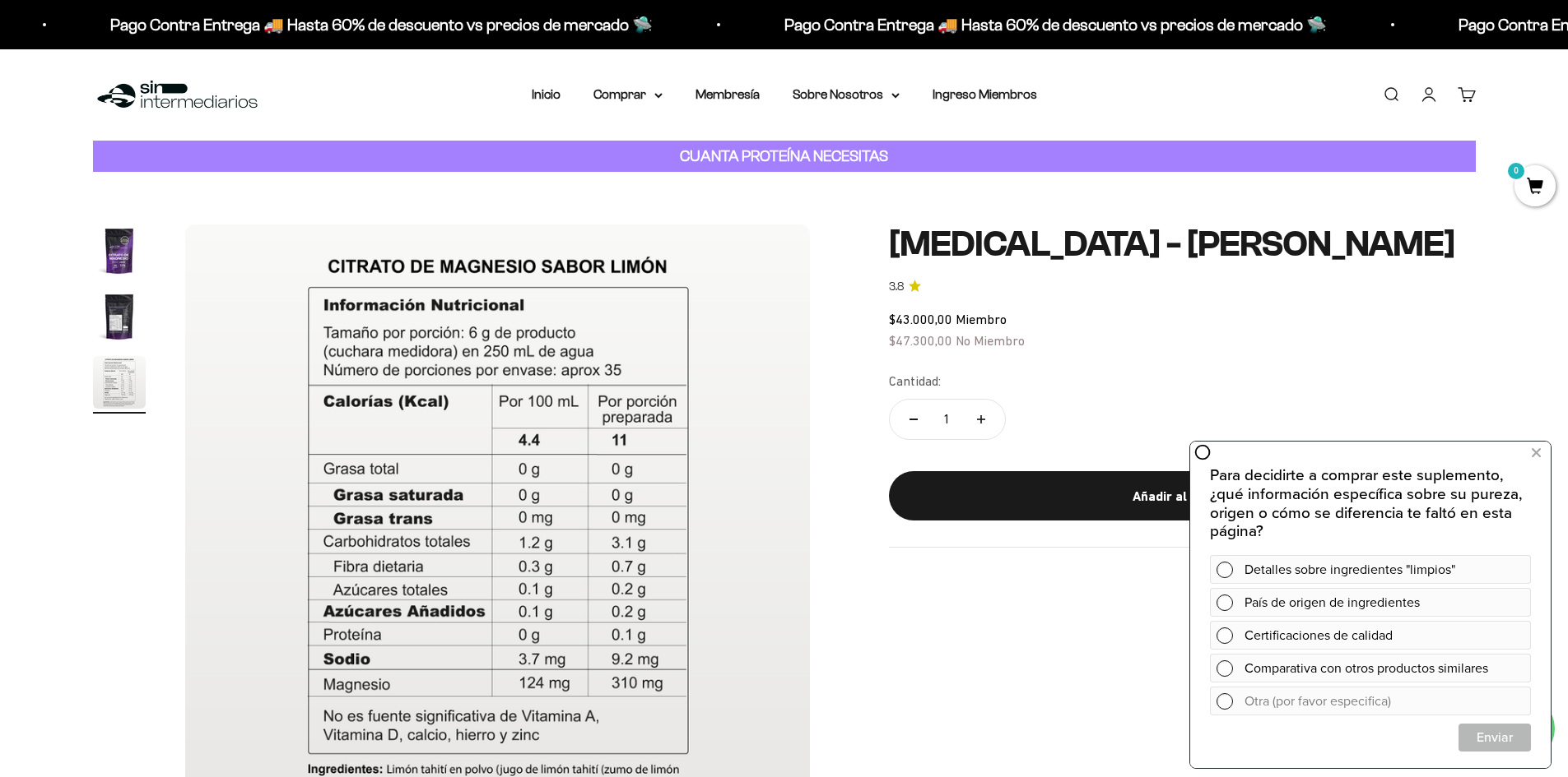
click at [91, 232] on div "Zoom Ir al artículo 1 Ir al artículo 2 Ir al artículo 3 [MEDICAL_DATA] - Sabor …" at bounding box center [784, 537] width 1568 height 730
click at [95, 236] on img "Ir al artículo 1" at bounding box center [119, 251] width 53 height 53
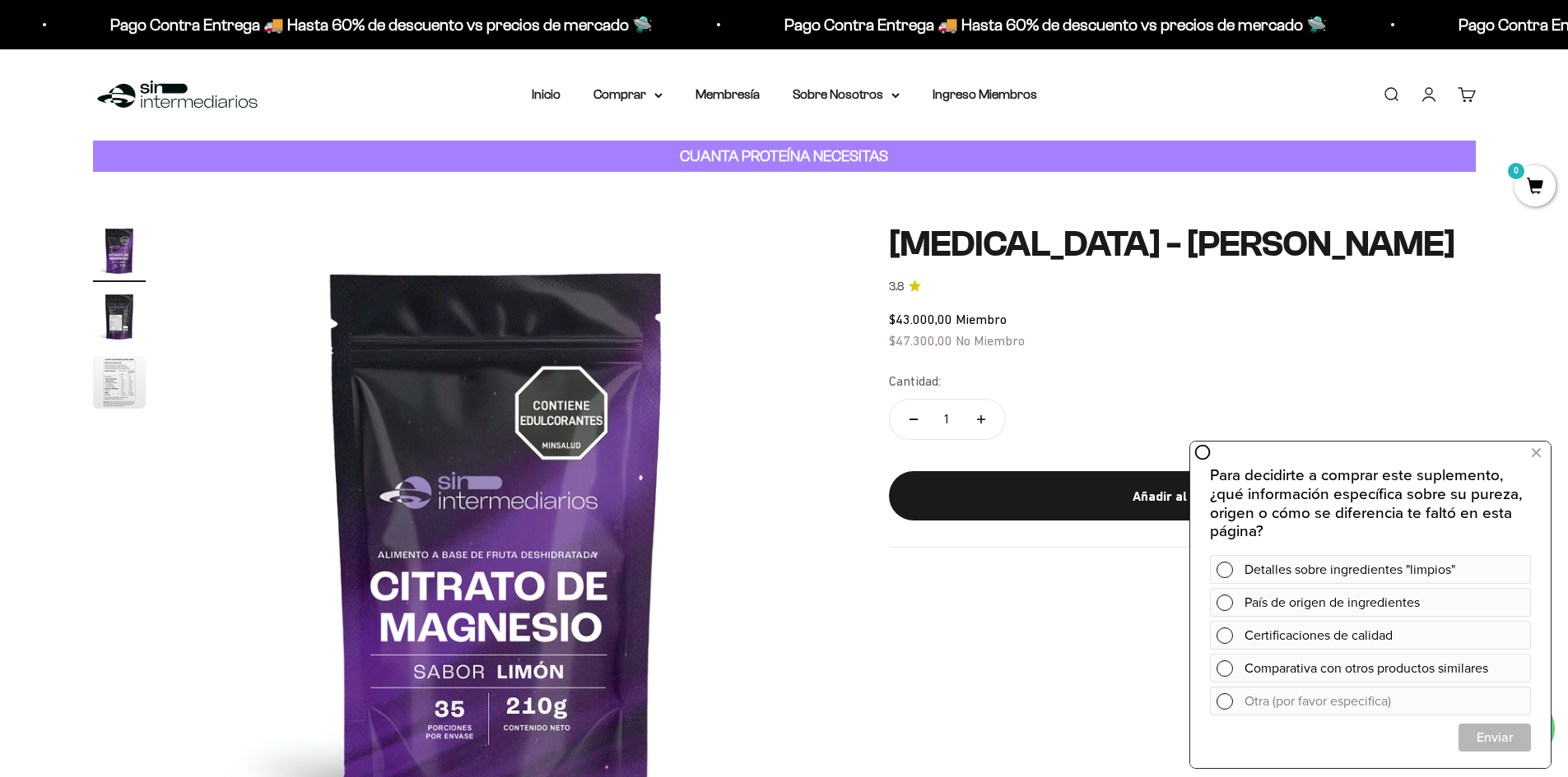
scroll to position [0, 0]
click at [112, 356] on img "Ir al artículo 3" at bounding box center [119, 382] width 53 height 53
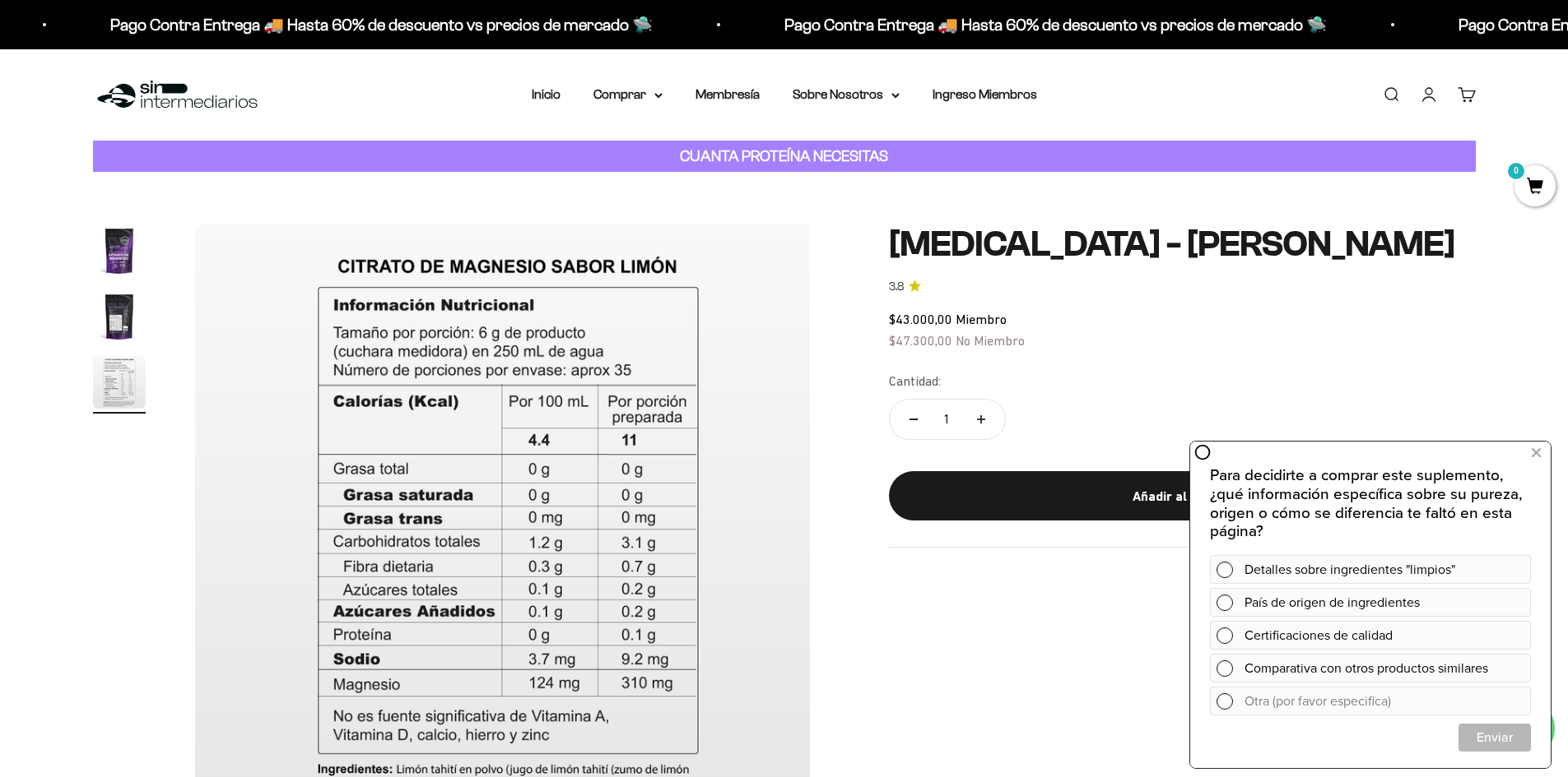
scroll to position [0, 1289]
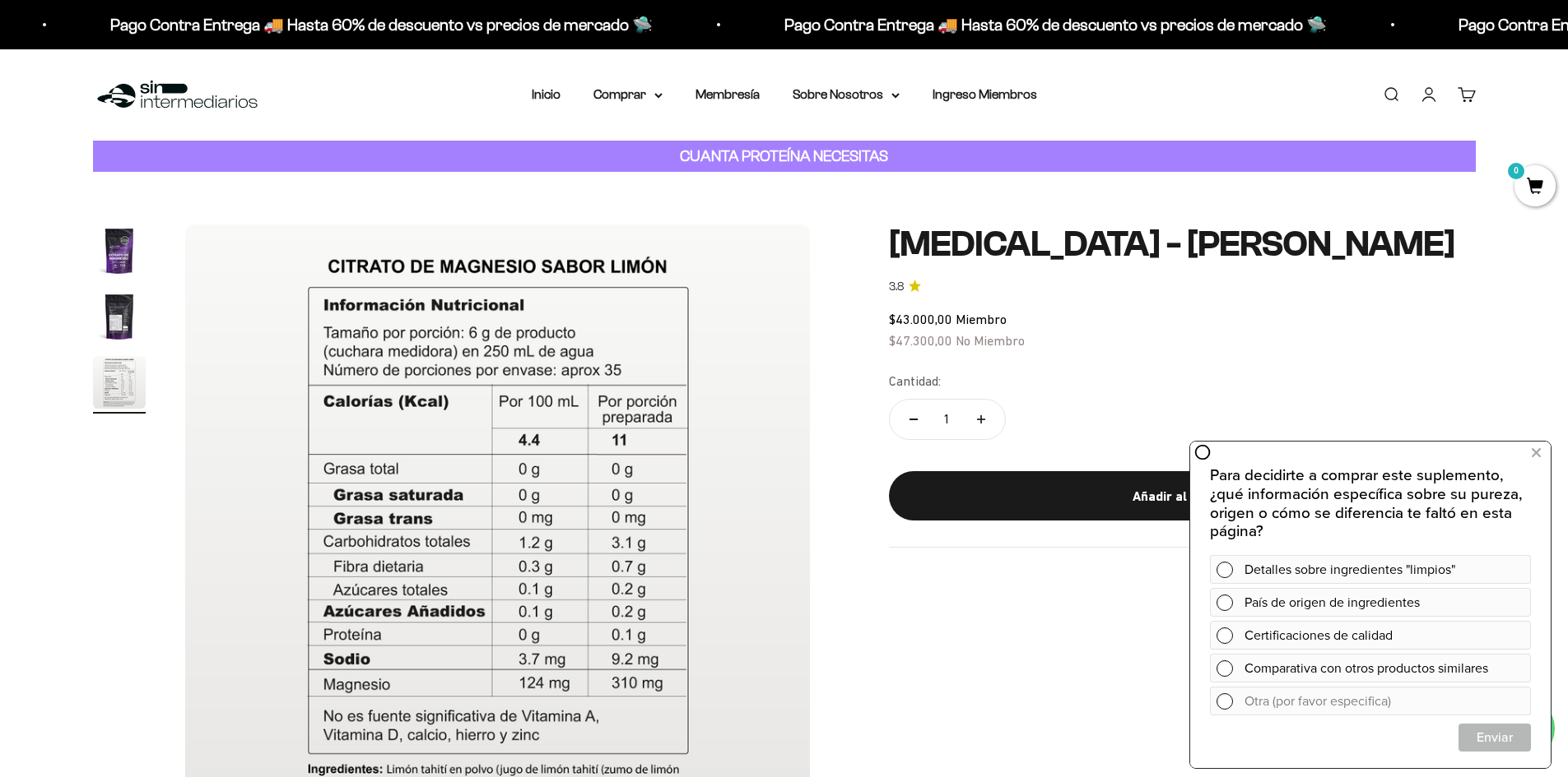
click at [127, 259] on img "Ir al artículo 1" at bounding box center [119, 251] width 53 height 53
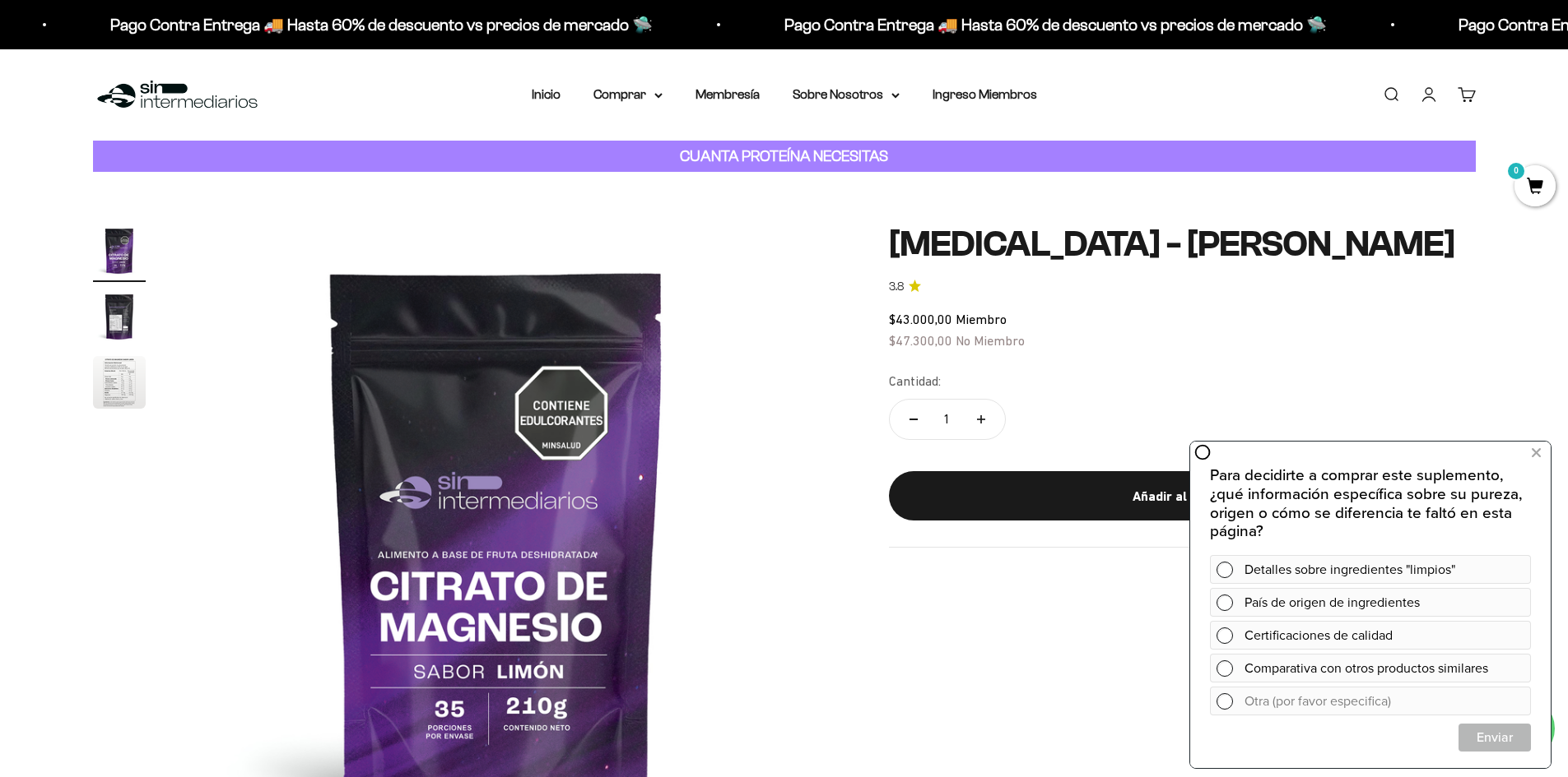
scroll to position [0, 0]
click at [110, 376] on img "Ir al artículo 3" at bounding box center [119, 382] width 53 height 53
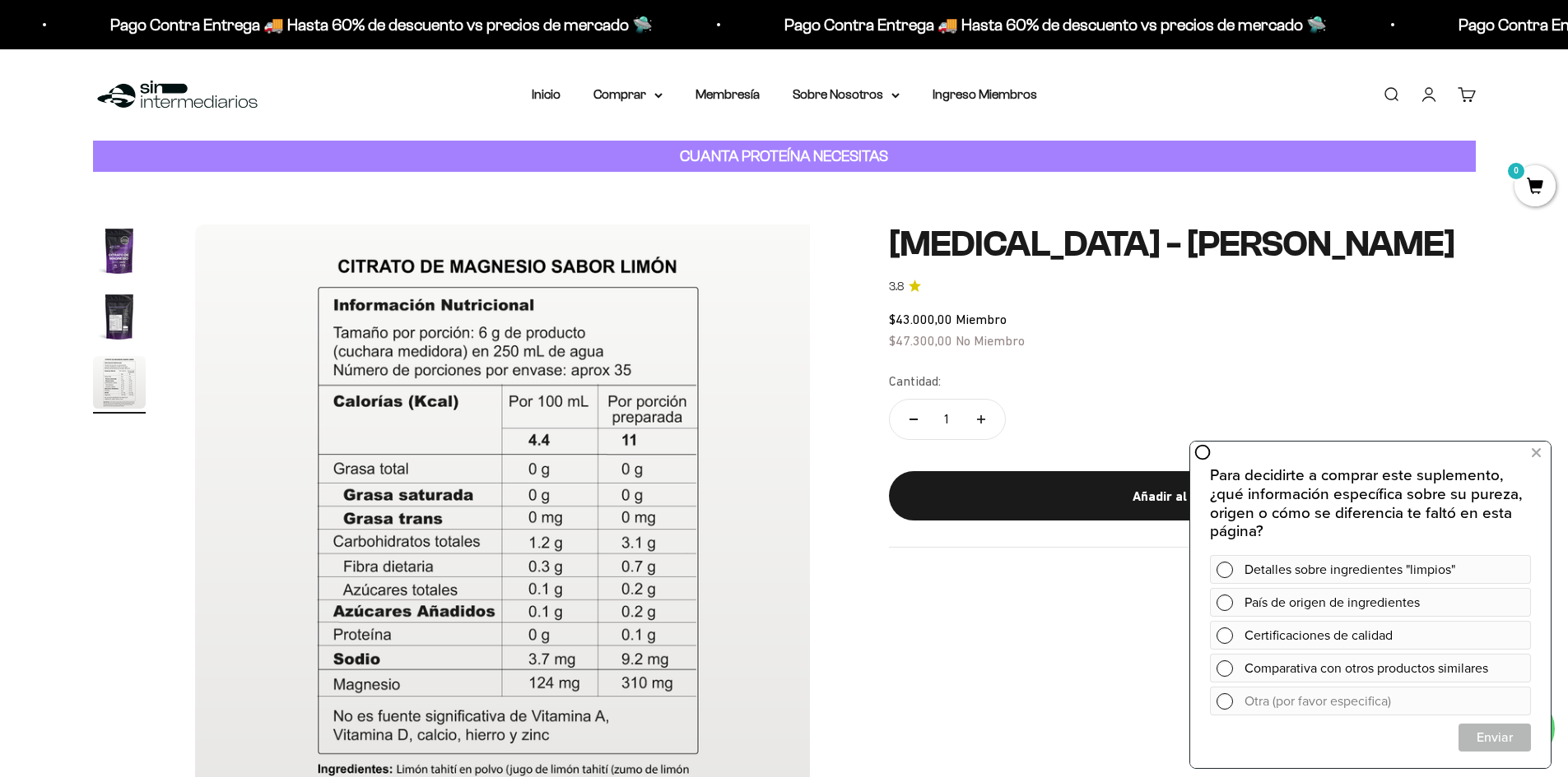
scroll to position [0, 1289]
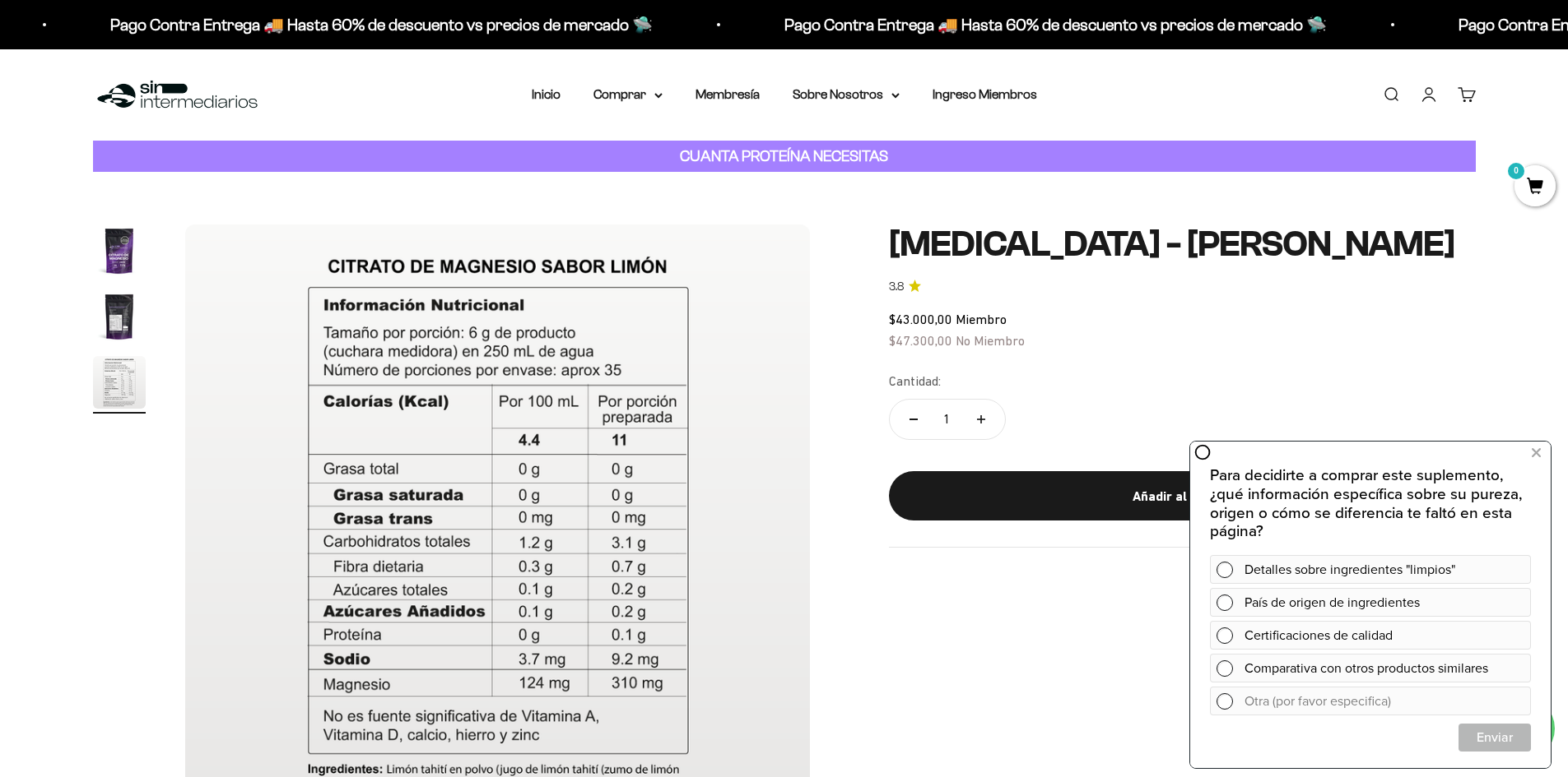
click at [104, 324] on img "Ir al artículo 2" at bounding box center [119, 317] width 53 height 53
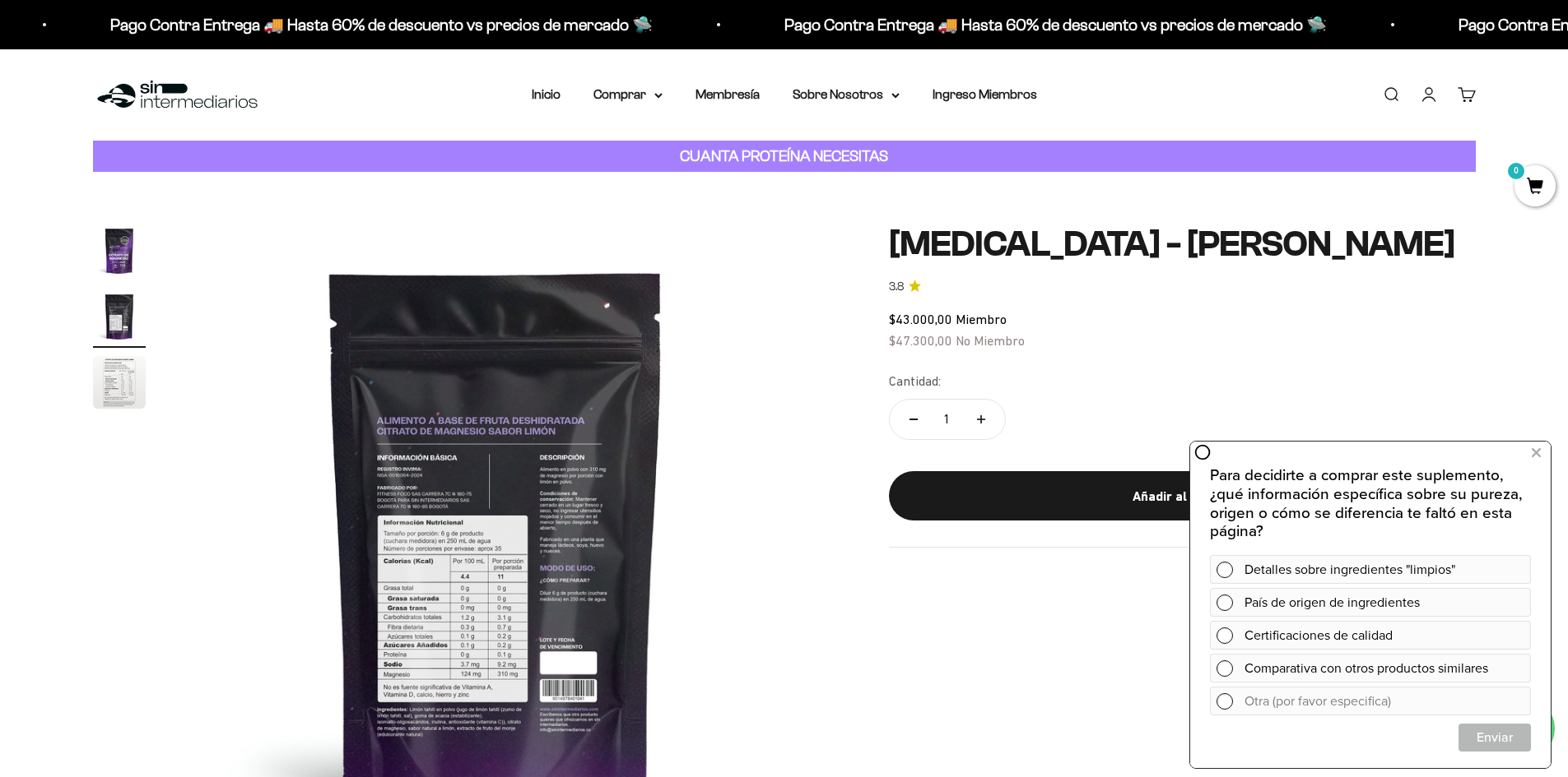
scroll to position [0, 645]
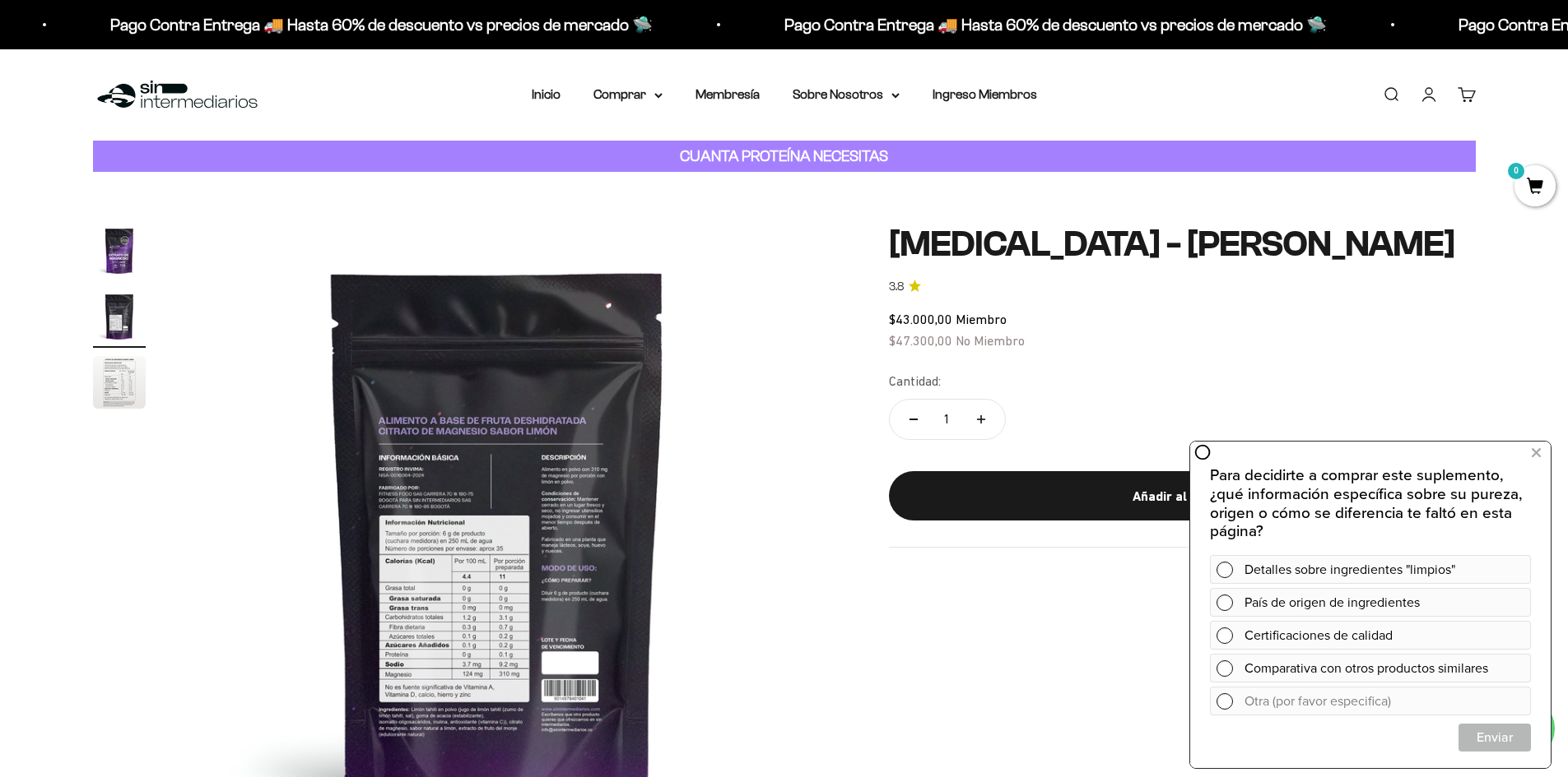
click at [112, 379] on img "Ir al artículo 3" at bounding box center [119, 382] width 53 height 53
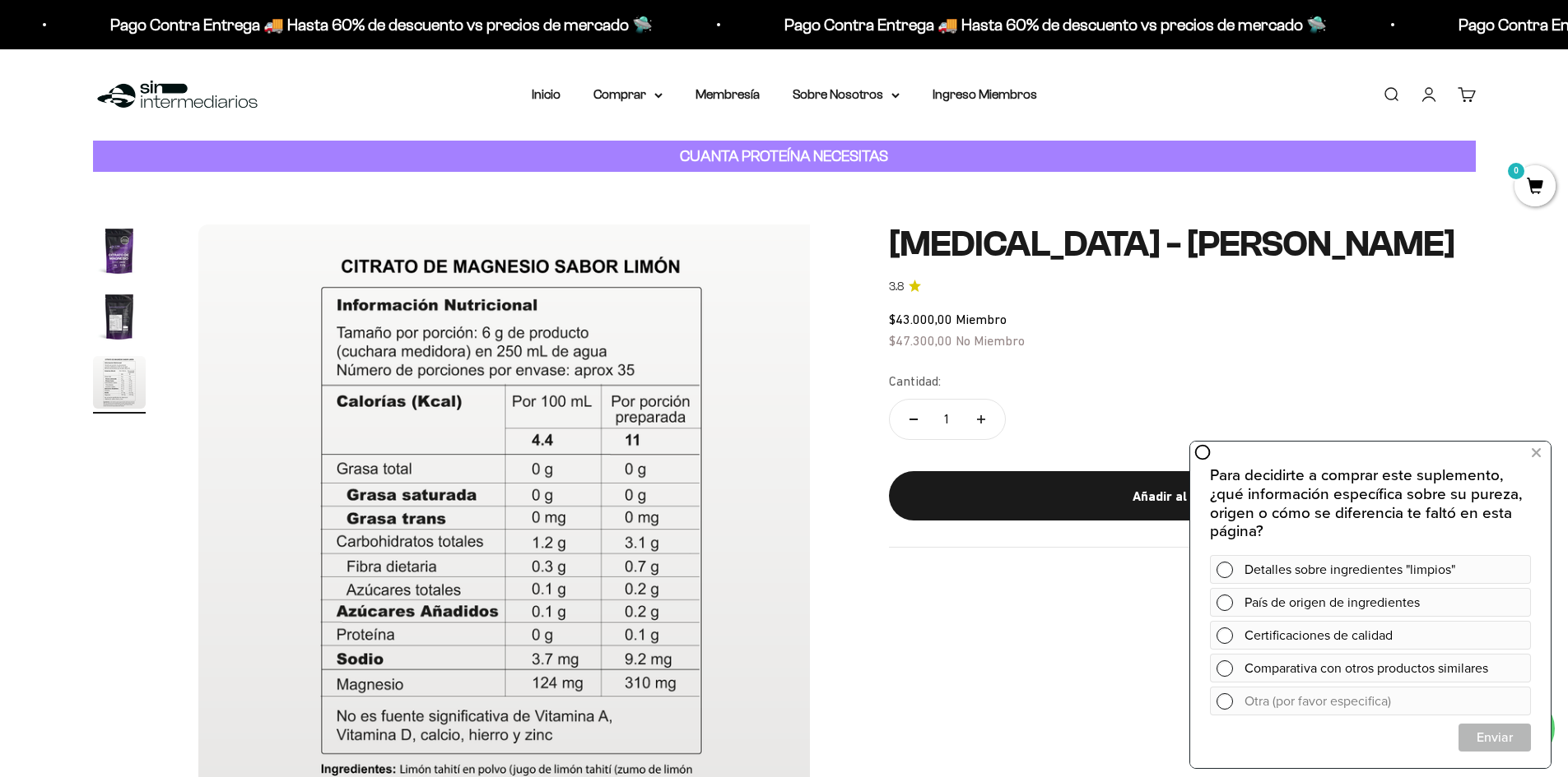
scroll to position [0, 1289]
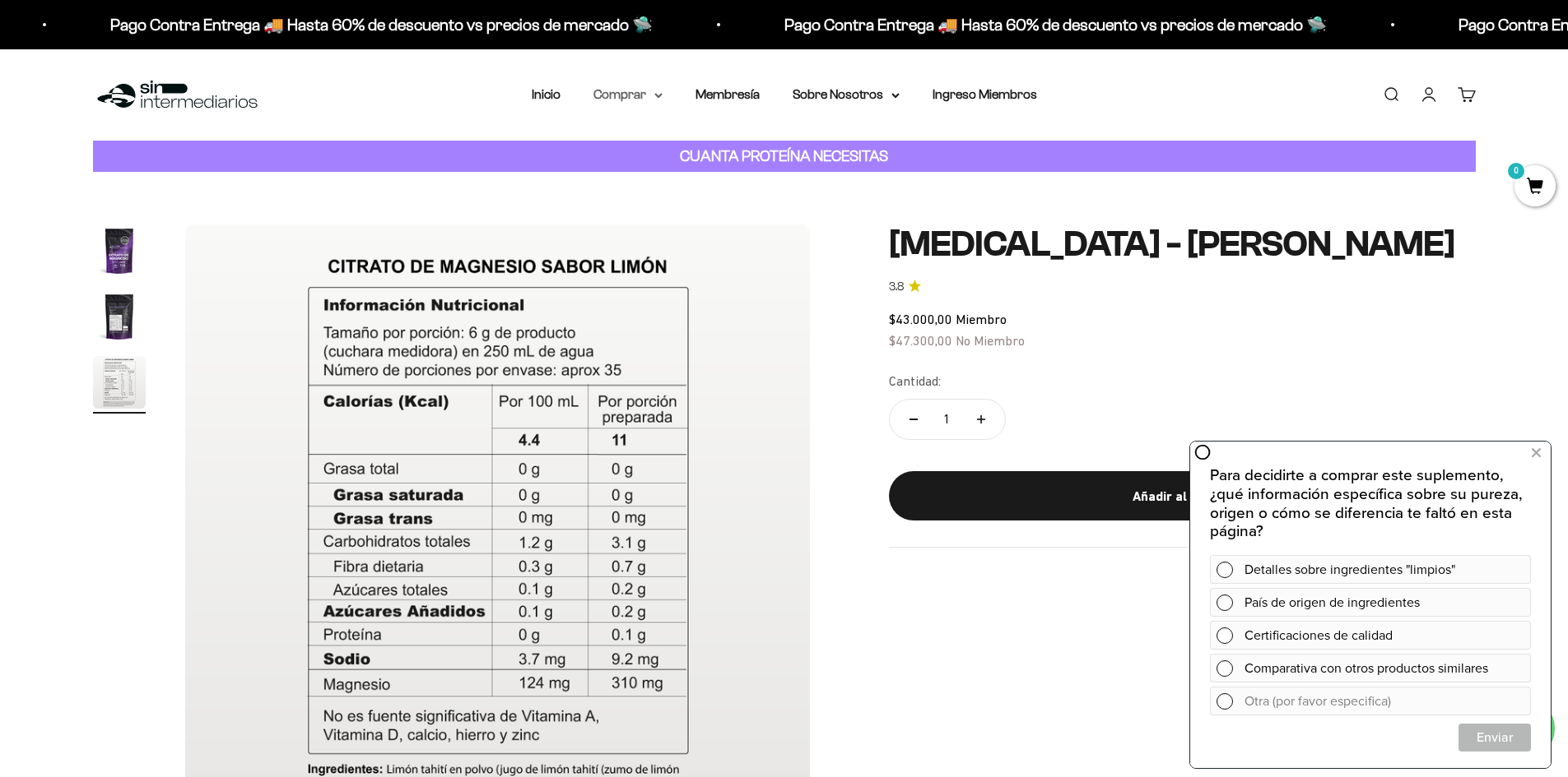
click at [644, 92] on summary "Comprar" at bounding box center [628, 95] width 69 height 22
click at [671, 173] on span "Otros Suplementos" at bounding box center [658, 178] width 110 height 14
